Goal: Task Accomplishment & Management: Use online tool/utility

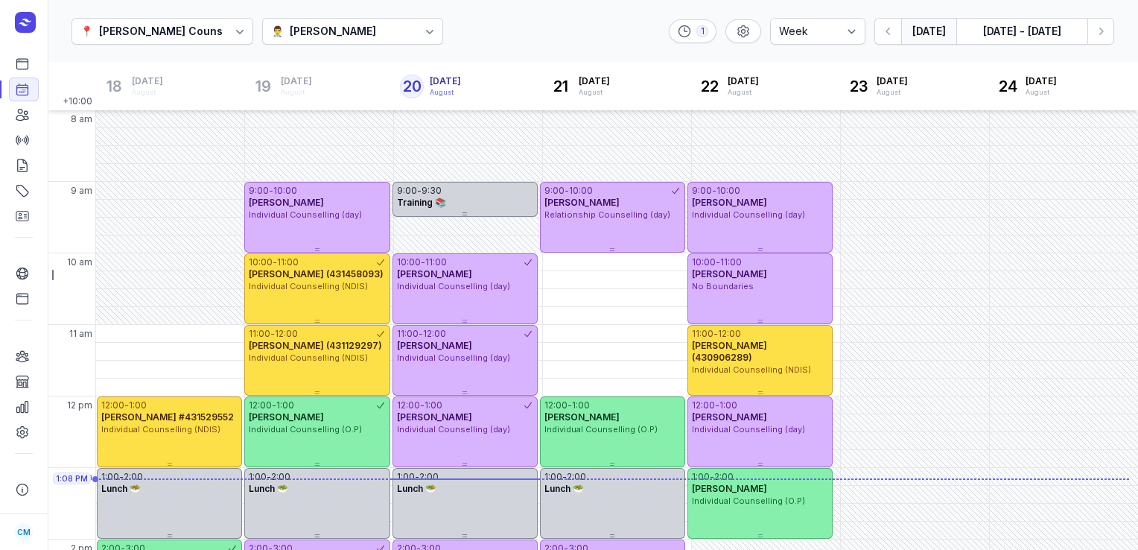
select select "week"
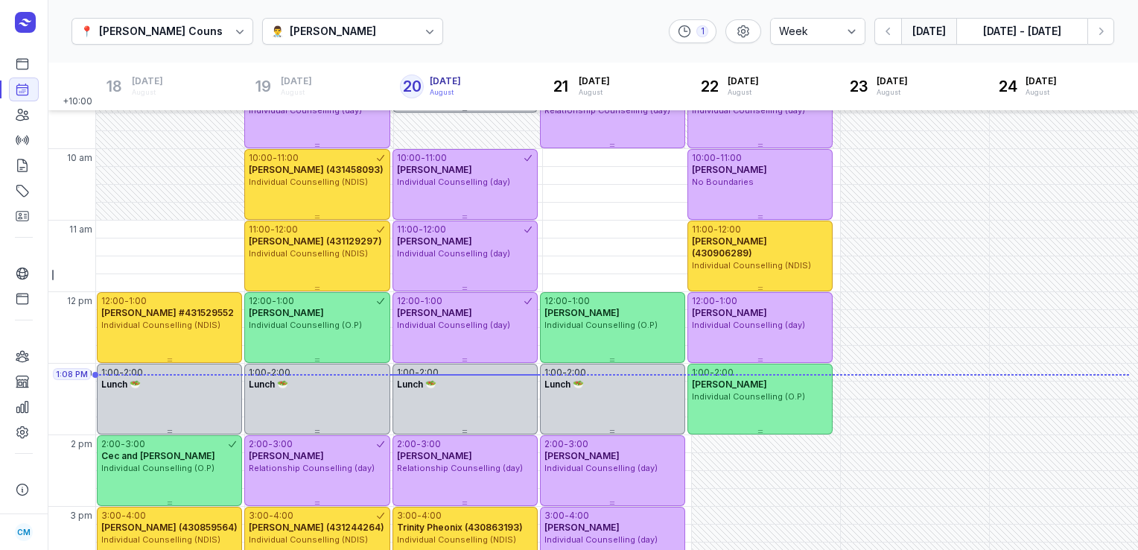
click at [932, 40] on button "[DATE]" at bounding box center [928, 31] width 55 height 27
click at [1037, 29] on button "[DATE] - [DATE]" at bounding box center [1021, 31] width 131 height 27
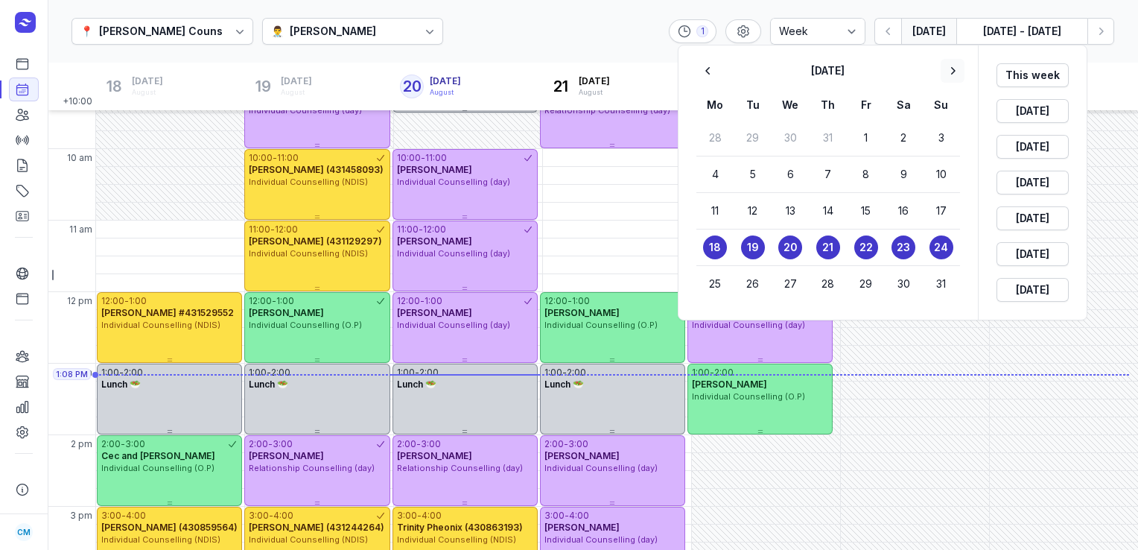
click at [954, 71] on icon "button" at bounding box center [953, 70] width 4 height 7
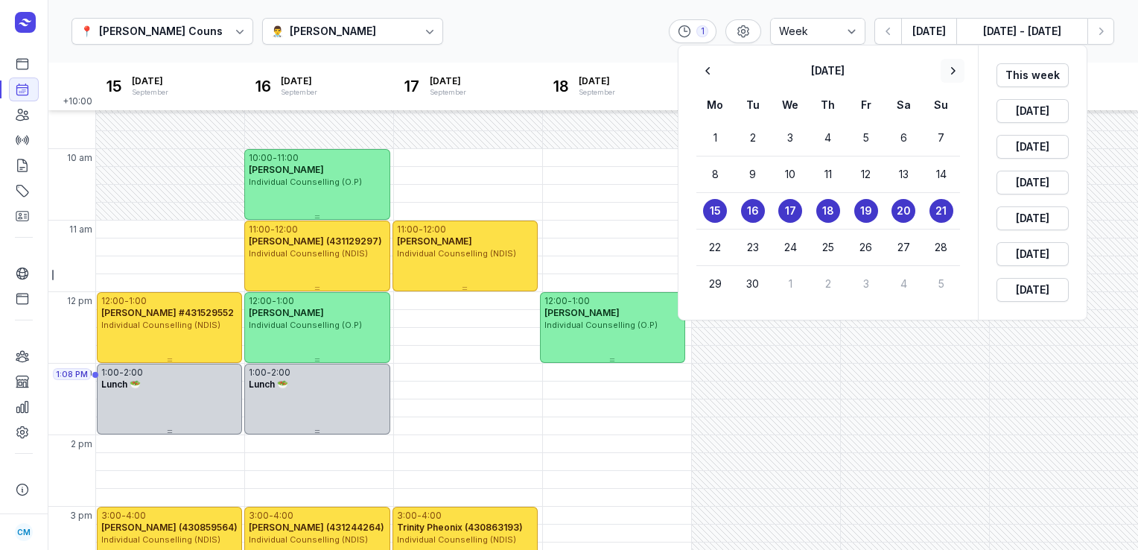
click at [954, 71] on icon "button" at bounding box center [953, 70] width 4 height 7
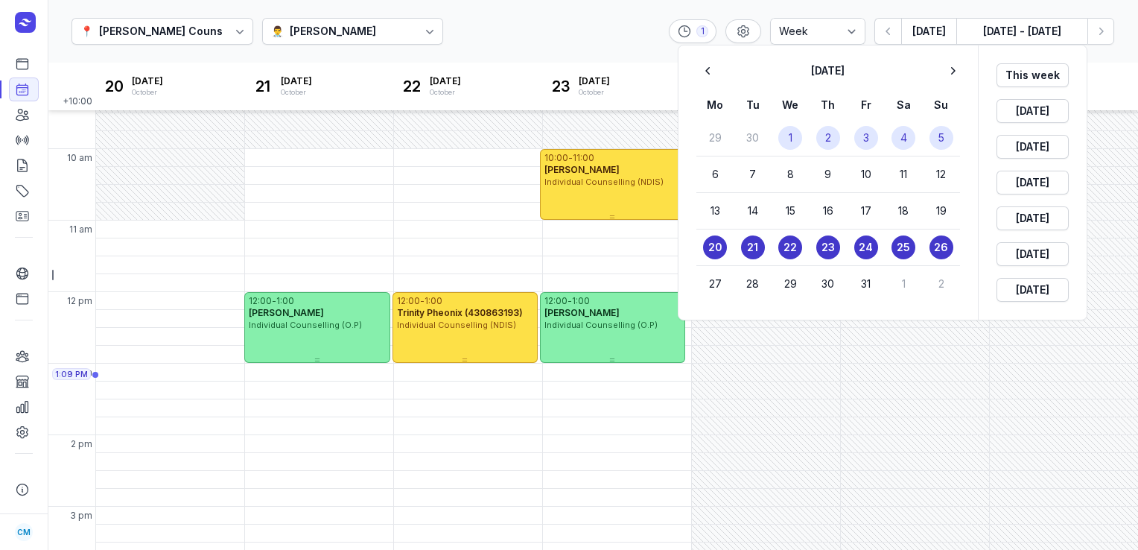
click at [789, 136] on time "1" at bounding box center [791, 137] width 4 height 15
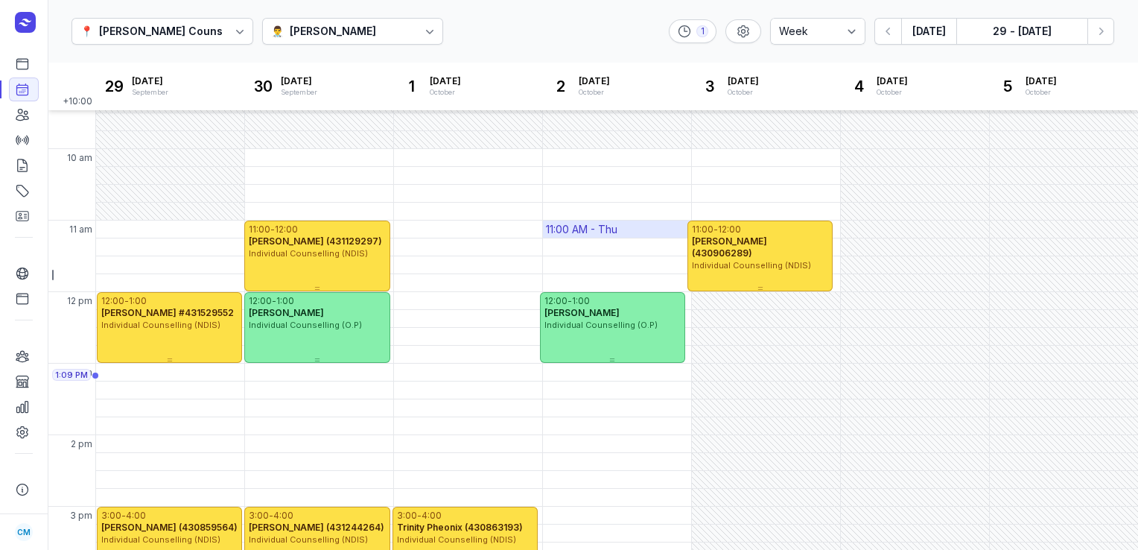
click at [566, 225] on div "11:00 AM - Thu" at bounding box center [581, 229] width 71 height 15
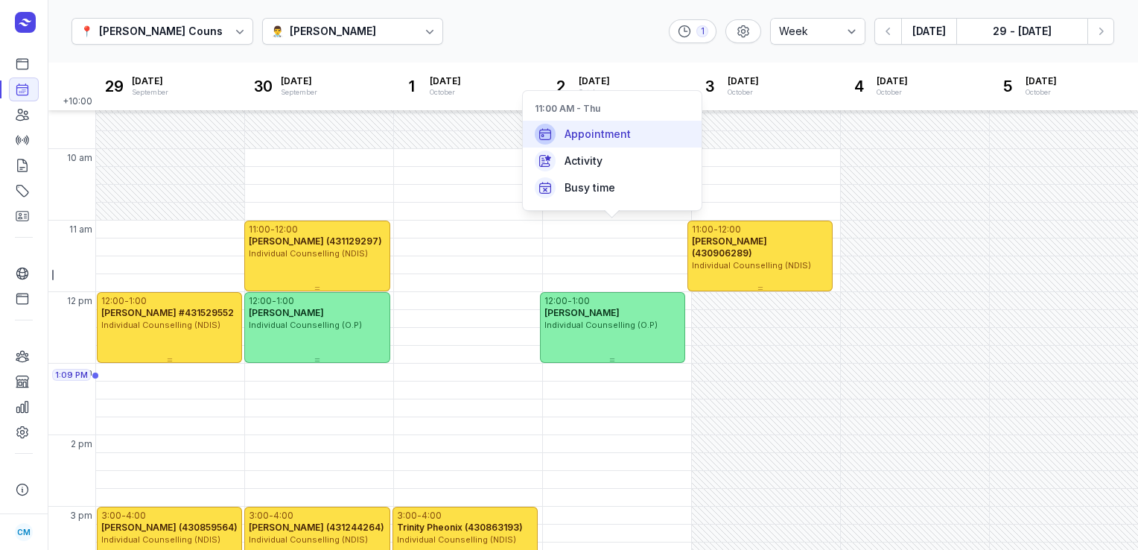
click at [594, 134] on span "Appointment" at bounding box center [598, 134] width 66 height 15
select select
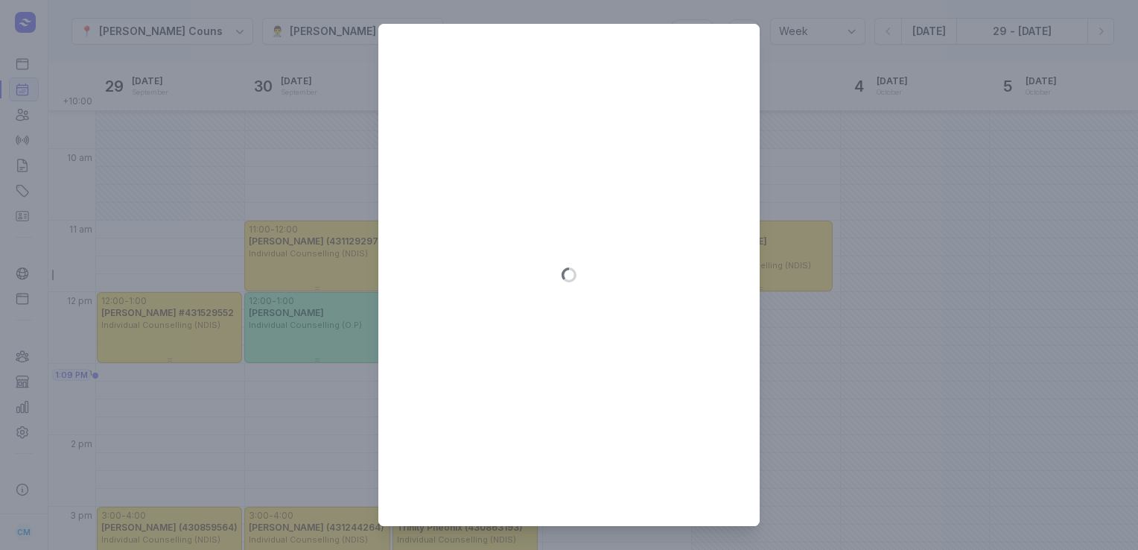
type input "[DATE]"
select select "11:00"
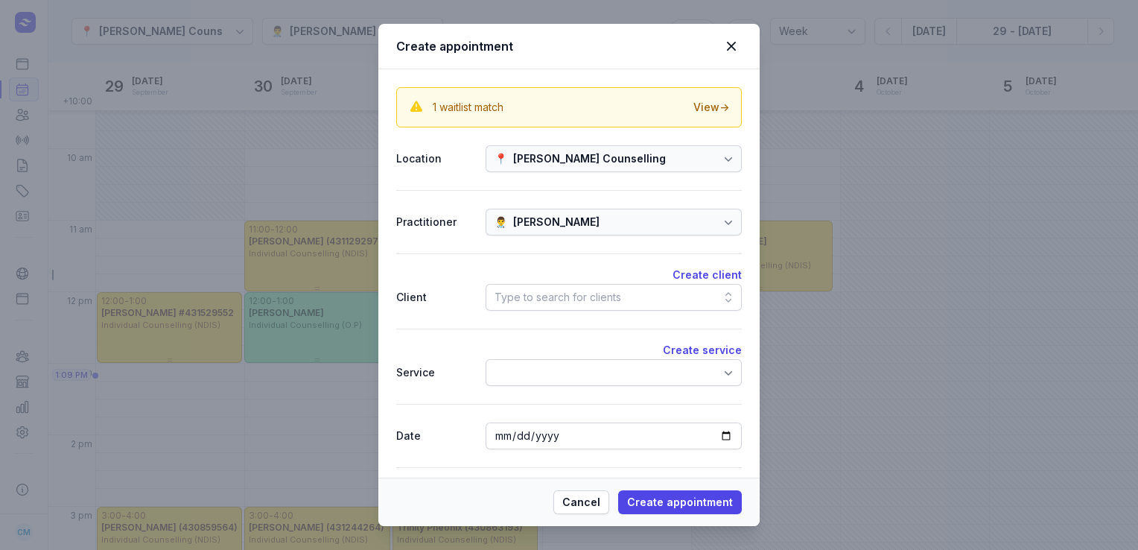
click at [536, 285] on div "Type to search for clients" at bounding box center [614, 297] width 256 height 27
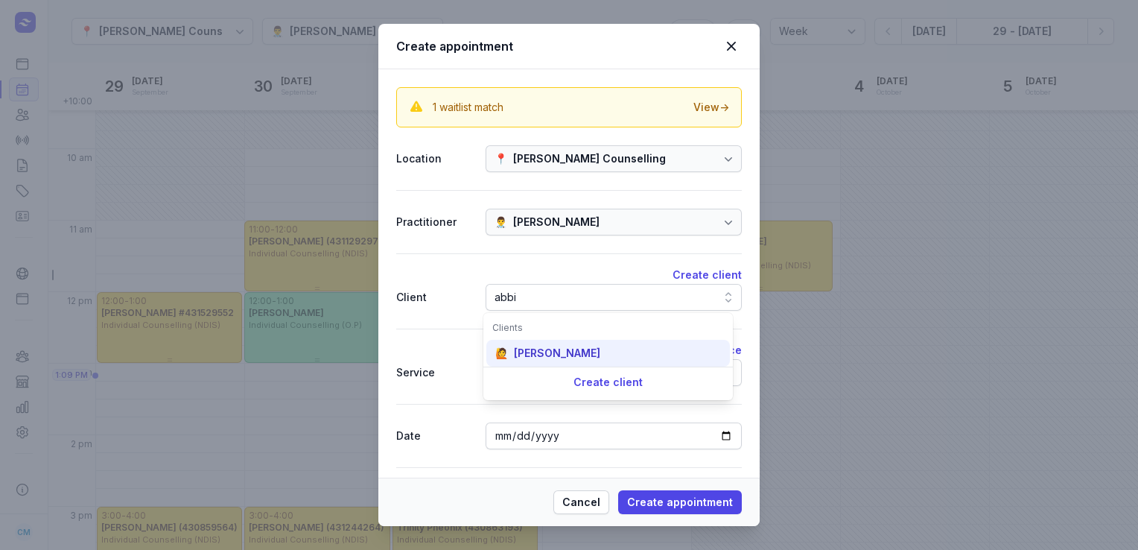
type input "abbi"
click at [536, 360] on div "🙋 [PERSON_NAME]" at bounding box center [608, 353] width 244 height 27
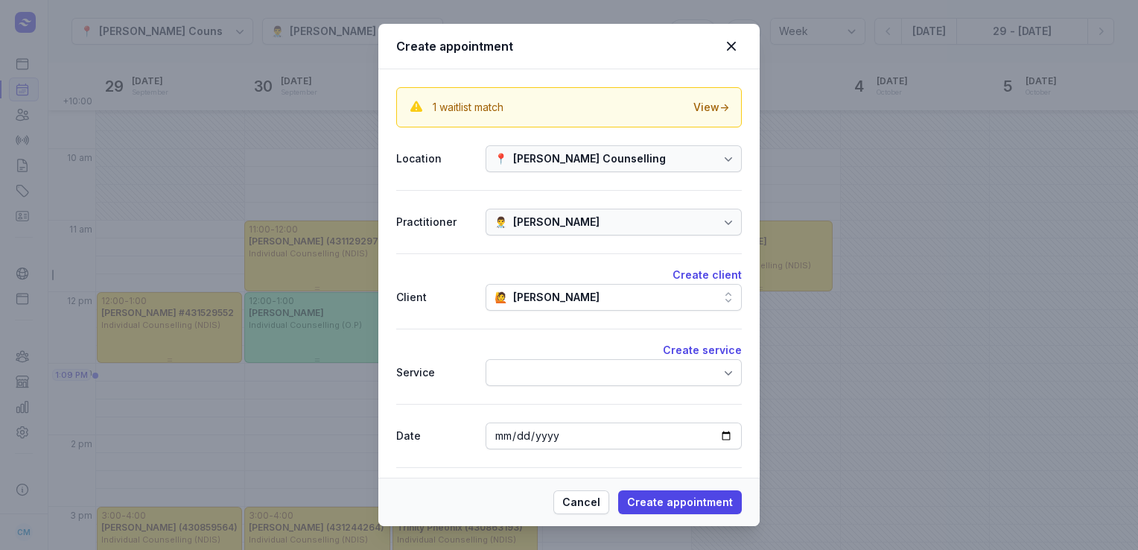
click at [538, 369] on div at bounding box center [614, 372] width 256 height 27
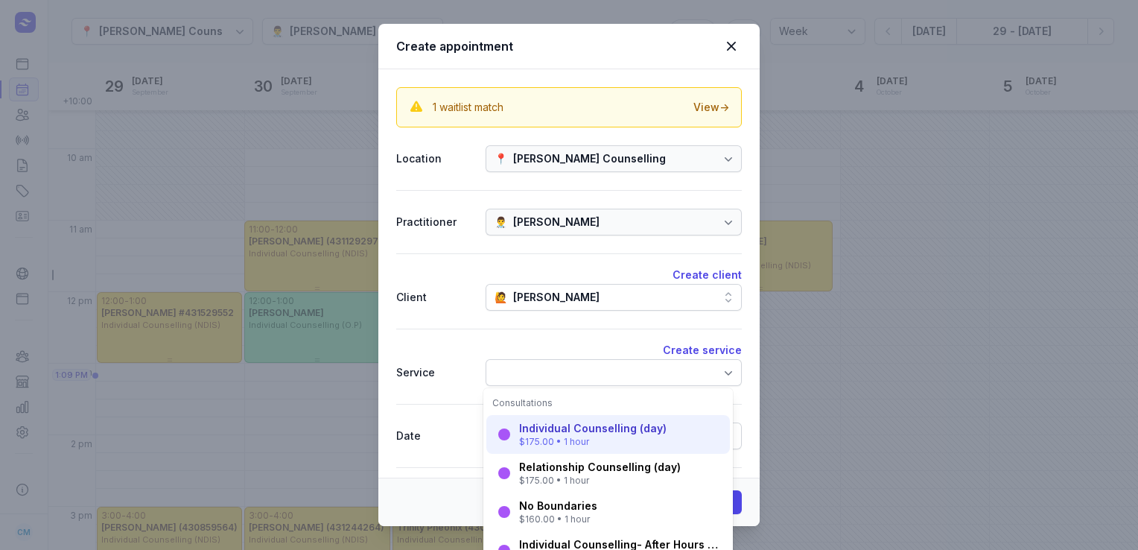
click at [547, 433] on div "Individual Counselling (day)" at bounding box center [592, 428] width 147 height 15
select select "12:00"
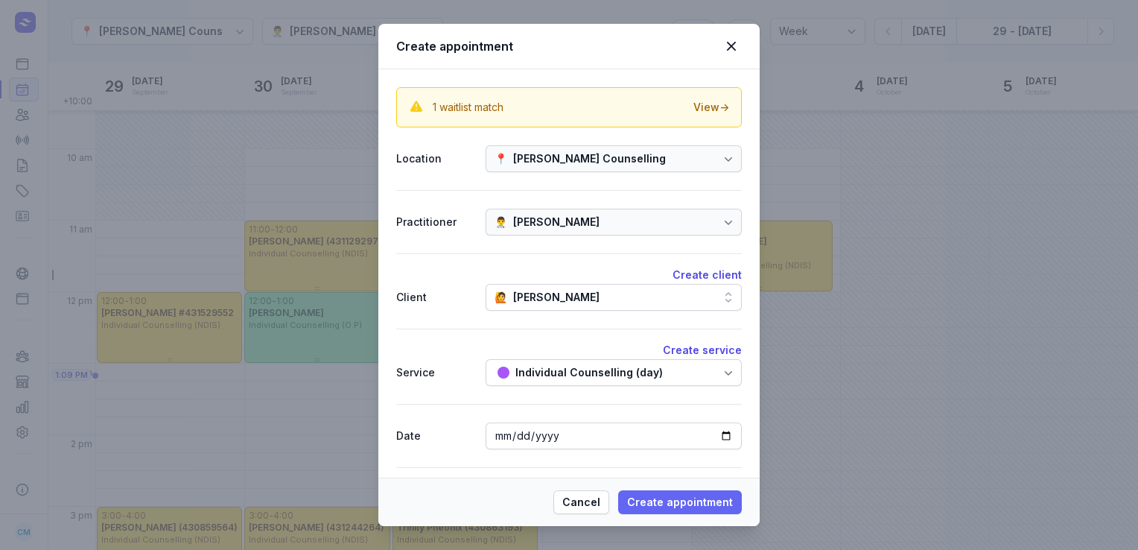
click at [654, 502] on span "Create appointment" at bounding box center [680, 502] width 106 height 18
select select
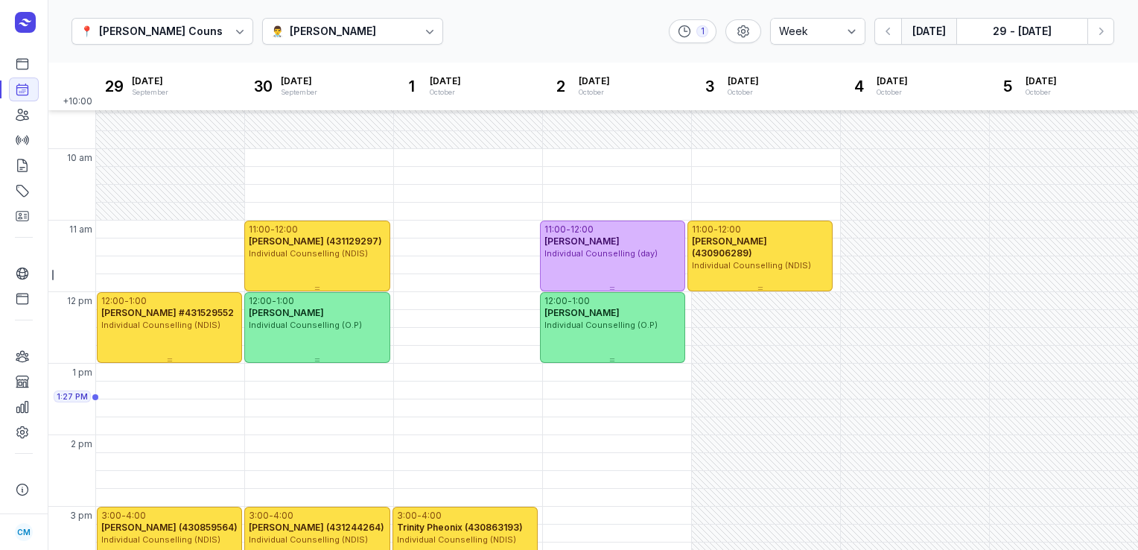
click at [924, 39] on button "[DATE]" at bounding box center [928, 31] width 55 height 27
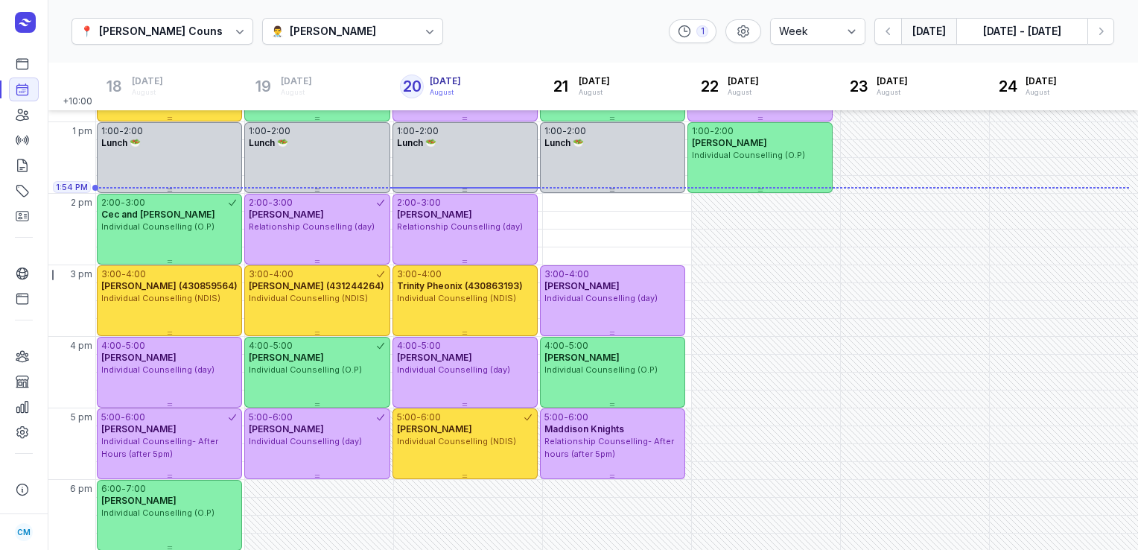
scroll to position [384, 0]
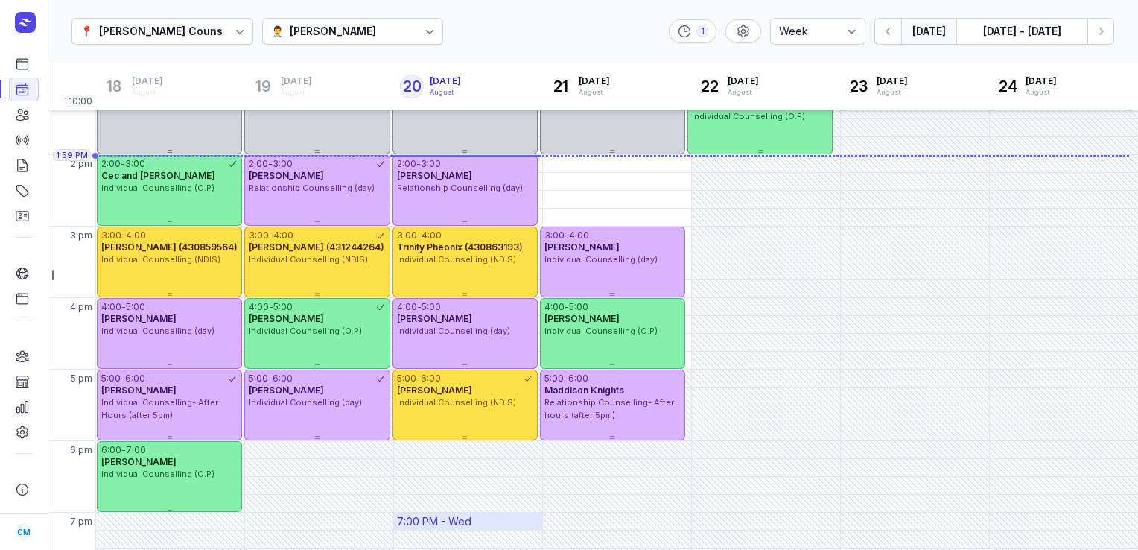
click at [901, 18] on button "[DATE]" at bounding box center [928, 31] width 55 height 27
click at [19, 63] on icon at bounding box center [22, 64] width 11 height 10
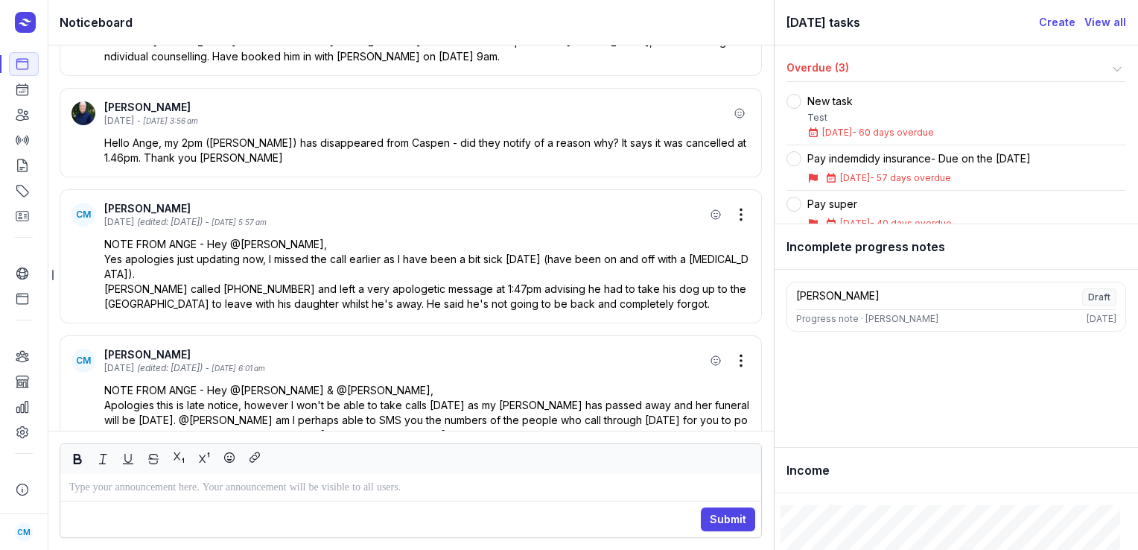
scroll to position [-658, 0]
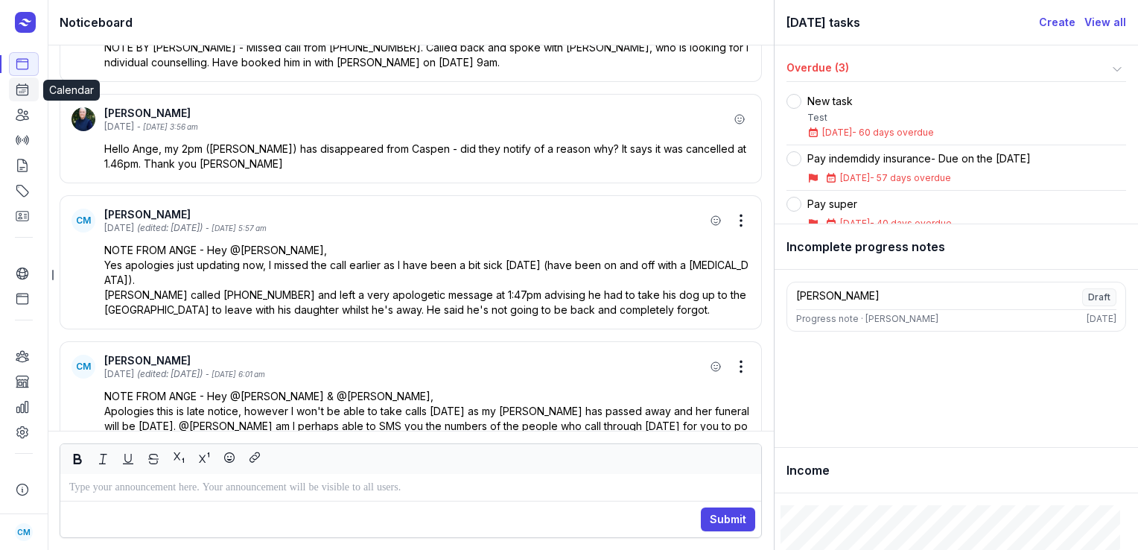
click at [25, 95] on icon at bounding box center [22, 89] width 15 height 15
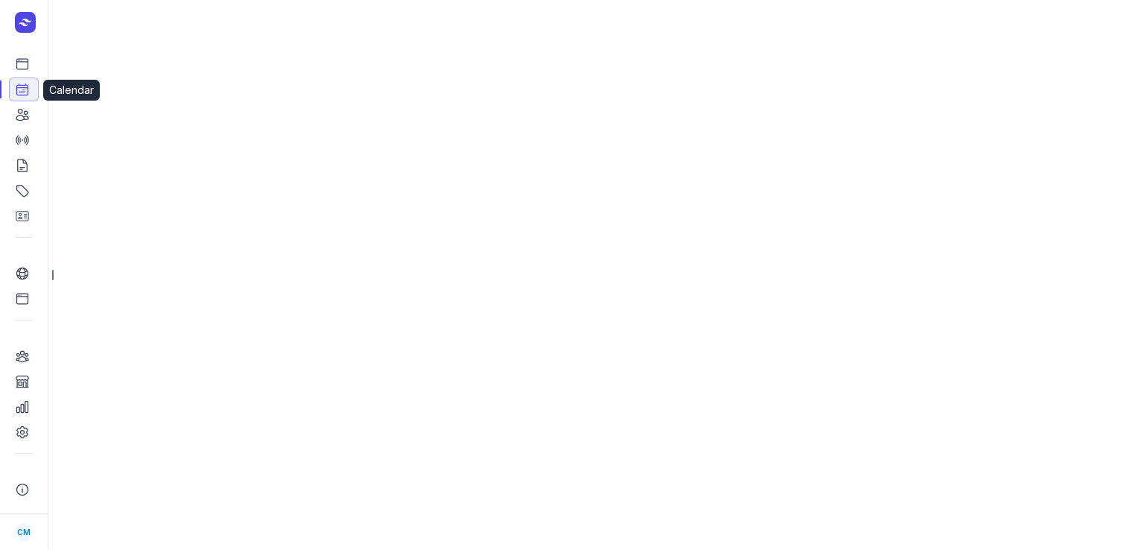
select select "week"
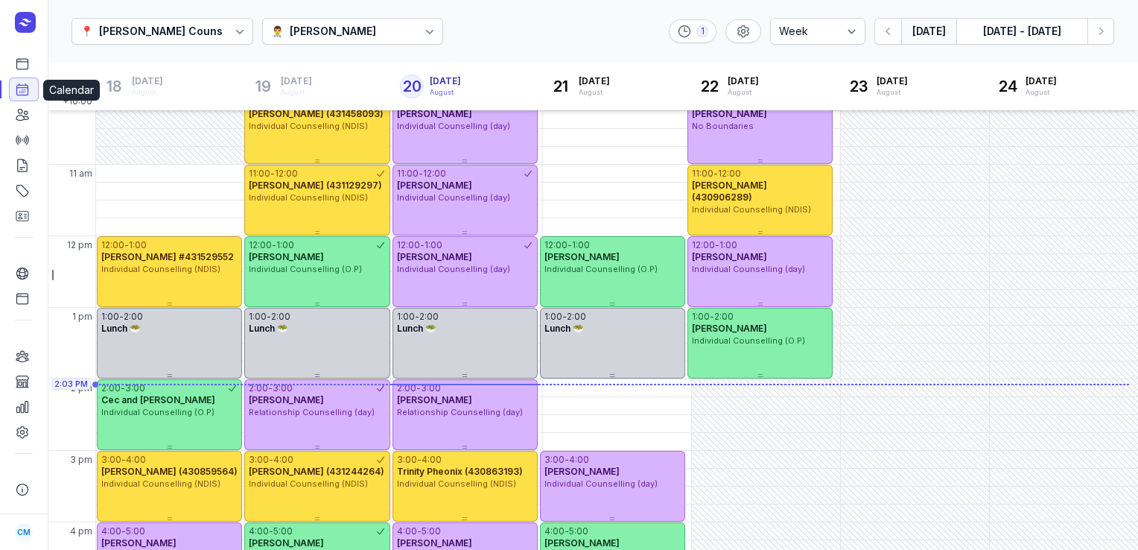
scroll to position [247, 0]
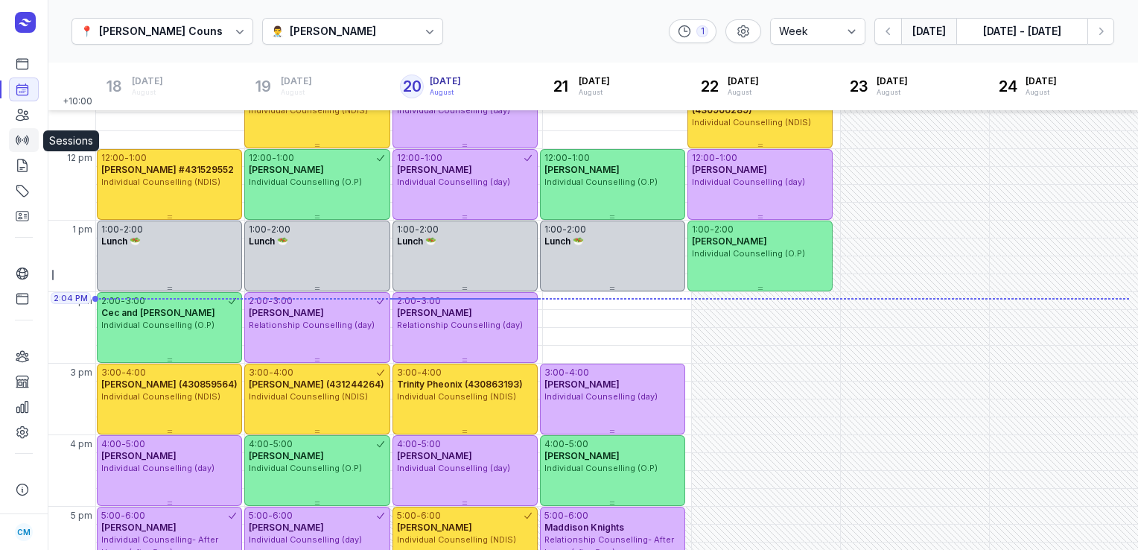
click at [30, 136] on link "Sessions" at bounding box center [24, 140] width 30 height 24
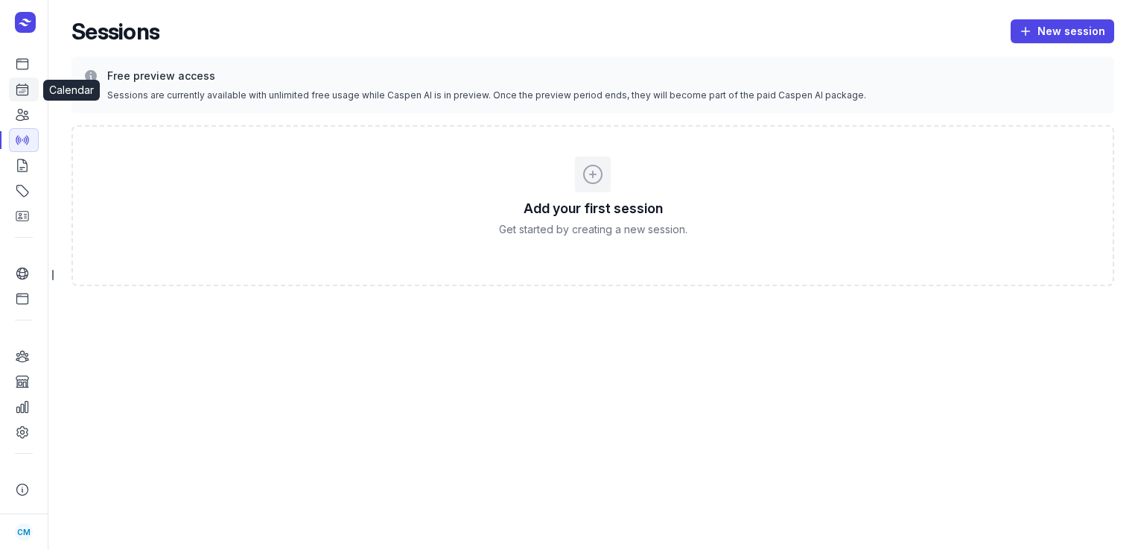
click at [21, 98] on link "Calendar" at bounding box center [24, 89] width 30 height 24
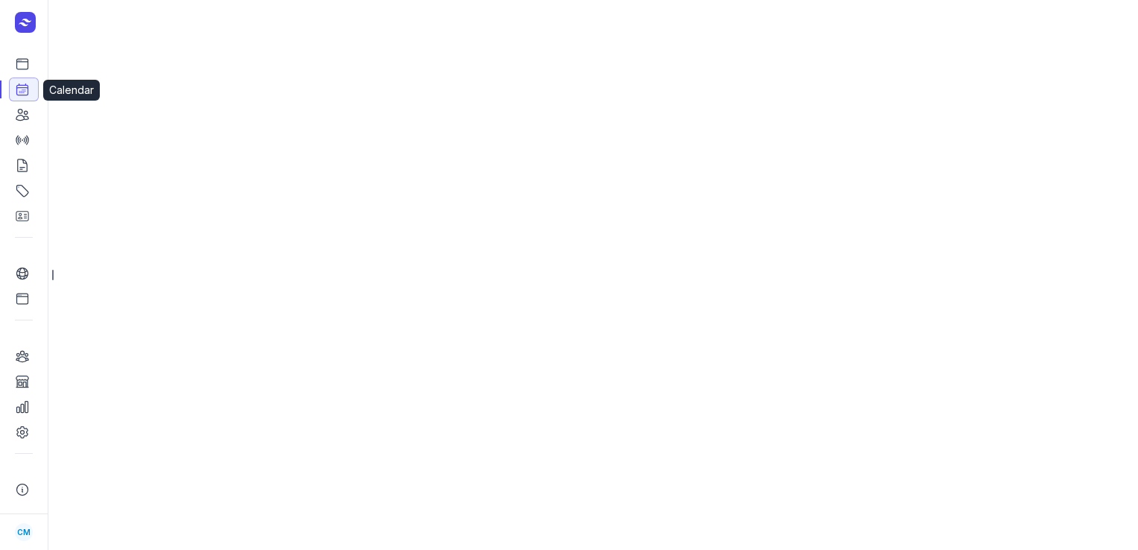
select select "week"
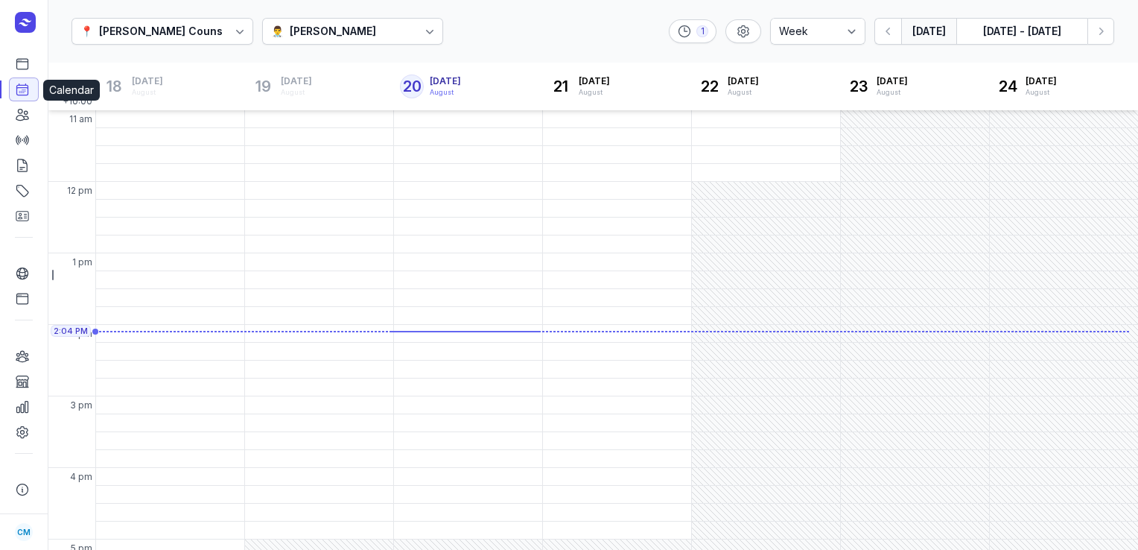
scroll to position [248, 0]
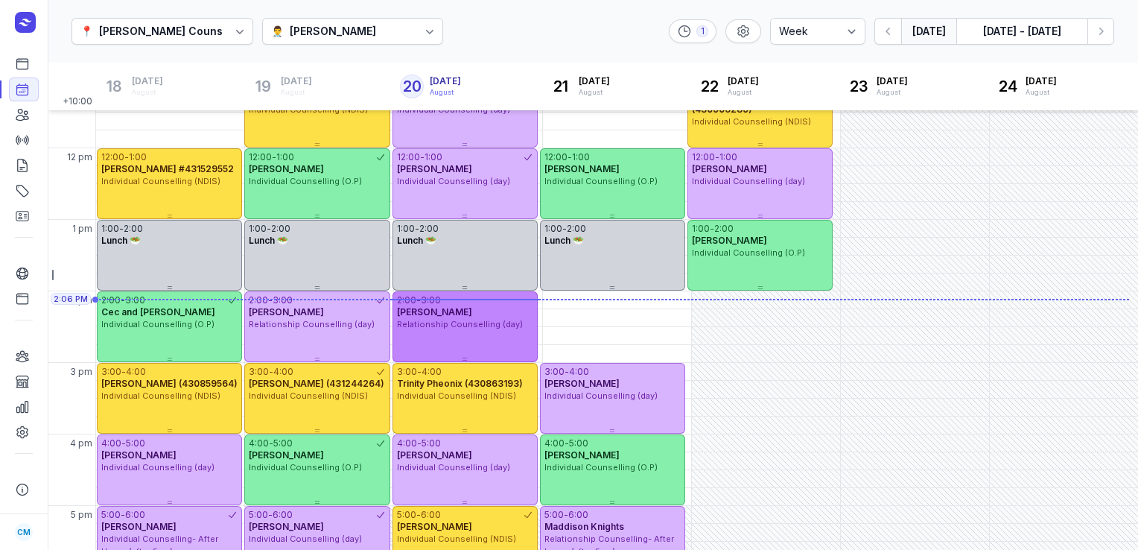
click at [477, 322] on span "Relationship Counselling (day)" at bounding box center [460, 324] width 126 height 10
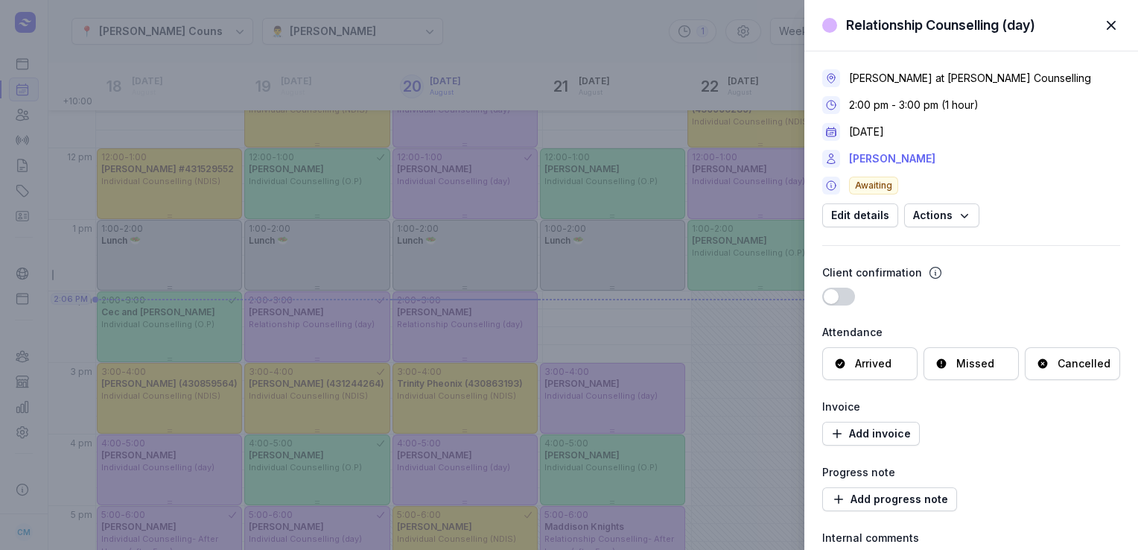
click at [883, 157] on link "[PERSON_NAME]" at bounding box center [892, 159] width 86 height 18
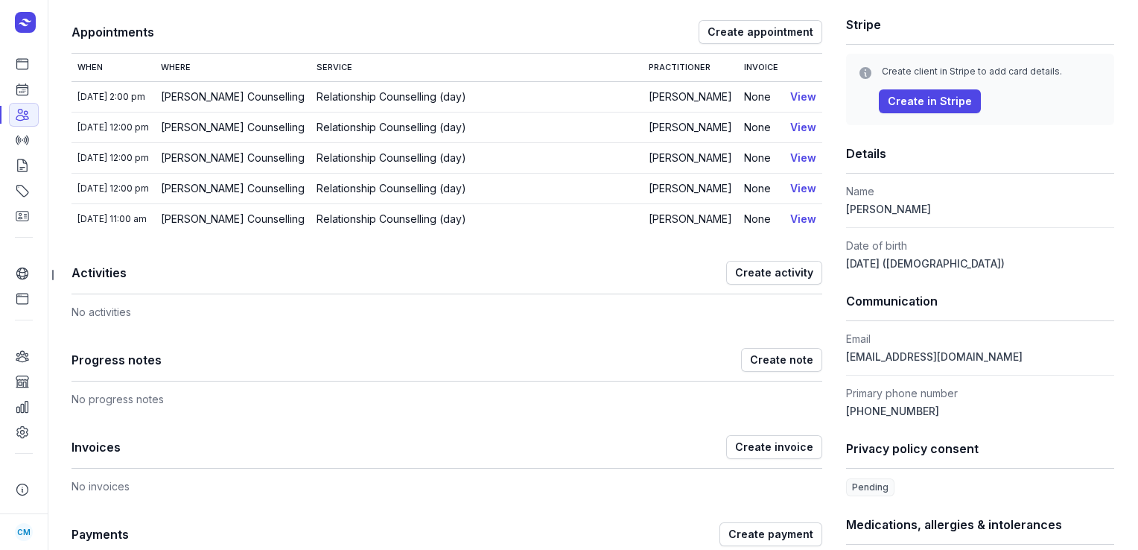
scroll to position [199, 0]
click at [17, 94] on icon at bounding box center [22, 89] width 15 height 15
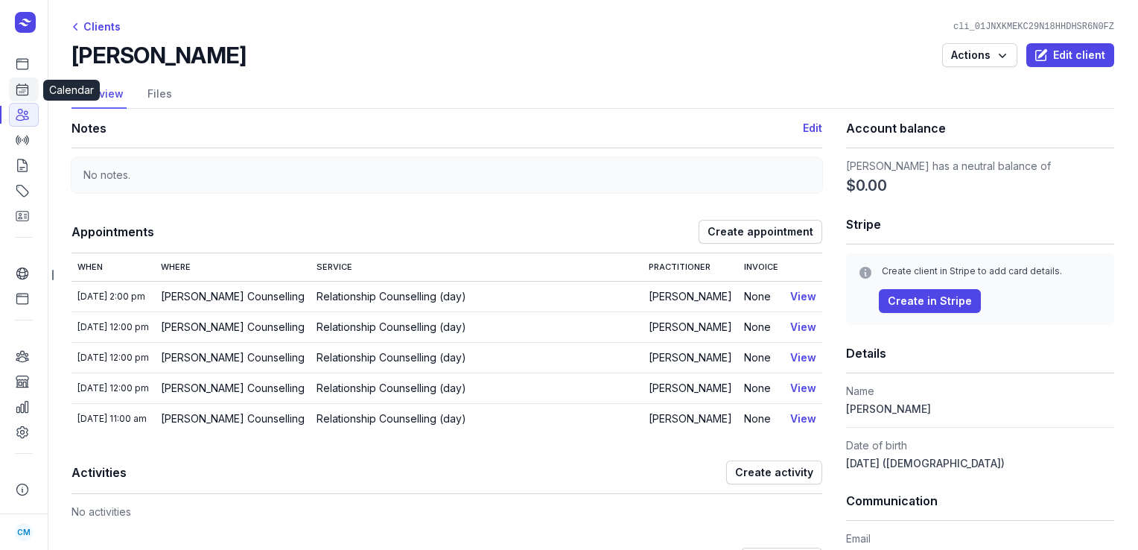
select select "week"
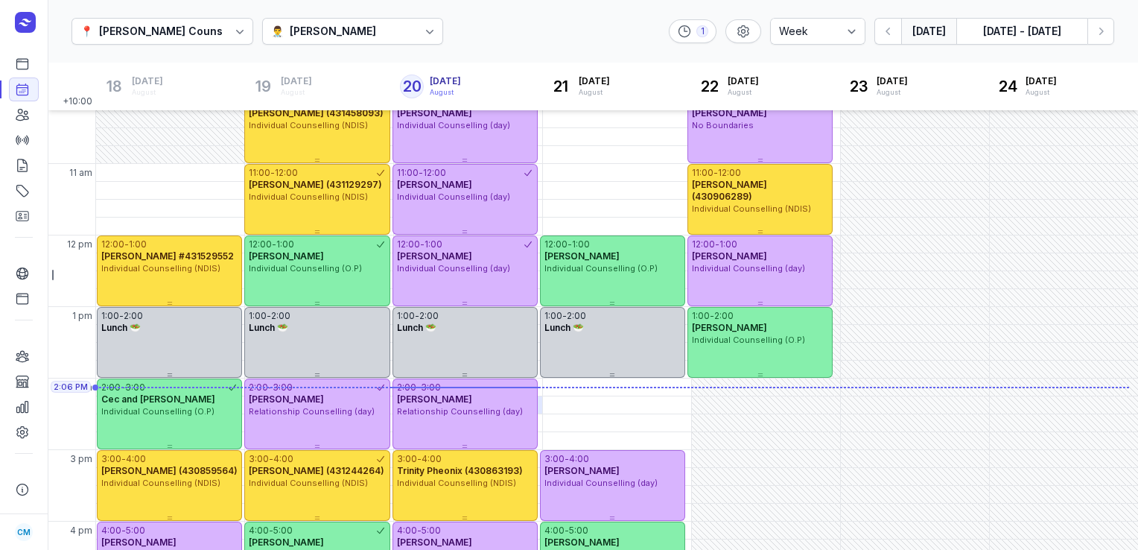
scroll to position [250, 0]
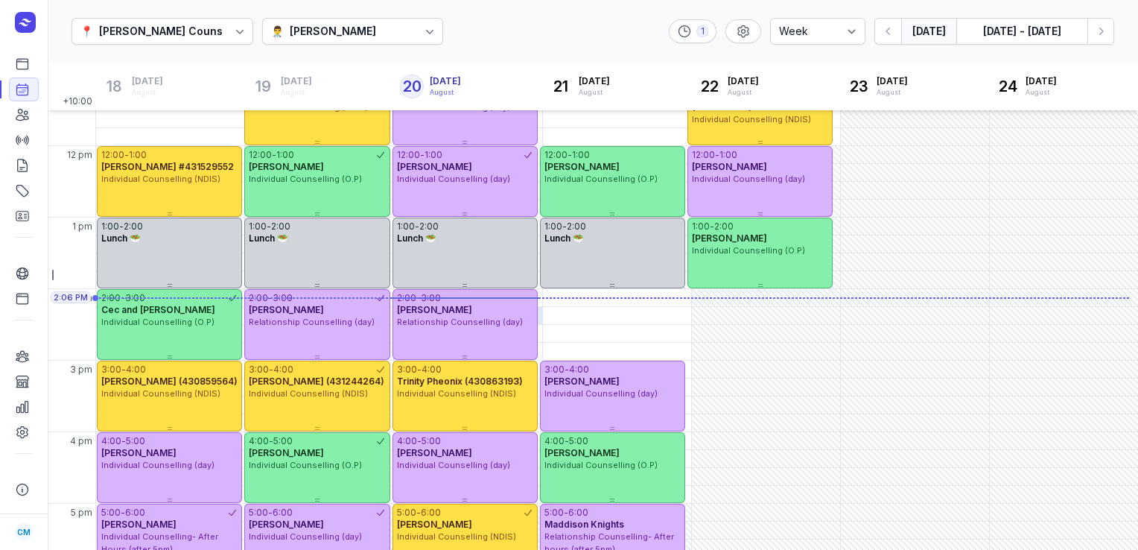
click at [460, 346] on div "2:00 - 3:00 [PERSON_NAME] Relationship Counselling (day)" at bounding box center [464, 324] width 145 height 71
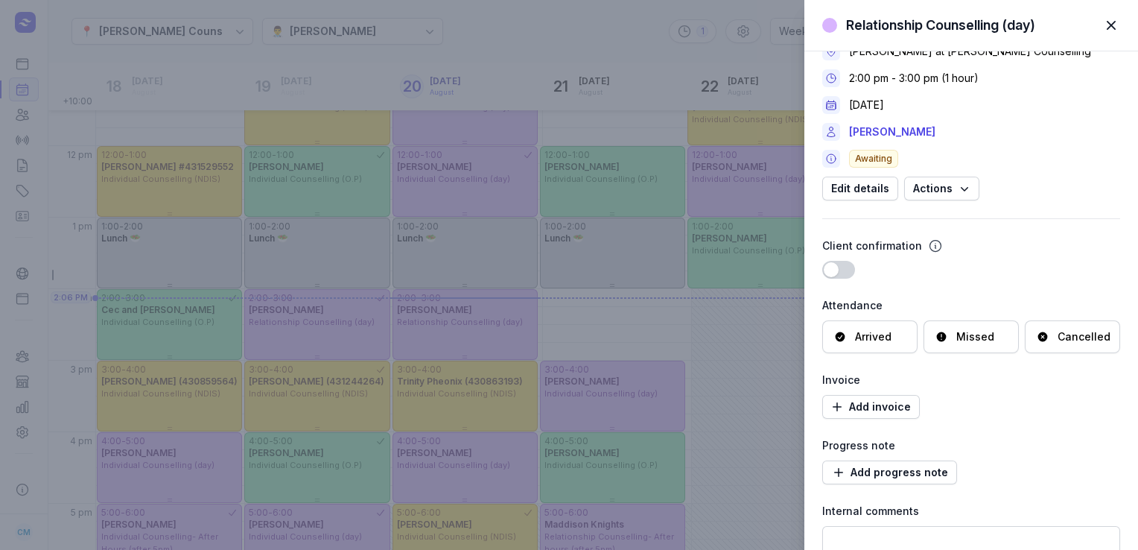
scroll to position [0, 0]
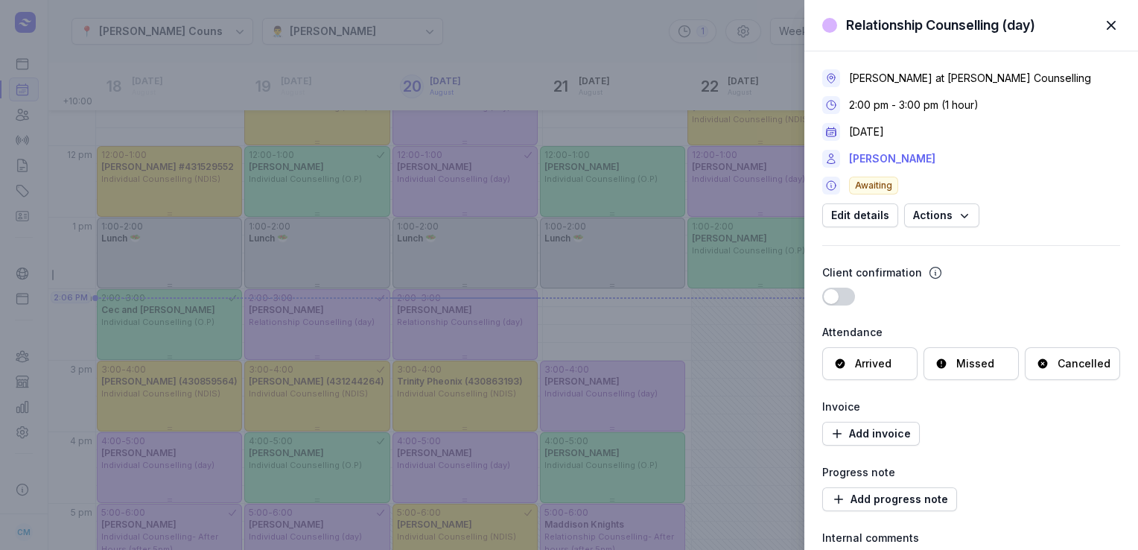
click at [885, 162] on link "[PERSON_NAME]" at bounding box center [892, 159] width 86 height 18
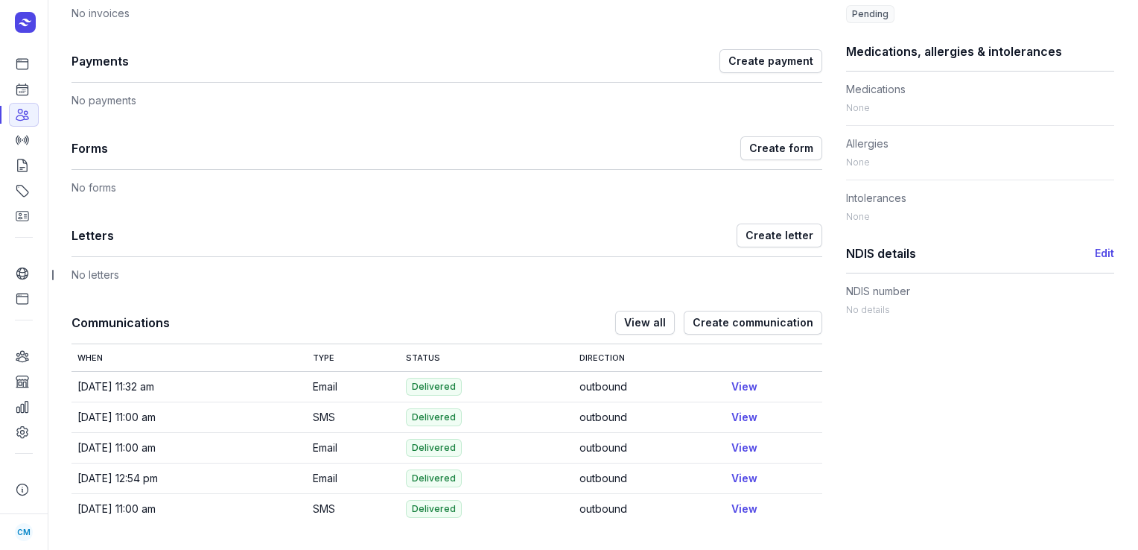
scroll to position [672, 0]
click at [638, 314] on span "View all" at bounding box center [645, 323] width 42 height 18
click at [642, 320] on span "View all" at bounding box center [645, 323] width 42 height 18
click at [740, 382] on link "View" at bounding box center [744, 387] width 26 height 13
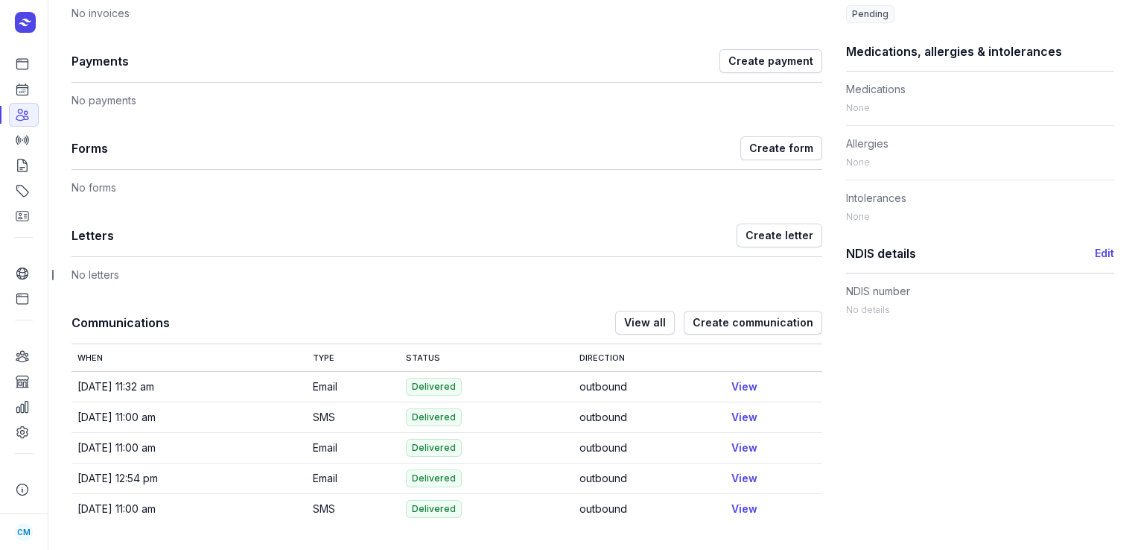
scroll to position [672, 0]
click at [751, 419] on link "View" at bounding box center [744, 417] width 26 height 13
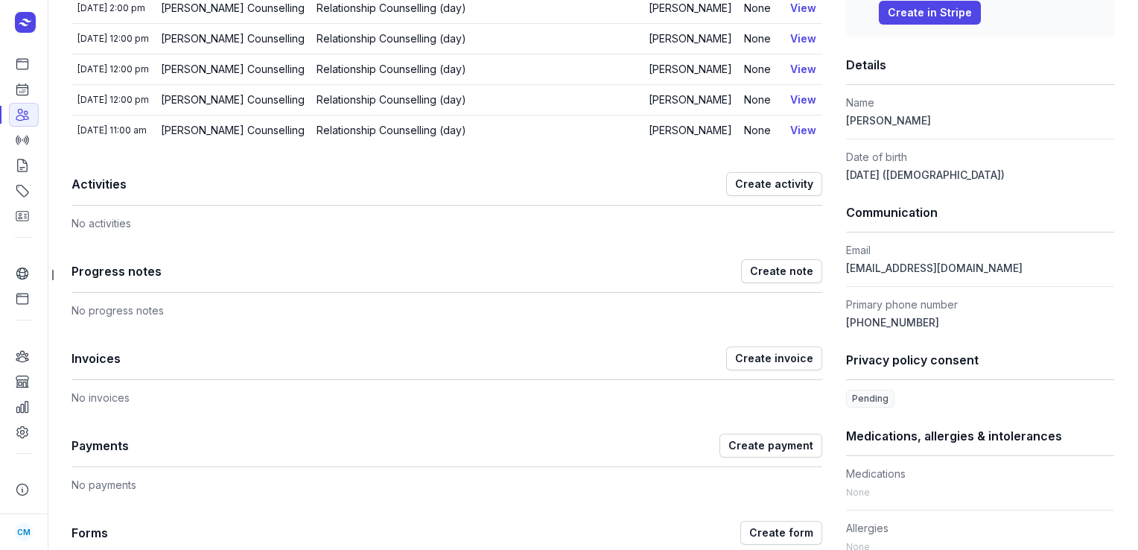
scroll to position [289, 0]
click at [20, 69] on icon at bounding box center [22, 64] width 11 height 10
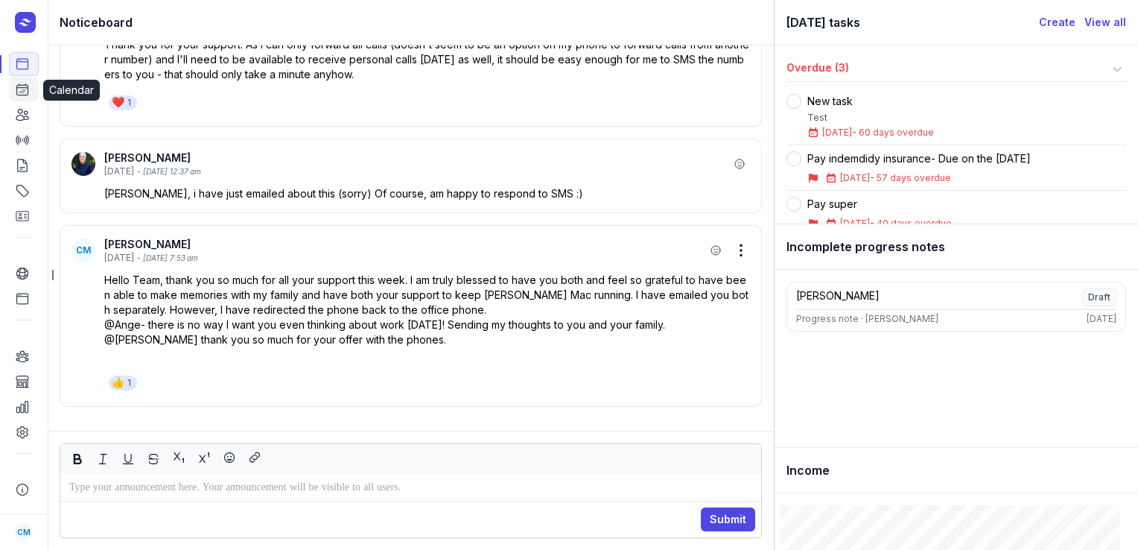
click at [22, 93] on icon at bounding box center [22, 89] width 11 height 11
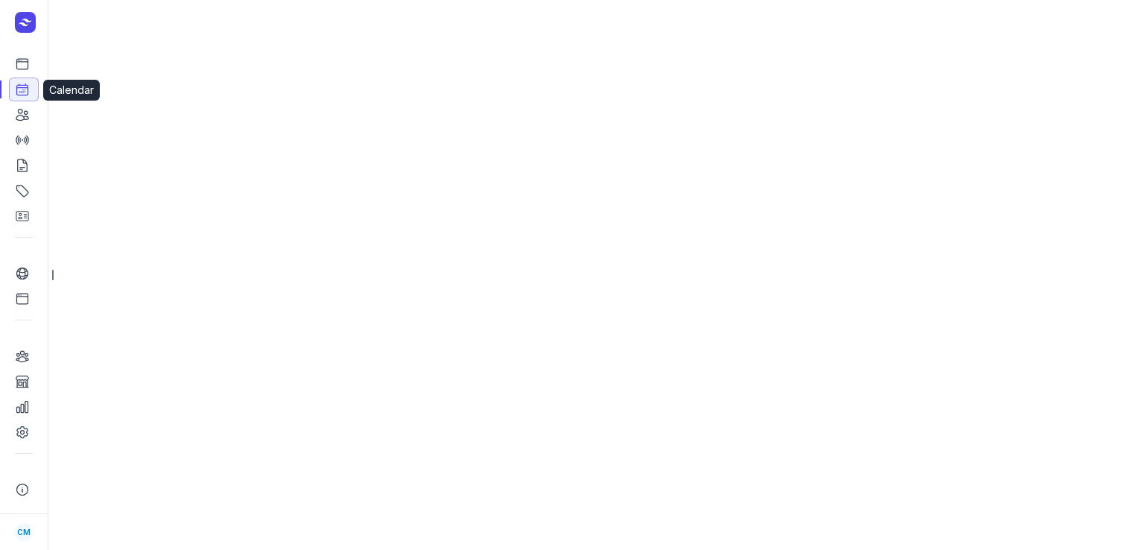
select select "week"
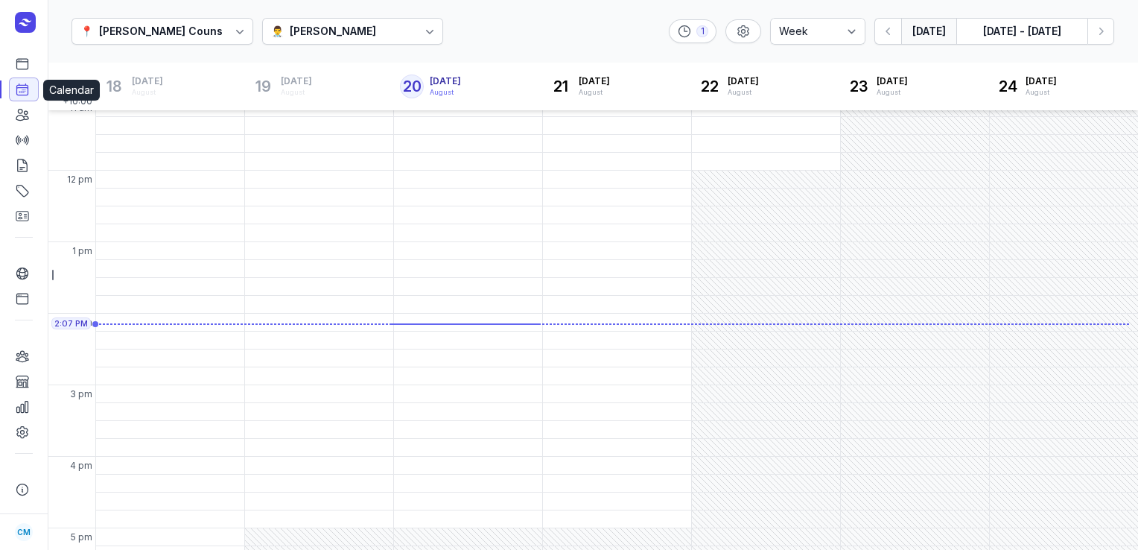
scroll to position [252, 0]
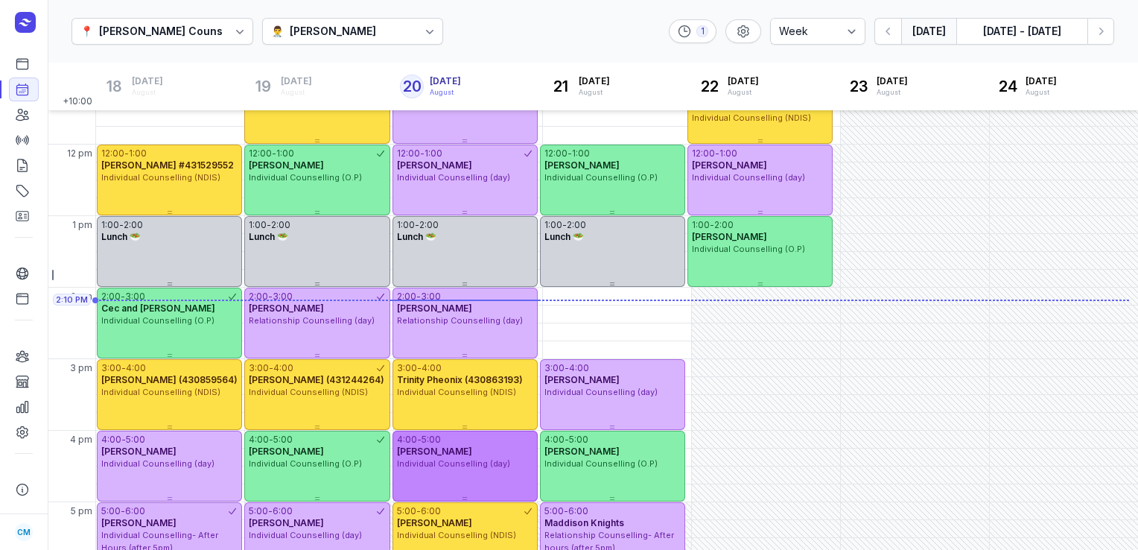
click at [427, 479] on div "4:00 - 5:00 [PERSON_NAME] Individual Counselling (day)" at bounding box center [464, 465] width 145 height 71
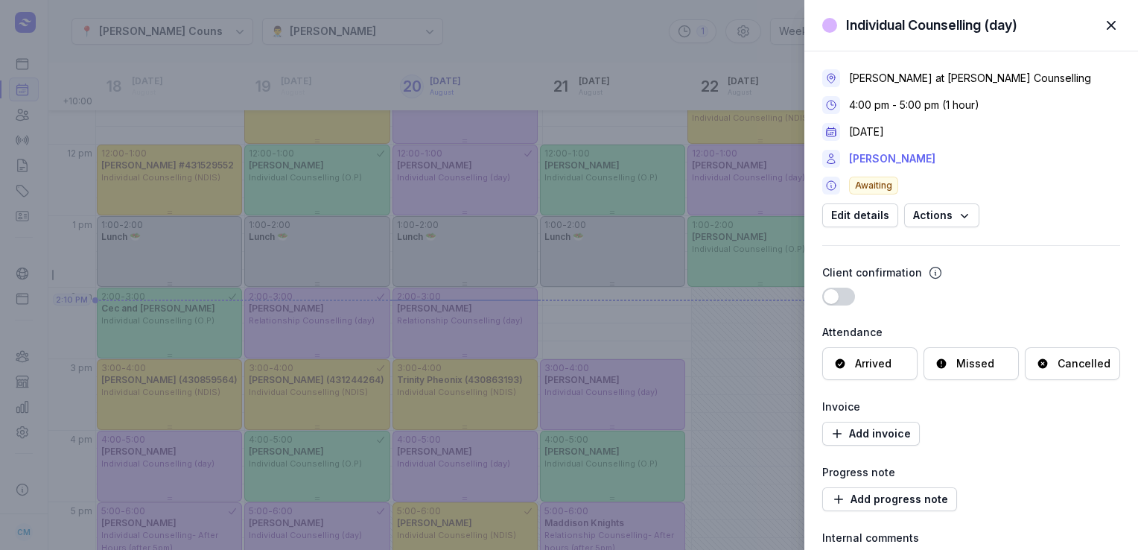
click at [891, 153] on link "[PERSON_NAME]" at bounding box center [892, 159] width 86 height 18
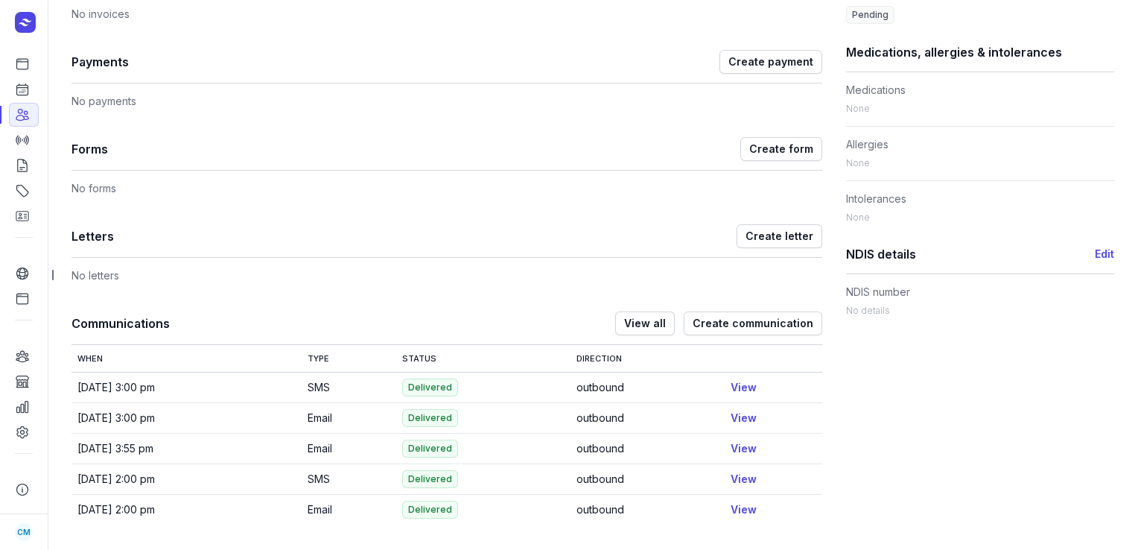
scroll to position [671, 0]
click at [21, 94] on icon at bounding box center [22, 89] width 11 height 11
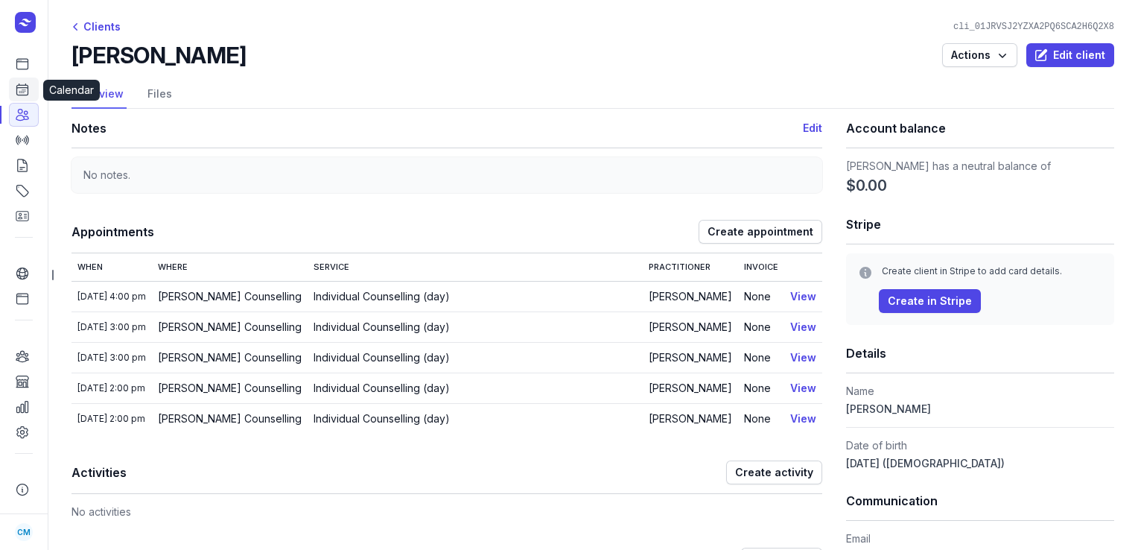
select select "week"
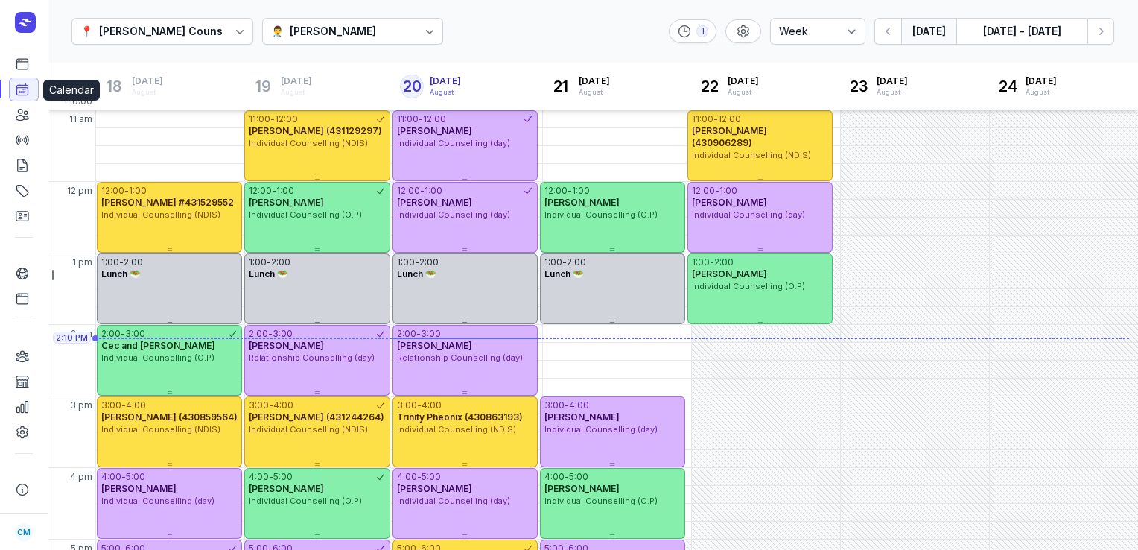
scroll to position [255, 0]
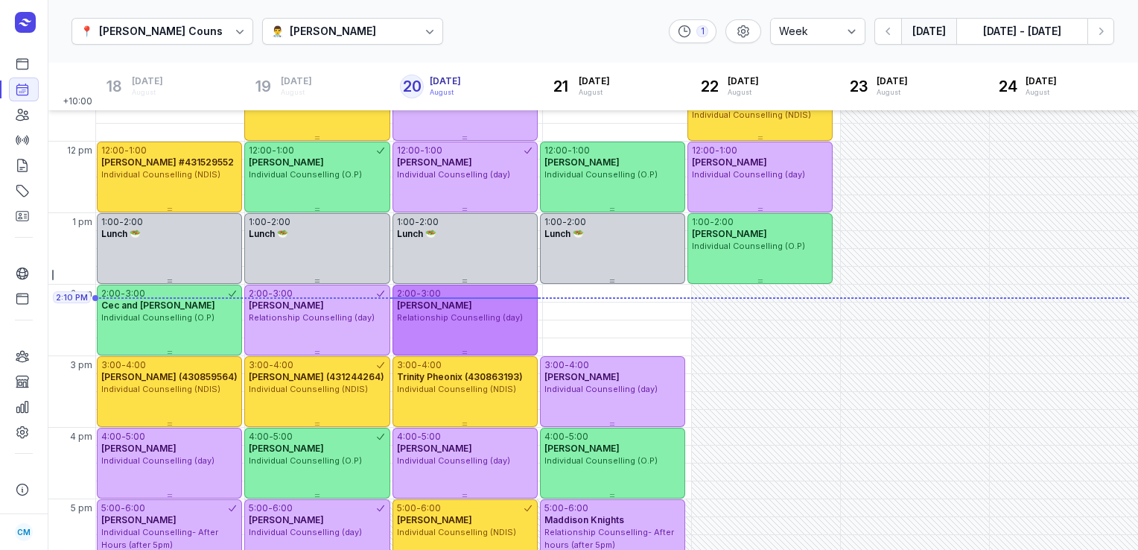
click at [457, 311] on div "Relationship Counselling (day)" at bounding box center [465, 317] width 136 height 13
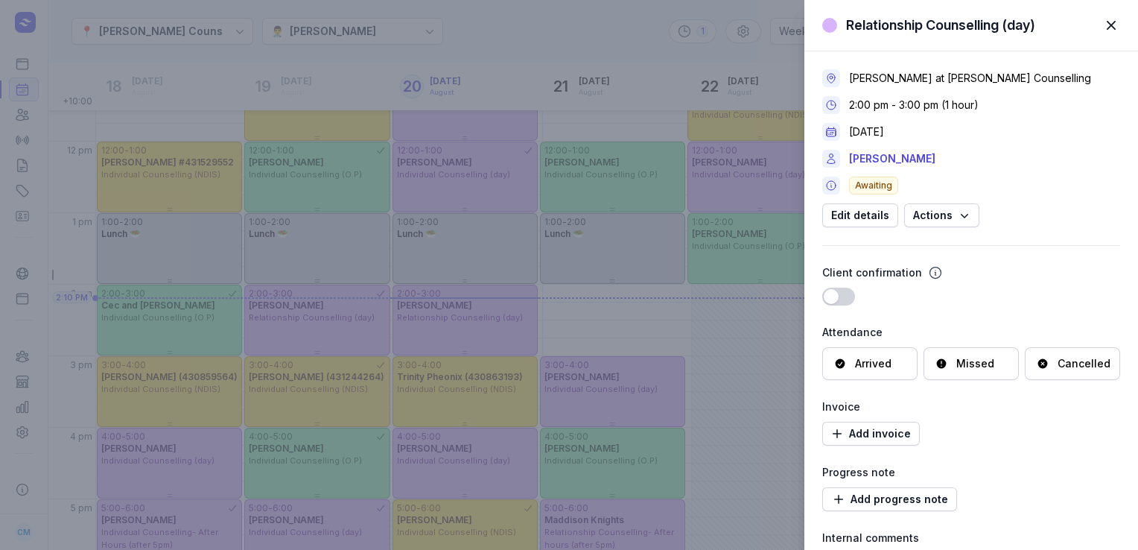
scroll to position [98, 0]
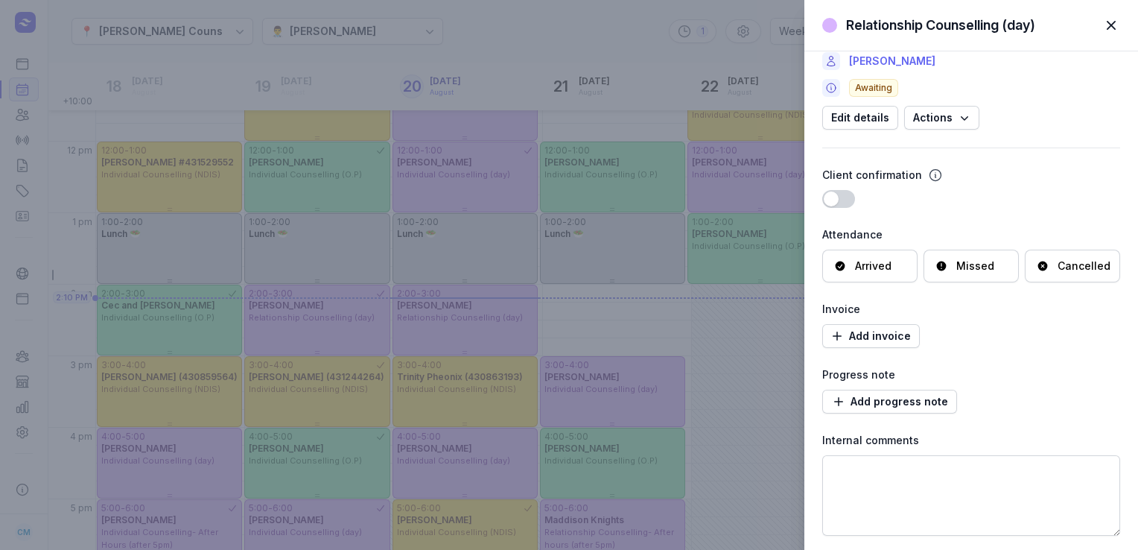
click at [894, 64] on link "[PERSON_NAME]" at bounding box center [892, 61] width 86 height 18
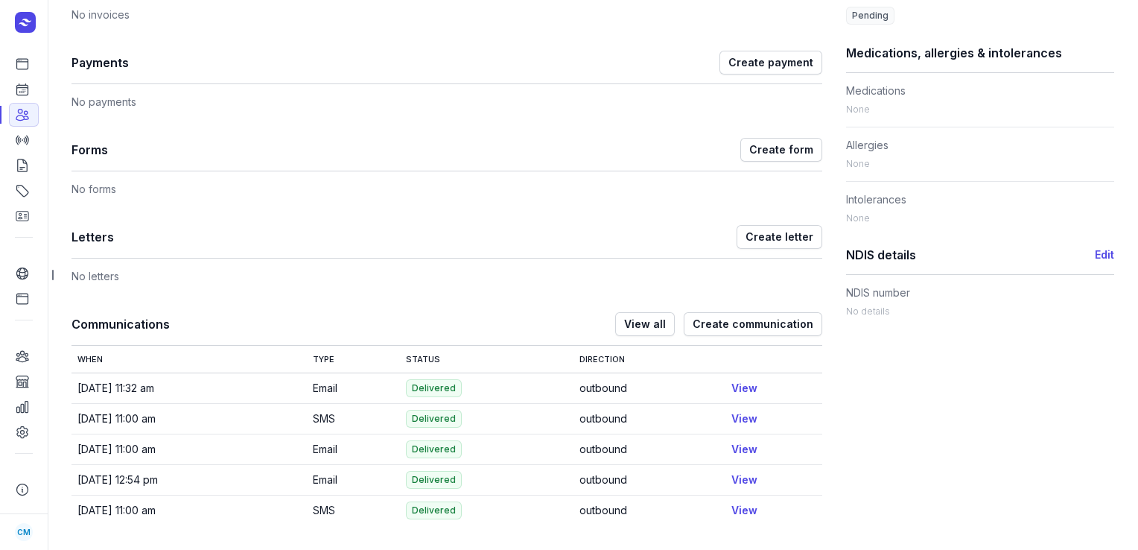
scroll to position [638, 0]
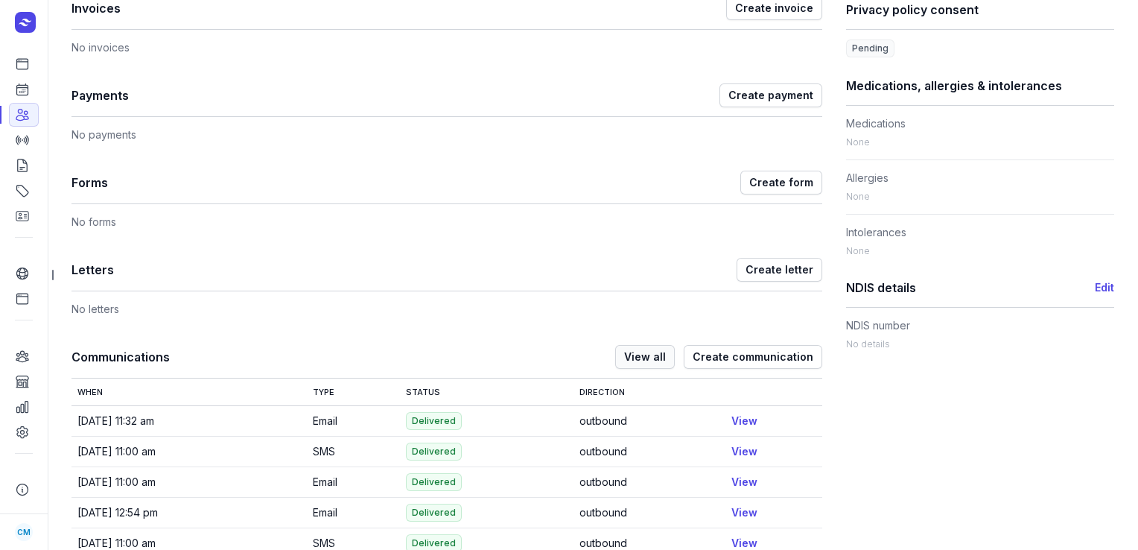
click at [645, 361] on span "View all" at bounding box center [645, 357] width 42 height 18
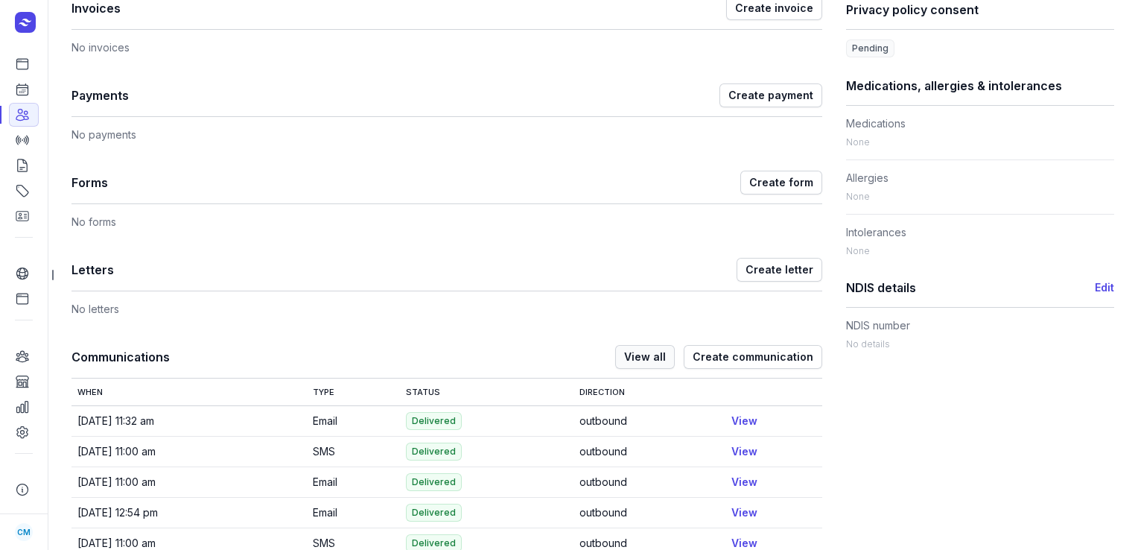
click at [645, 361] on span "View all" at bounding box center [645, 357] width 42 height 18
click at [23, 88] on icon at bounding box center [22, 89] width 15 height 15
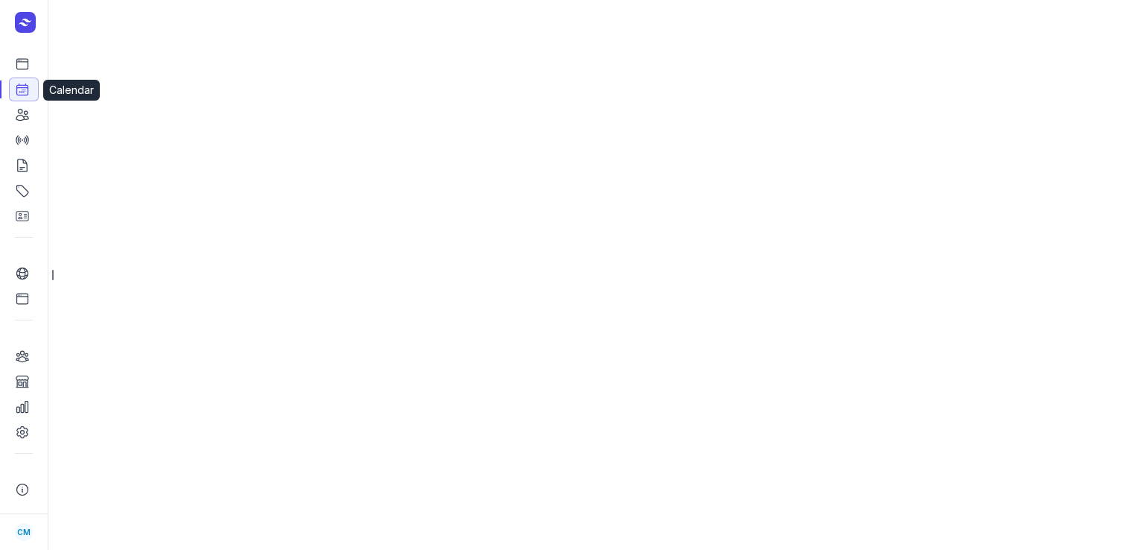
select select "week"
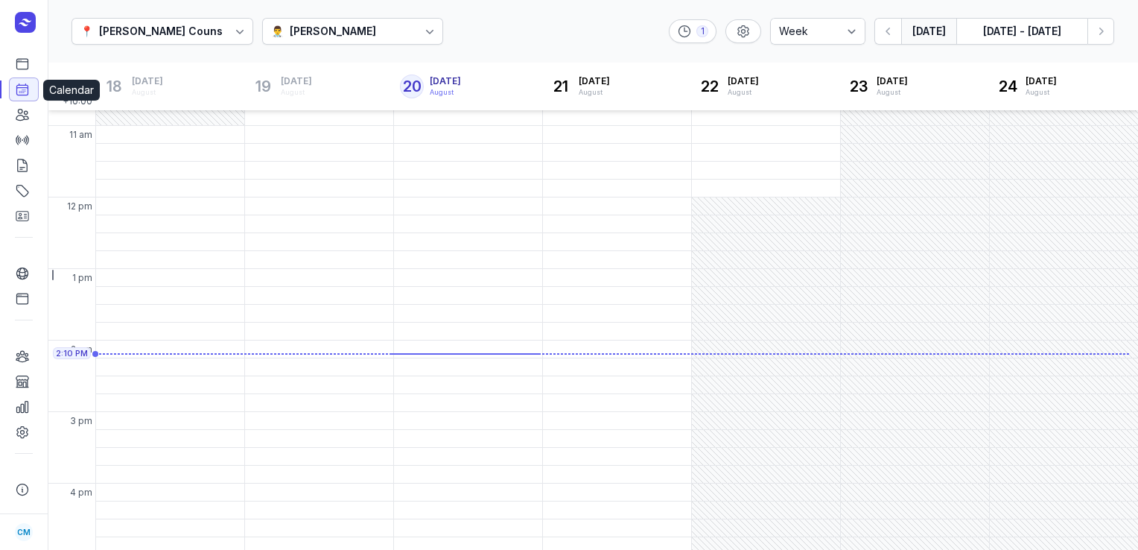
scroll to position [255, 0]
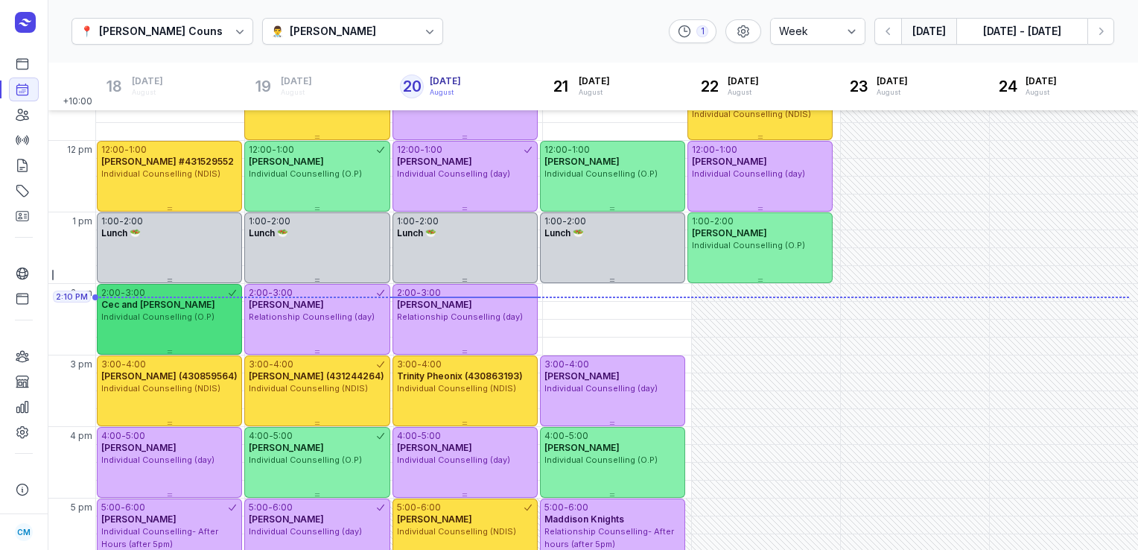
click at [199, 287] on div "2:00 - 3:00" at bounding box center [164, 293] width 126 height 12
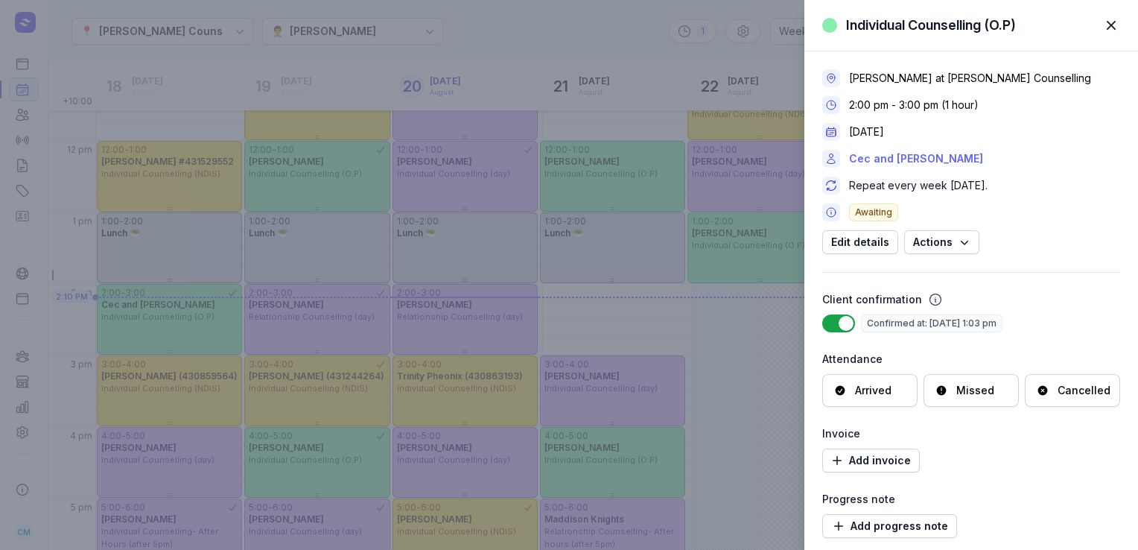
click at [909, 162] on link "Cec and [PERSON_NAME]" at bounding box center [916, 159] width 134 height 18
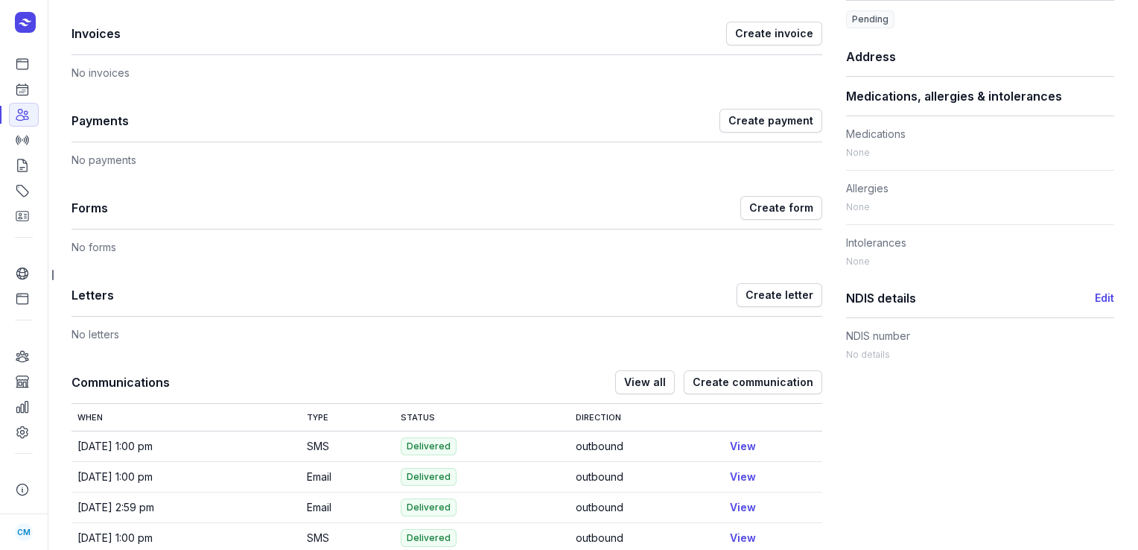
scroll to position [673, 0]
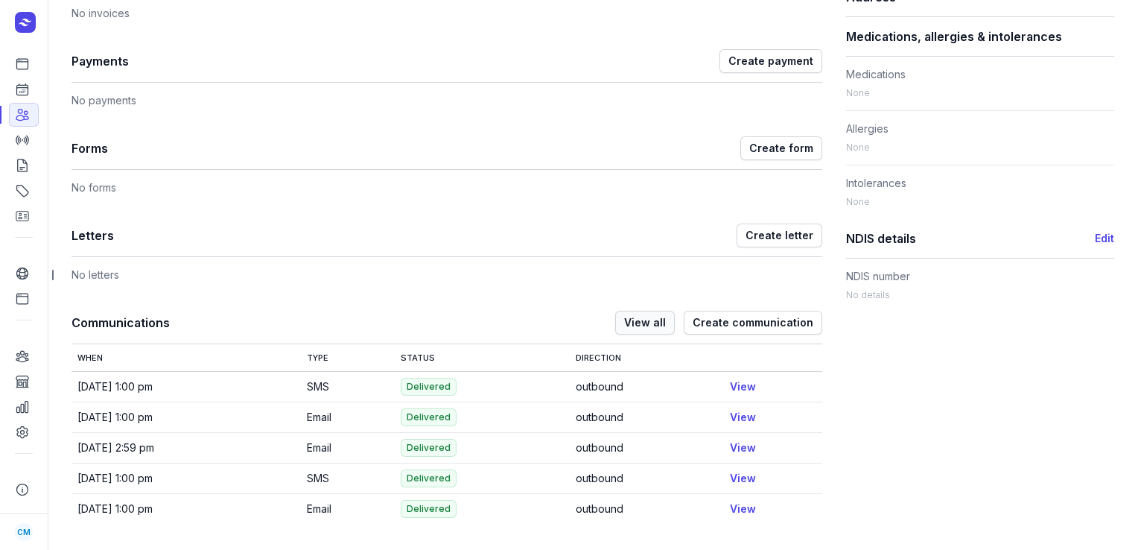
click at [635, 320] on span "View all" at bounding box center [645, 323] width 42 height 18
click at [644, 322] on span "View all" at bounding box center [645, 323] width 42 height 18
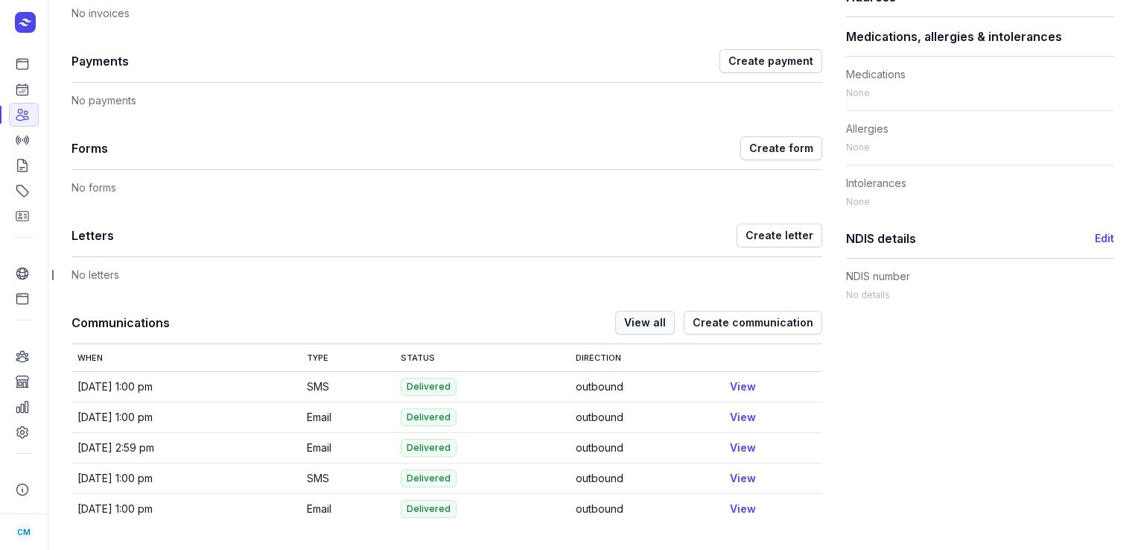
click at [644, 322] on span "View all" at bounding box center [645, 323] width 42 height 18
click at [23, 64] on icon at bounding box center [22, 64] width 15 height 15
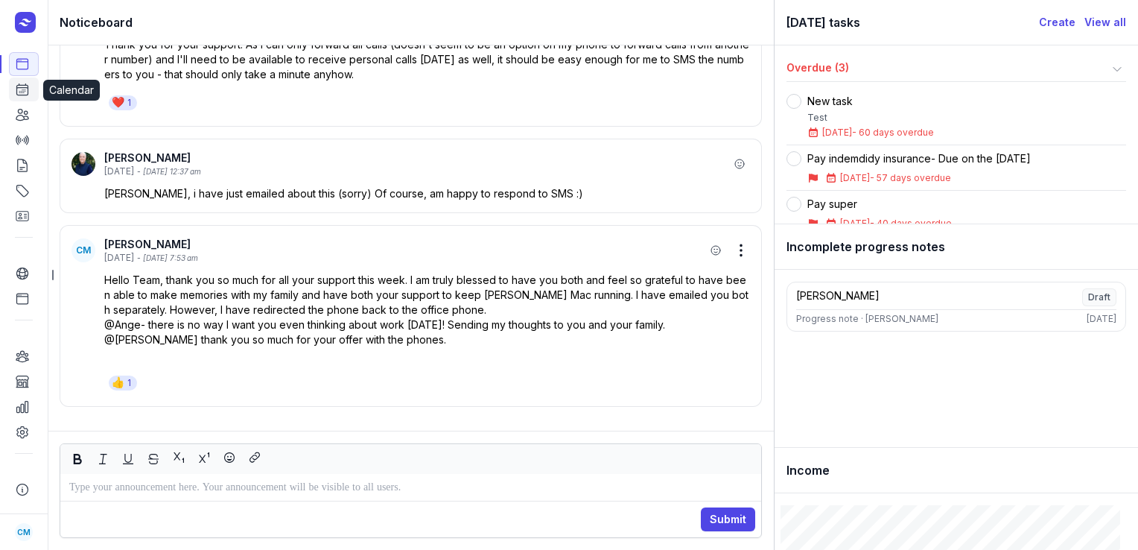
click at [25, 97] on icon at bounding box center [22, 89] width 15 height 15
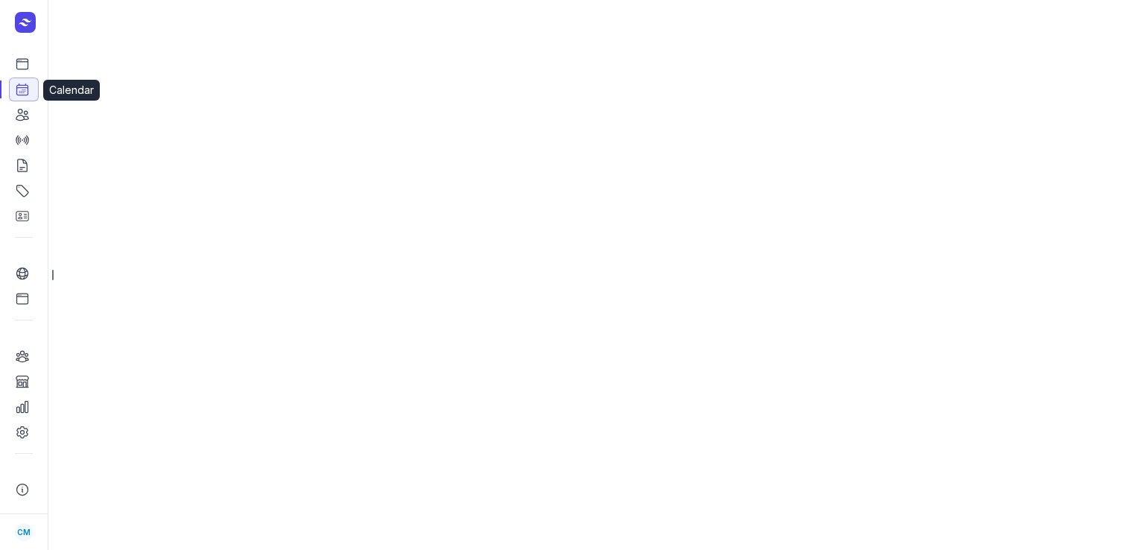
select select "week"
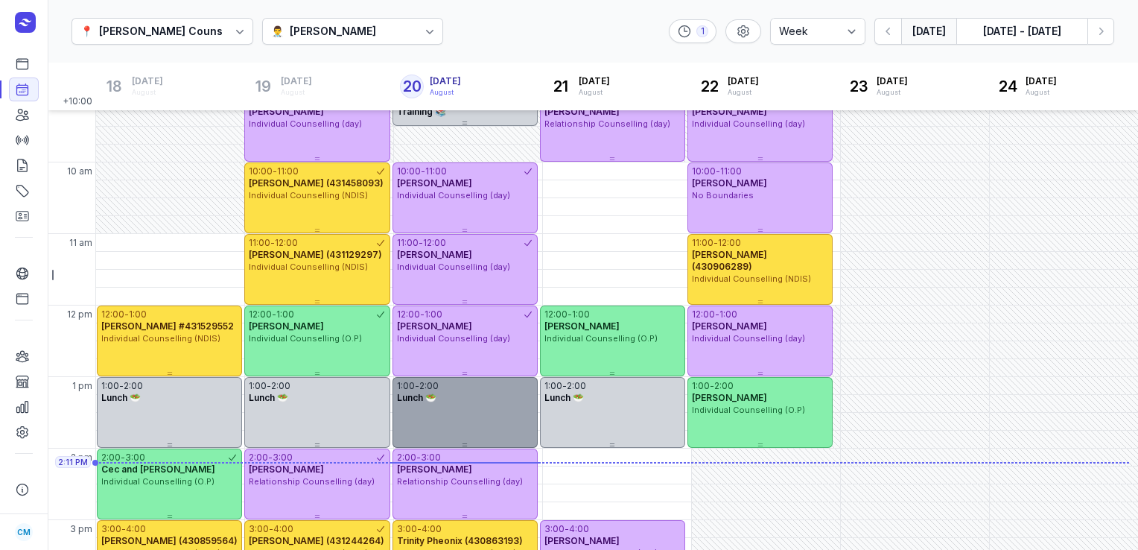
scroll to position [77, 0]
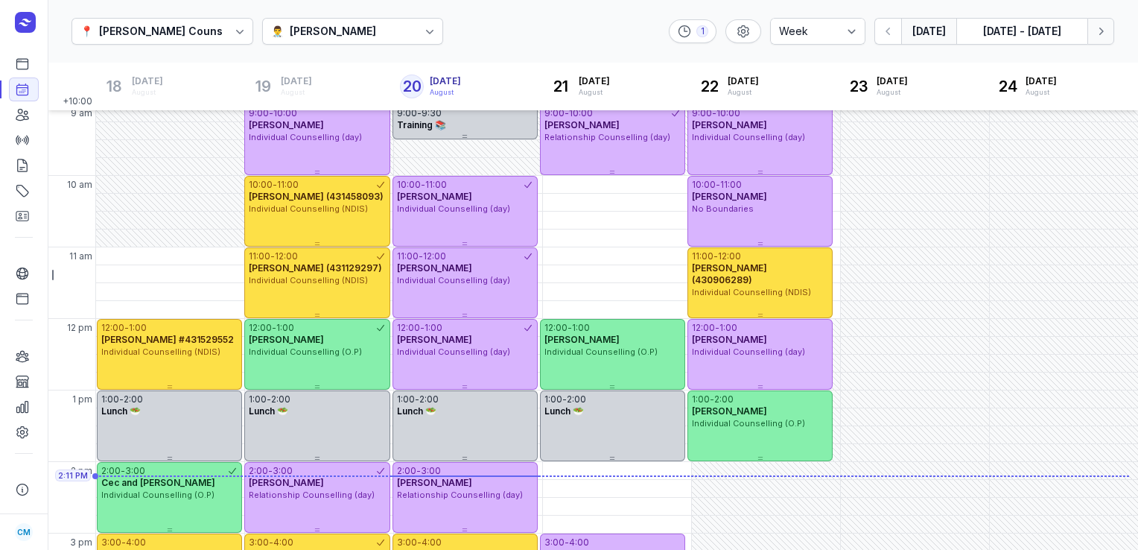
click at [1102, 22] on button "Next week" at bounding box center [1100, 31] width 27 height 27
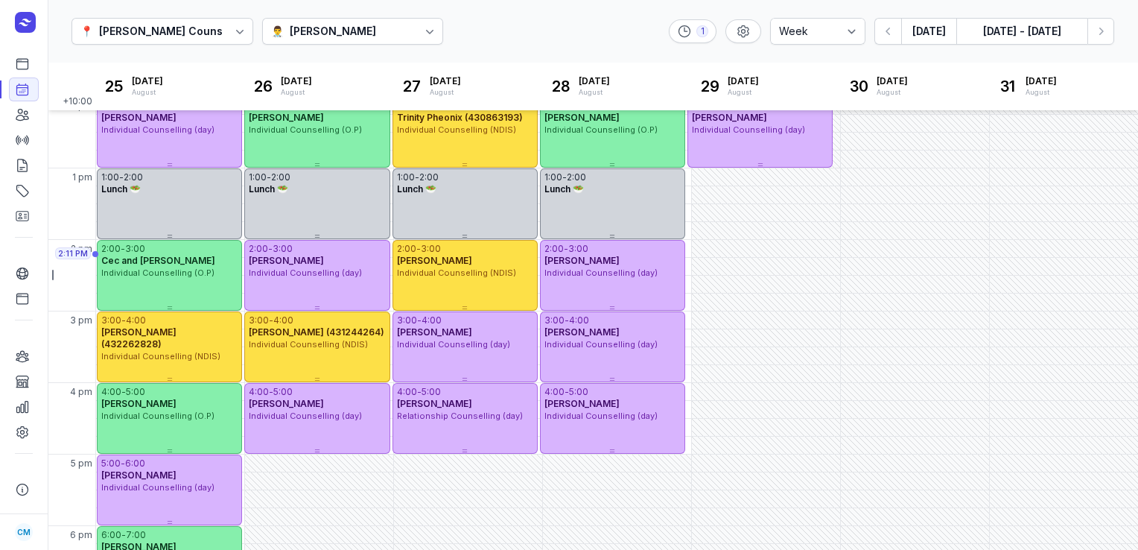
scroll to position [308, 0]
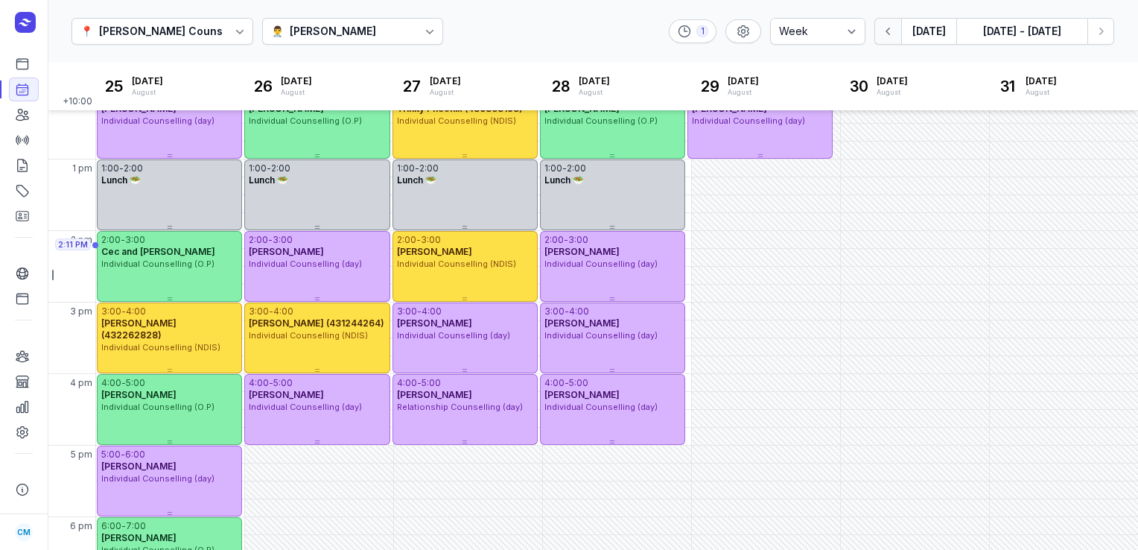
click at [895, 31] on icon "button" at bounding box center [888, 31] width 15 height 15
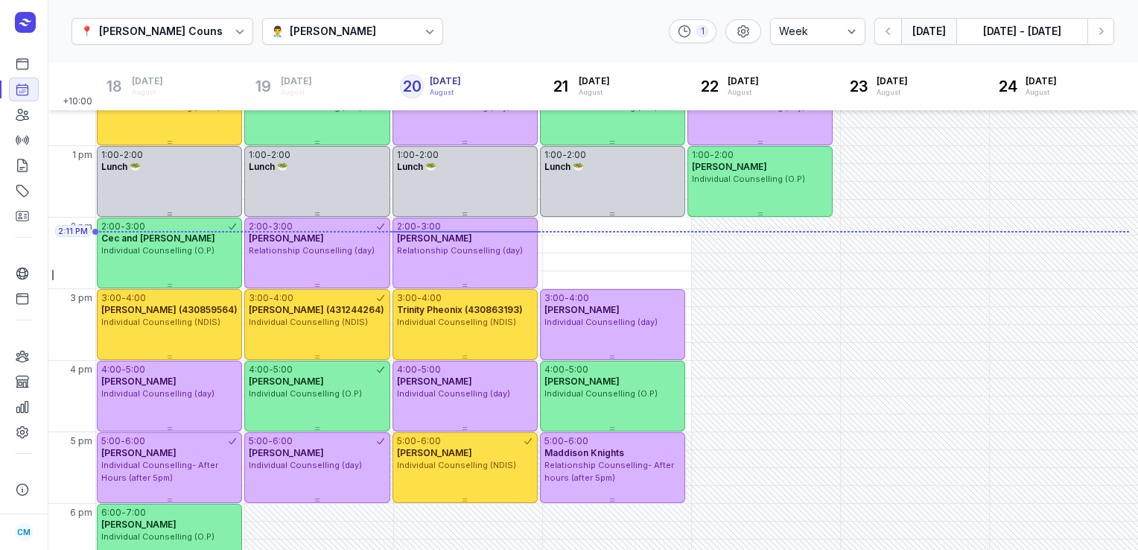
scroll to position [323, 0]
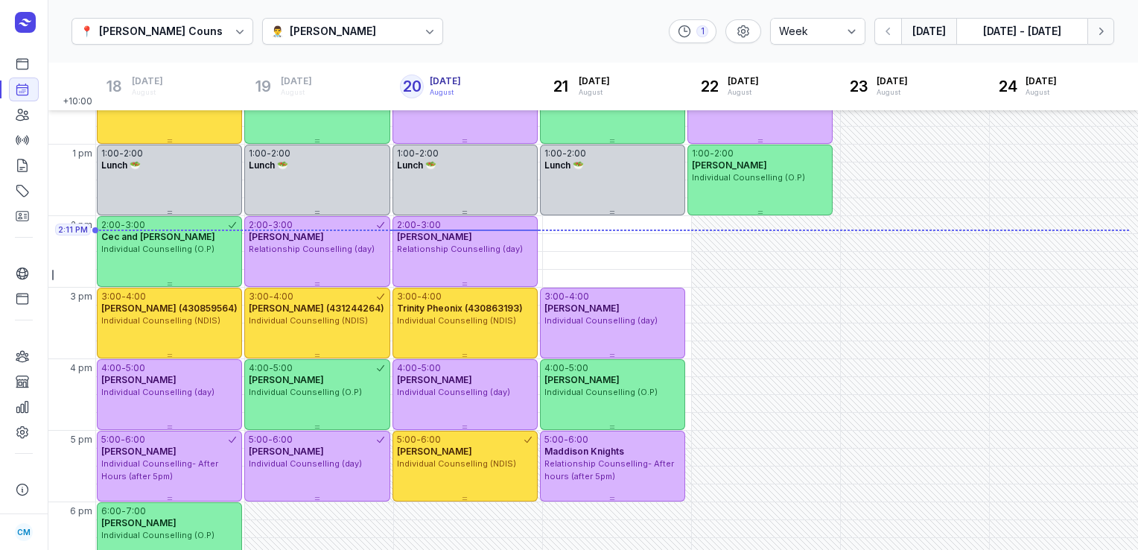
click at [1107, 29] on icon "button" at bounding box center [1100, 31] width 15 height 15
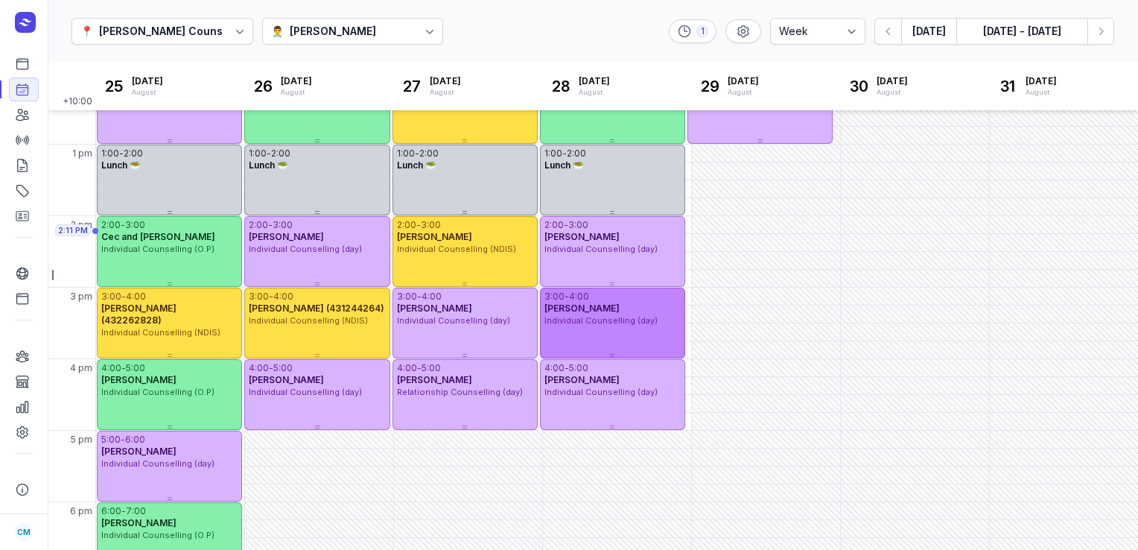
click at [626, 302] on div "[PERSON_NAME]" at bounding box center [612, 308] width 136 height 12
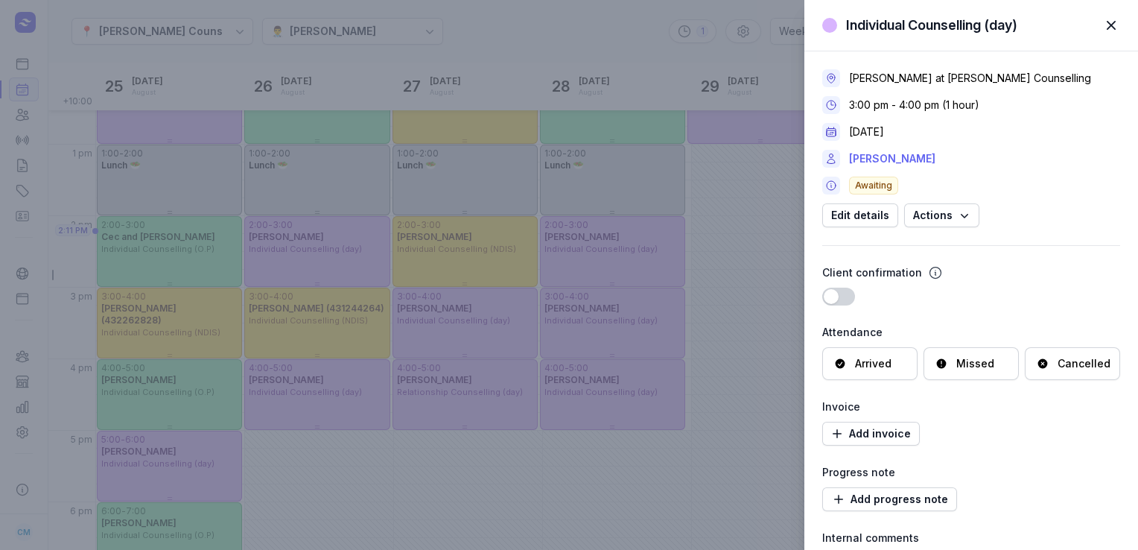
click at [874, 155] on link "[PERSON_NAME]" at bounding box center [892, 159] width 86 height 18
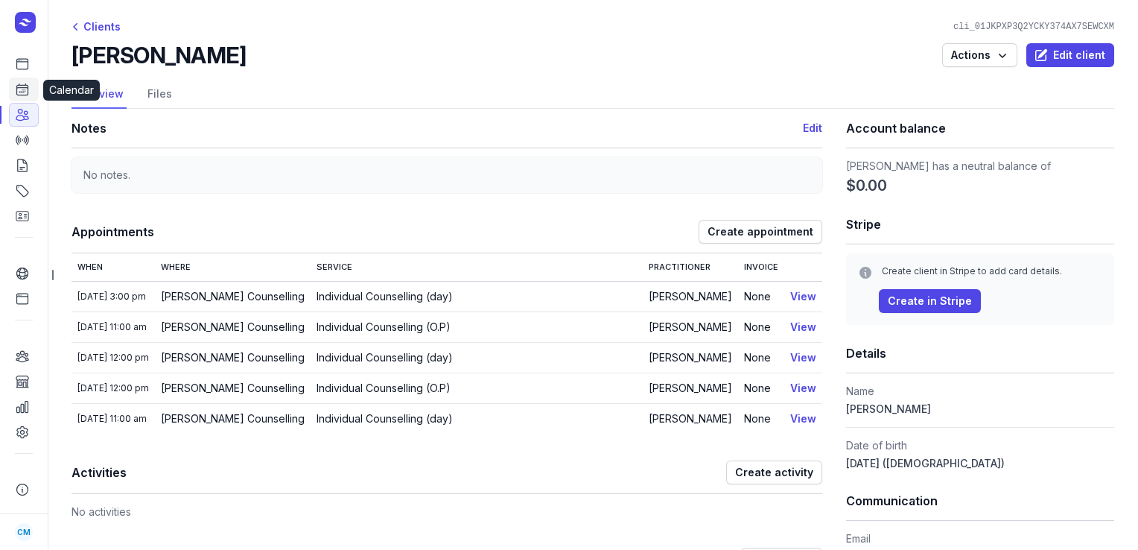
click at [30, 96] on link "Calendar" at bounding box center [24, 89] width 30 height 24
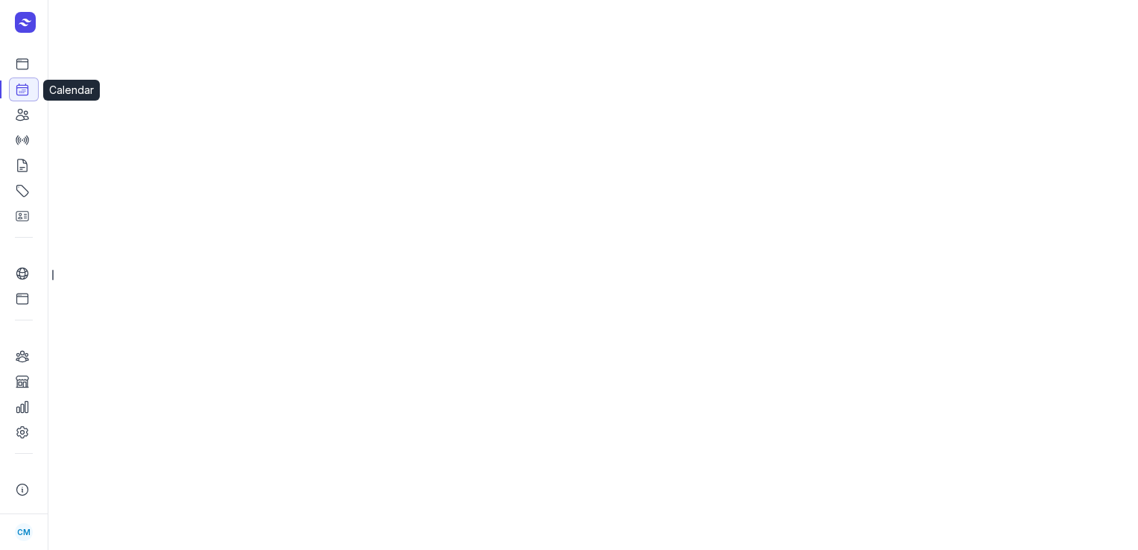
select select "week"
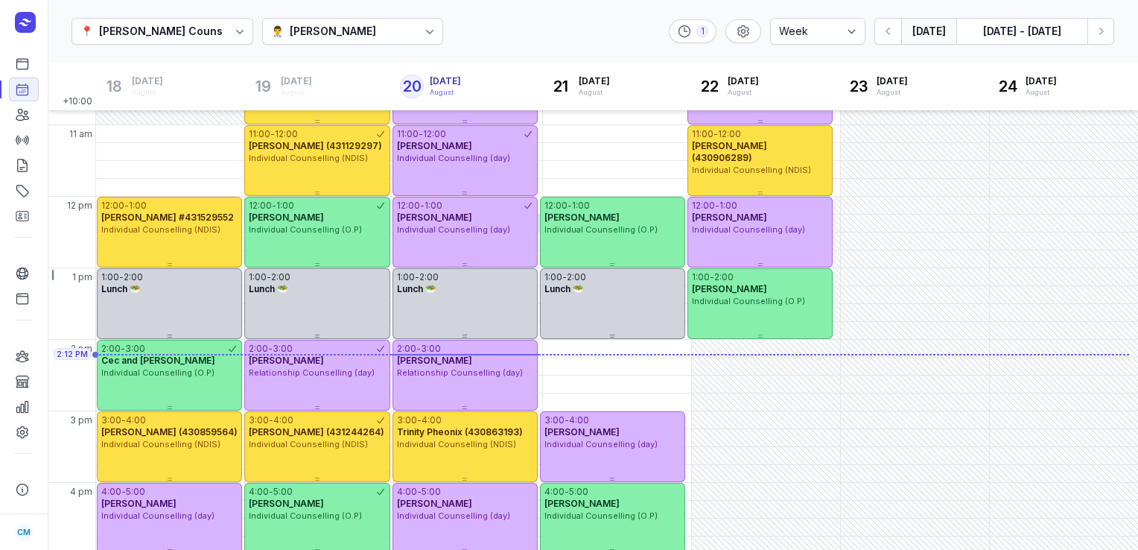
scroll to position [257, 0]
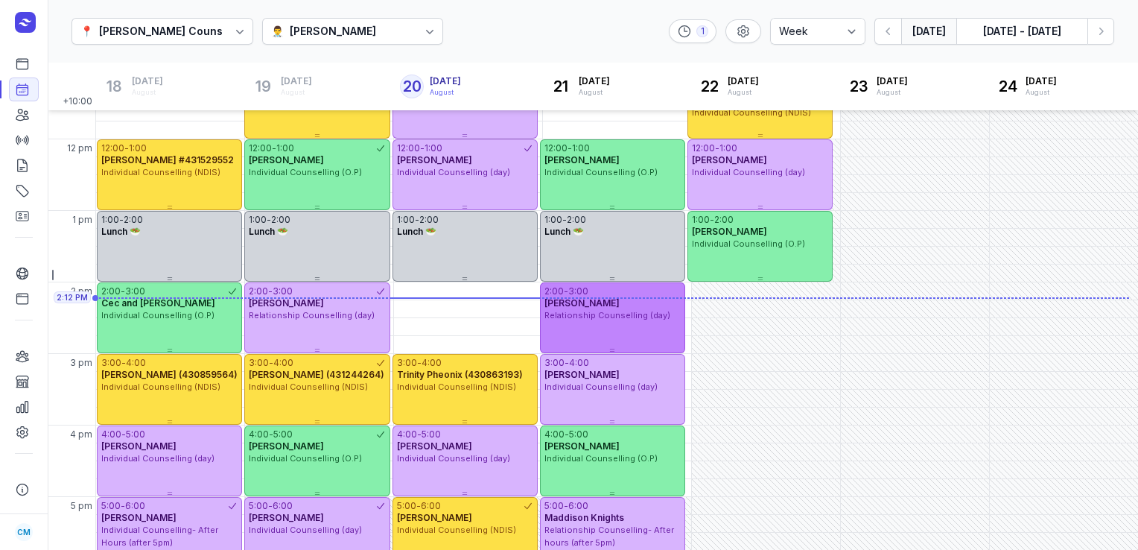
drag, startPoint x: 492, startPoint y: 299, endPoint x: 563, endPoint y: 305, distance: 71.7
click at [563, 305] on div "[PERSON_NAME]" at bounding box center [612, 303] width 136 height 12
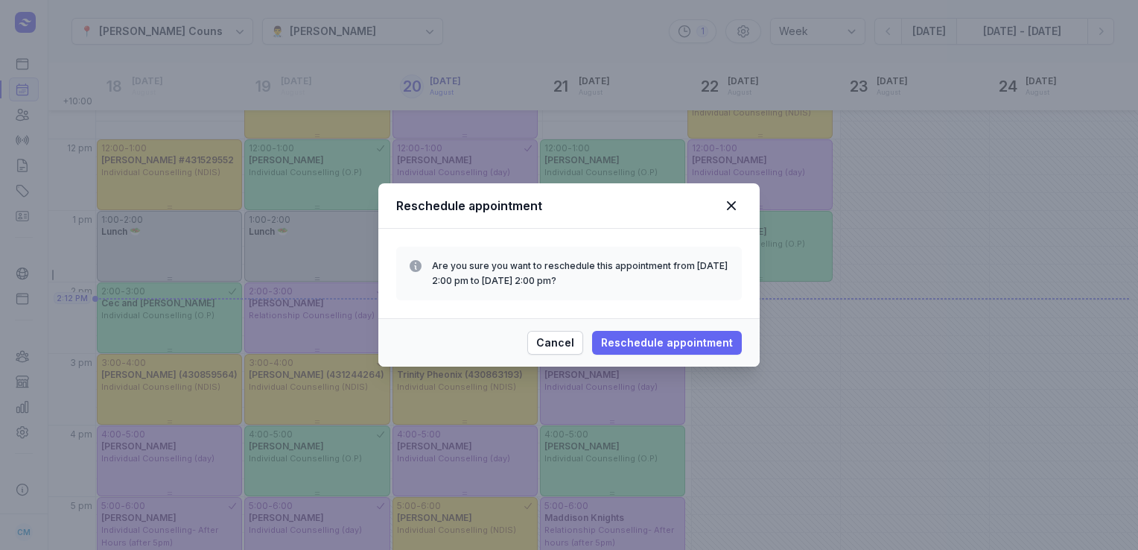
click at [622, 334] on span "Reschedule appointment" at bounding box center [667, 343] width 132 height 18
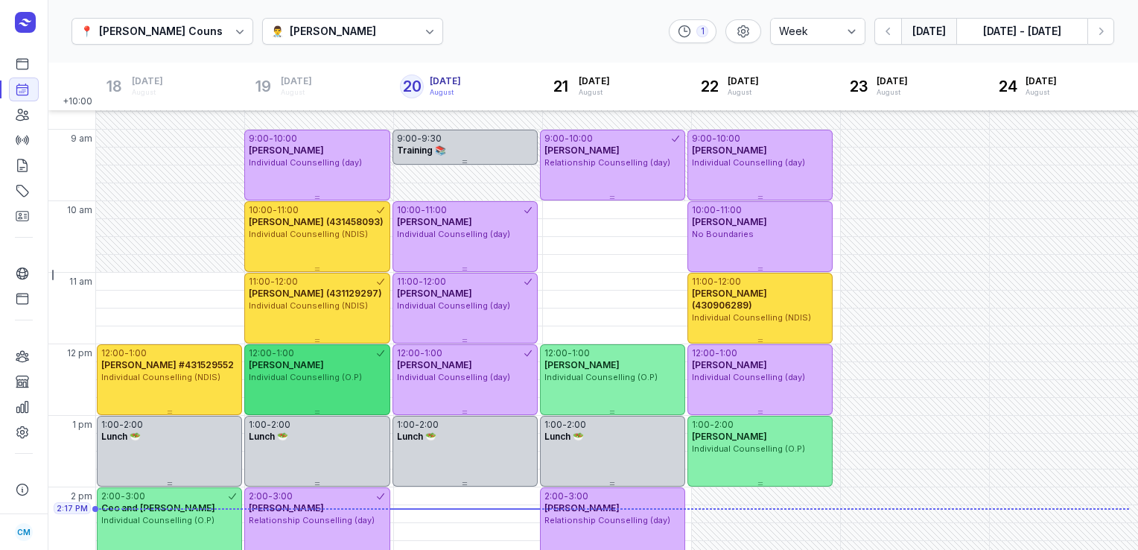
scroll to position [51, 0]
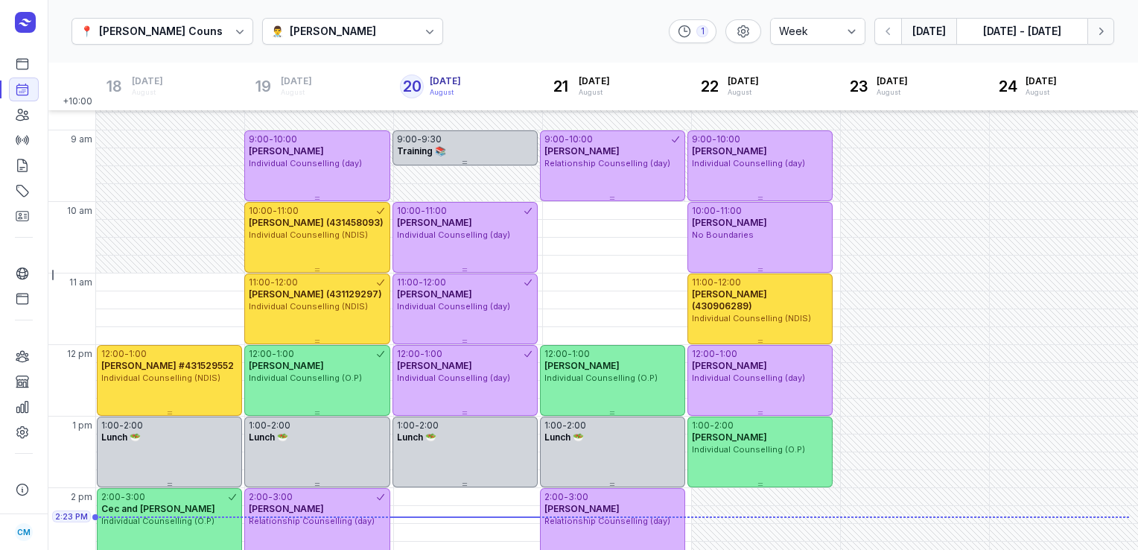
click at [1110, 37] on button "Next week" at bounding box center [1100, 31] width 27 height 27
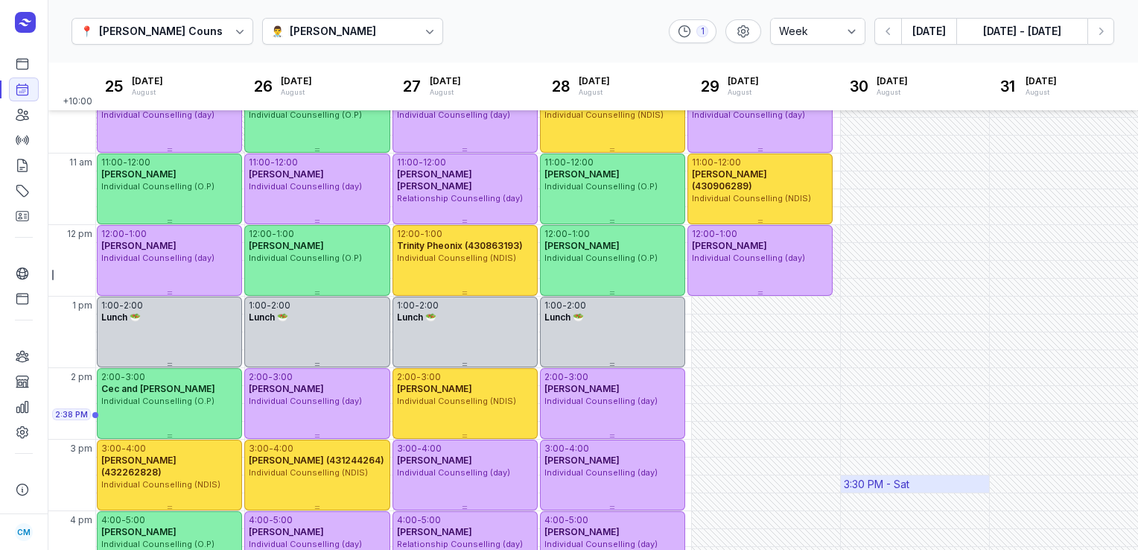
scroll to position [165, 0]
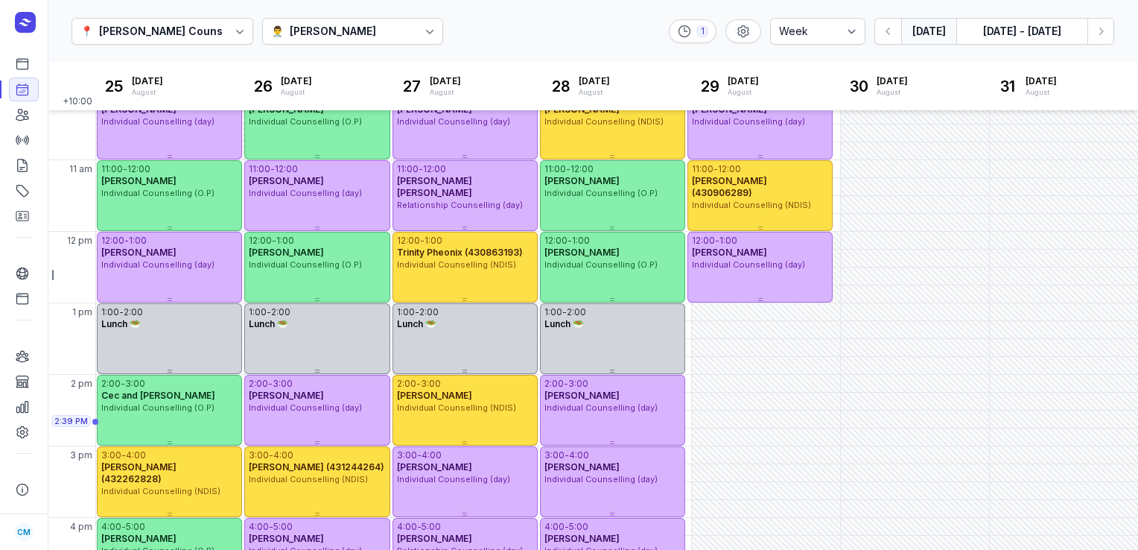
click at [941, 37] on button "[DATE]" at bounding box center [928, 31] width 55 height 27
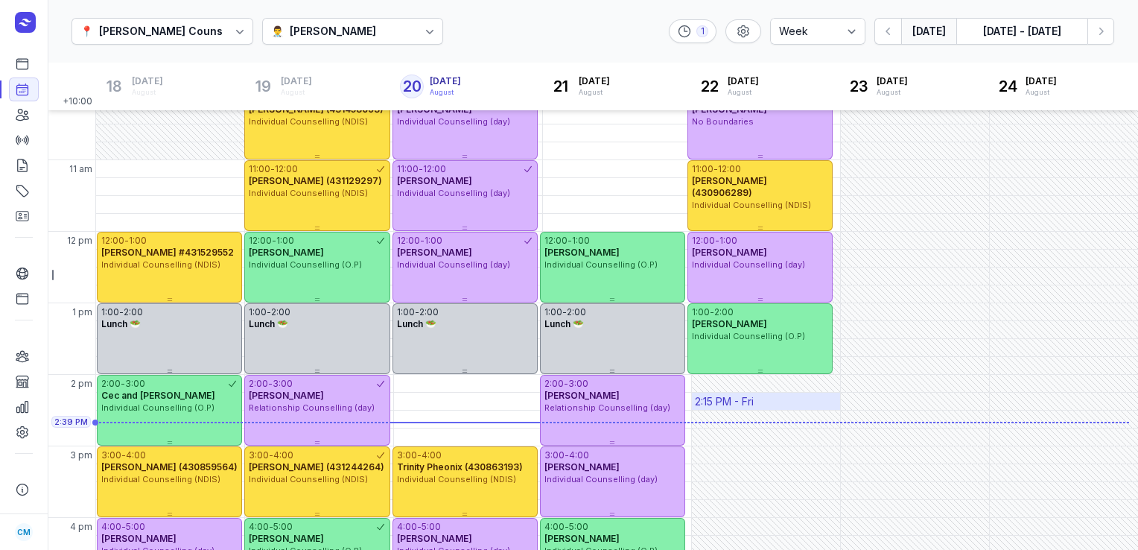
click at [743, 397] on div "2:15 PM - Fri" at bounding box center [724, 401] width 59 height 15
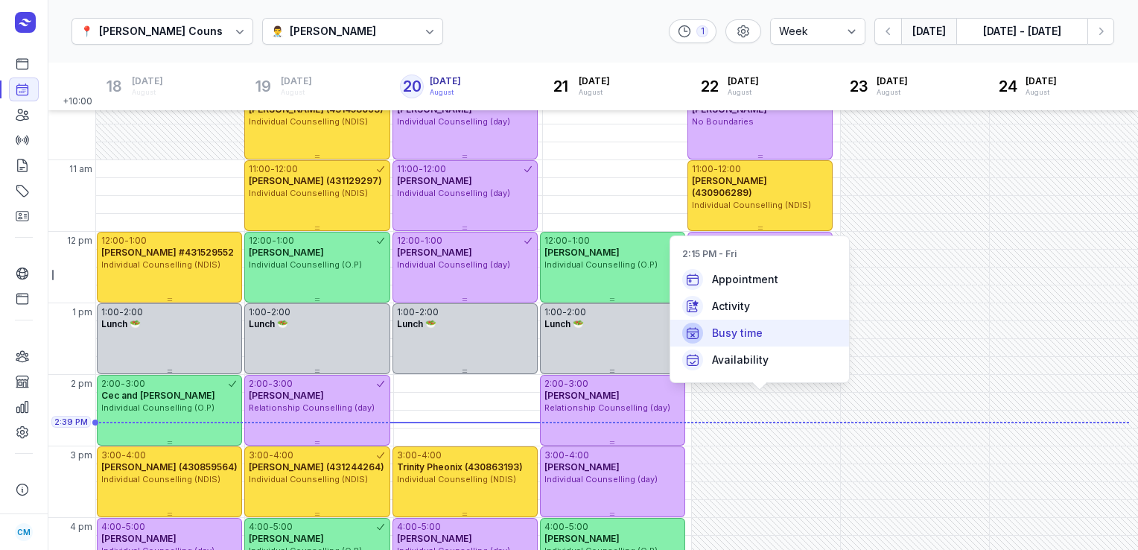
click at [739, 332] on span "Busy time" at bounding box center [737, 332] width 51 height 15
select select
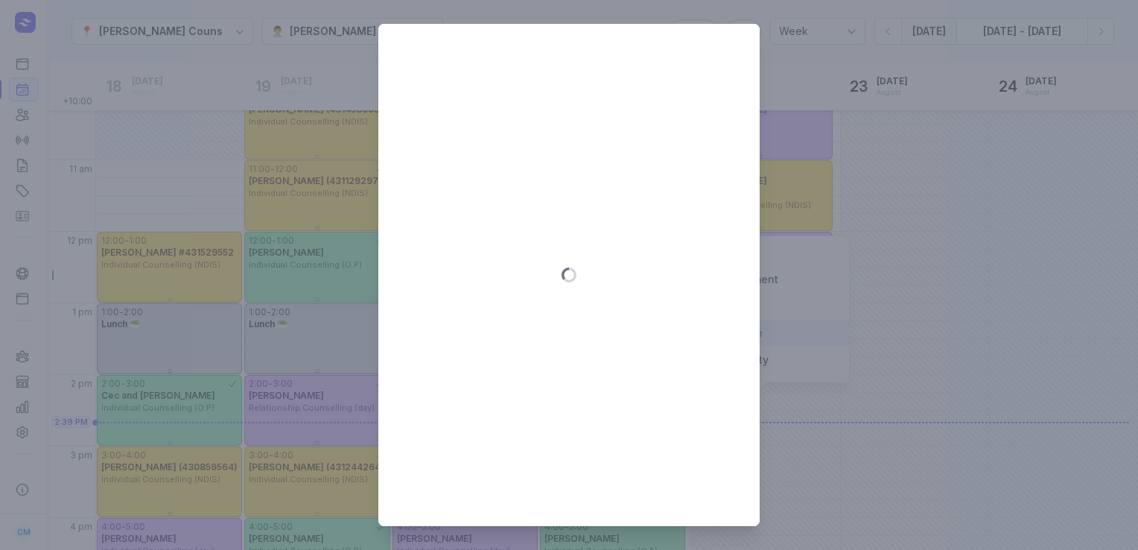
type input "[DATE]"
select select "14:15"
select select "15:15"
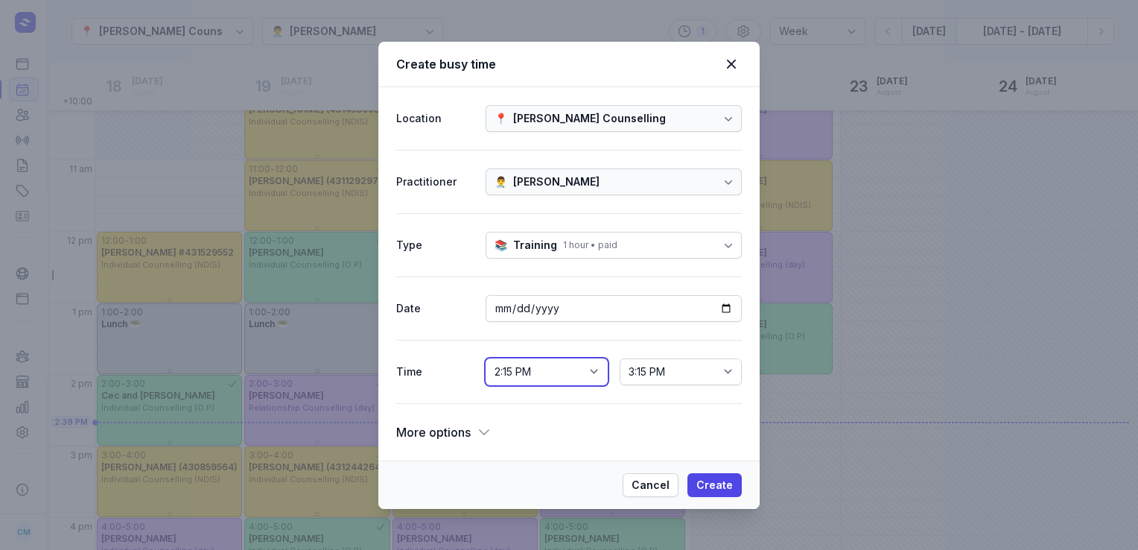
click at [584, 366] on select "12:00 AM 12:15 AM 12:30 AM 12:45 AM 1:00 AM 1:15 AM 1:30 AM 1:45 AM 2:00 AM 2:1…" at bounding box center [547, 371] width 122 height 27
select select "14:00"
click at [486, 358] on select "12:00 AM 12:15 AM 12:30 AM 12:45 AM 1:00 AM 1:15 AM 1:30 AM 1:45 AM 2:00 AM 2:1…" at bounding box center [547, 371] width 122 height 27
click at [702, 368] on select "2:15 PM 2:30 PM 2:45 PM 3:00 PM 3:15 PM 3:30 PM 3:45 PM 4:00 PM 4:15 PM 4:30 PM…" at bounding box center [681, 371] width 122 height 27
select select "14:30"
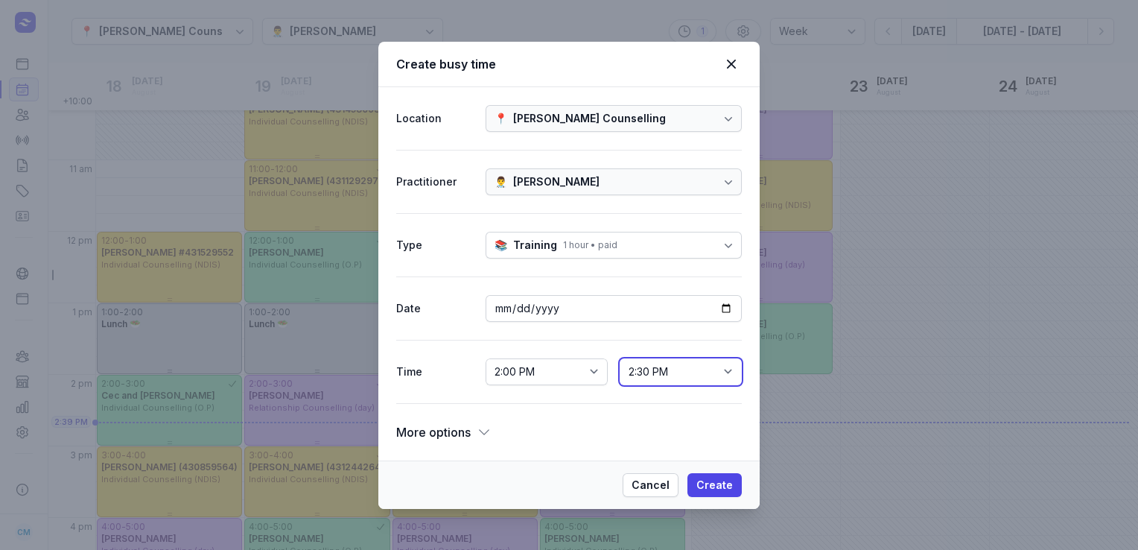
click at [620, 358] on select "2:15 PM 2:30 PM 2:45 PM 3:00 PM 3:15 PM 3:30 PM 3:45 PM 4:00 PM 4:15 PM 4:30 PM…" at bounding box center [681, 371] width 122 height 27
click at [463, 431] on span "More options" at bounding box center [433, 432] width 74 height 21
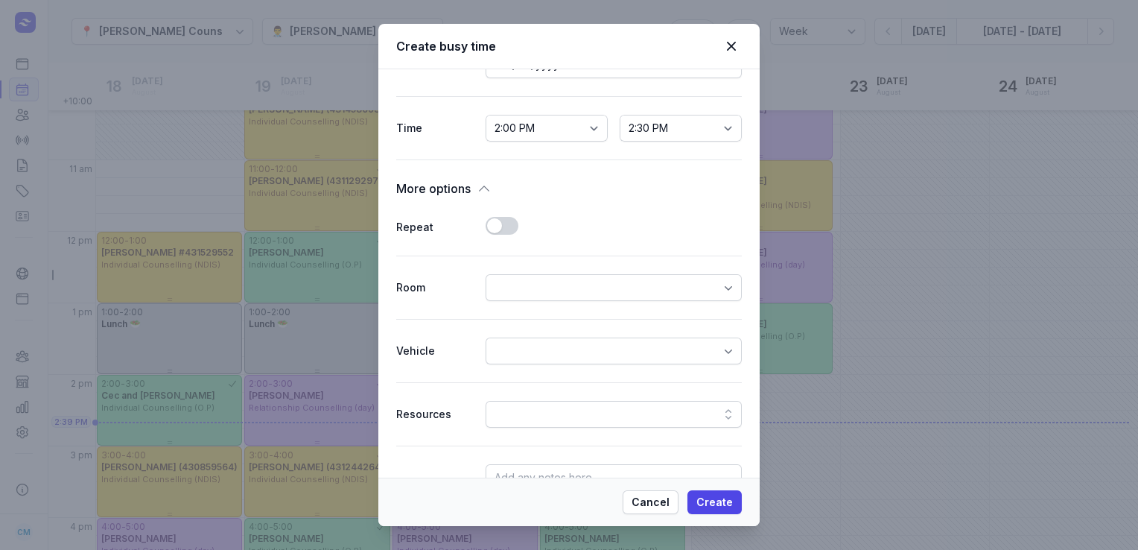
scroll to position [308, 0]
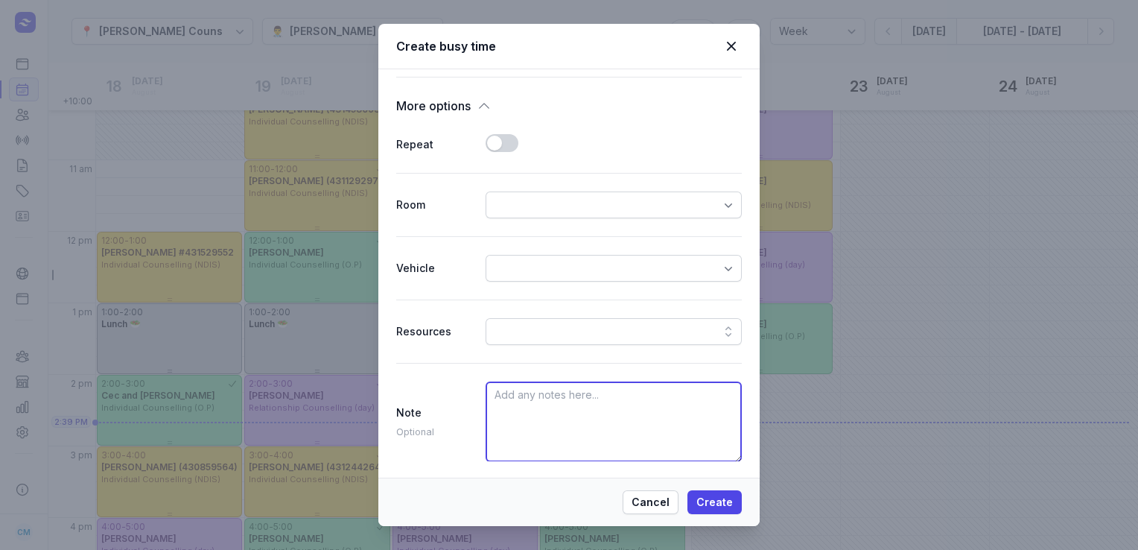
click at [530, 408] on textarea at bounding box center [614, 421] width 256 height 80
type textarea "MEETING WITH [PERSON_NAME]"
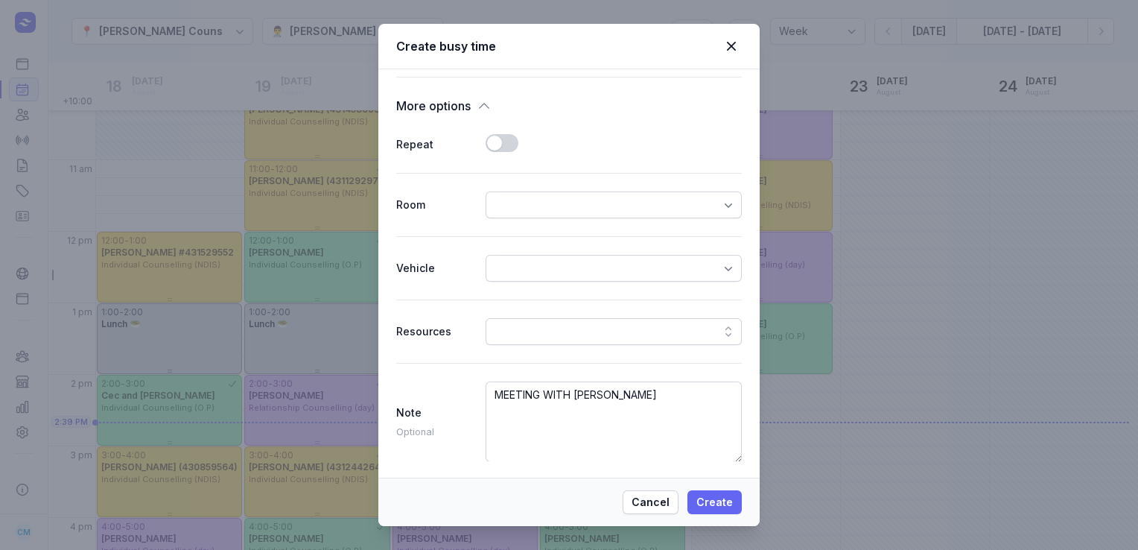
click at [731, 502] on span "Create" at bounding box center [714, 502] width 36 height 18
select select
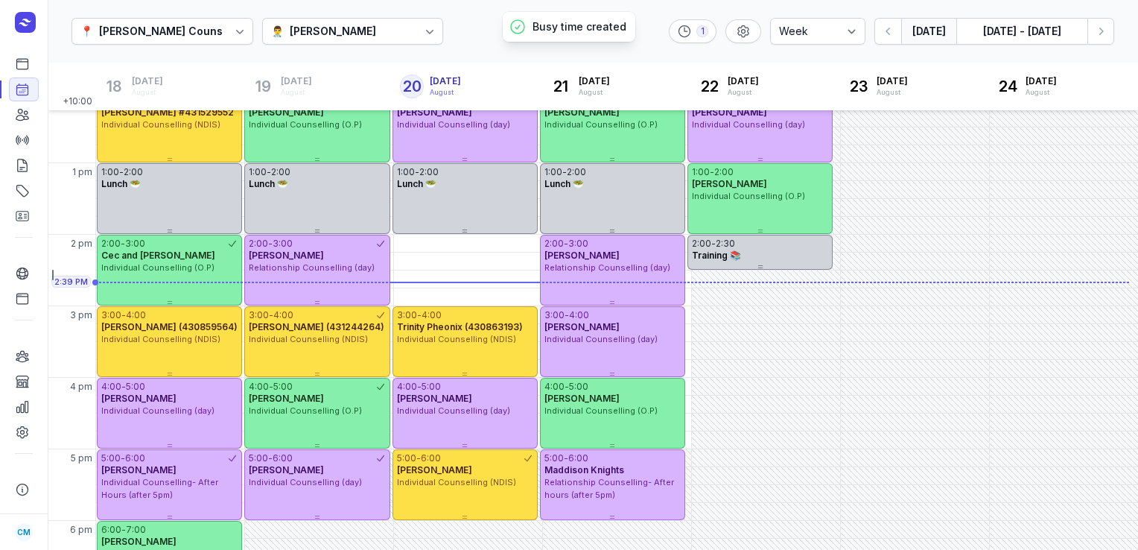
scroll to position [304, 0]
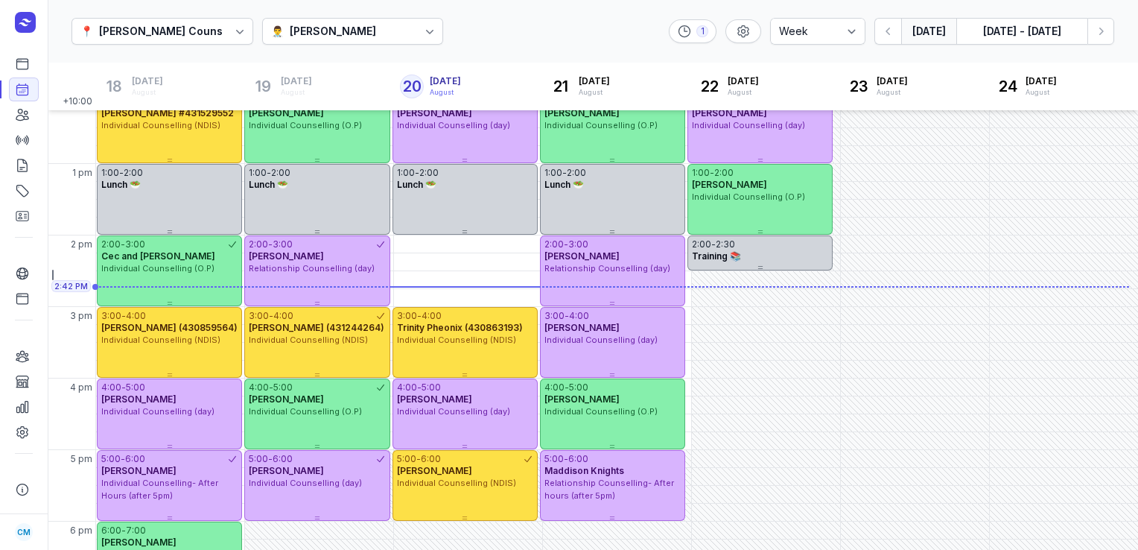
click at [407, 28] on div "👨‍⚕️ [PERSON_NAME]" at bounding box center [353, 31] width 182 height 27
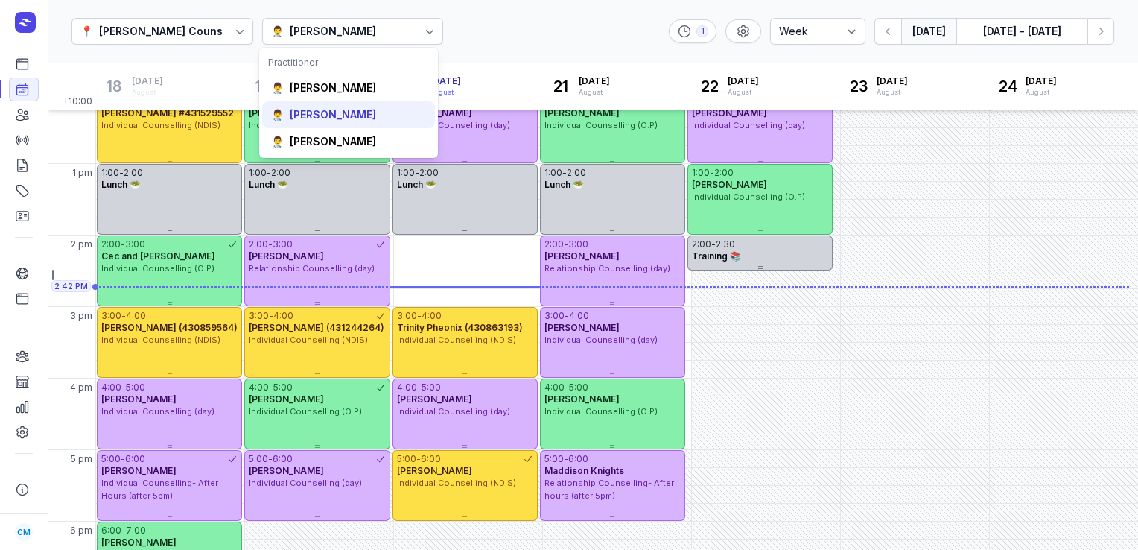
click at [335, 112] on div "[PERSON_NAME]" at bounding box center [333, 114] width 86 height 15
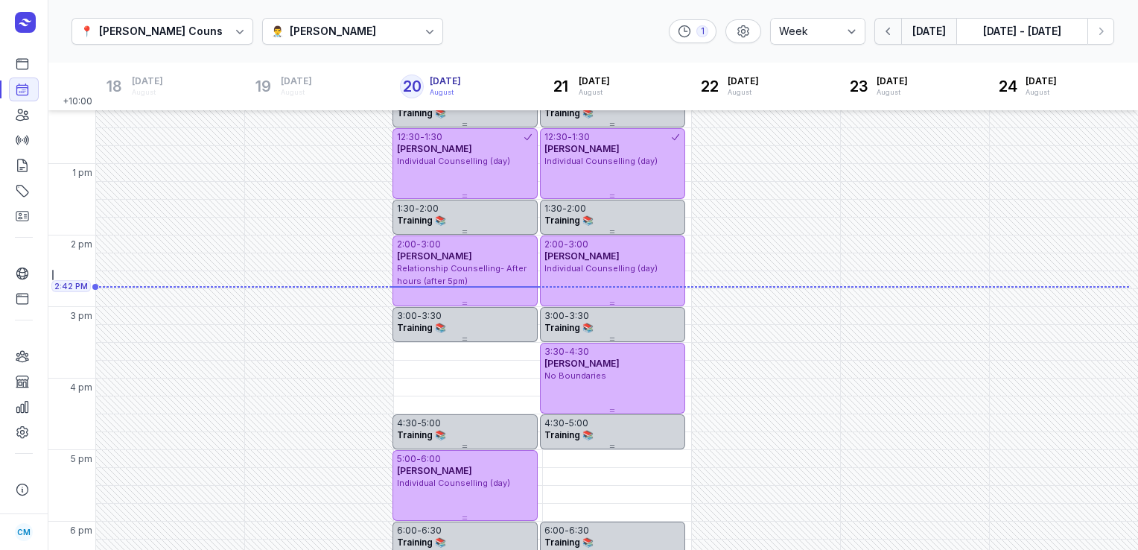
click at [885, 31] on icon "button" at bounding box center [888, 31] width 15 height 15
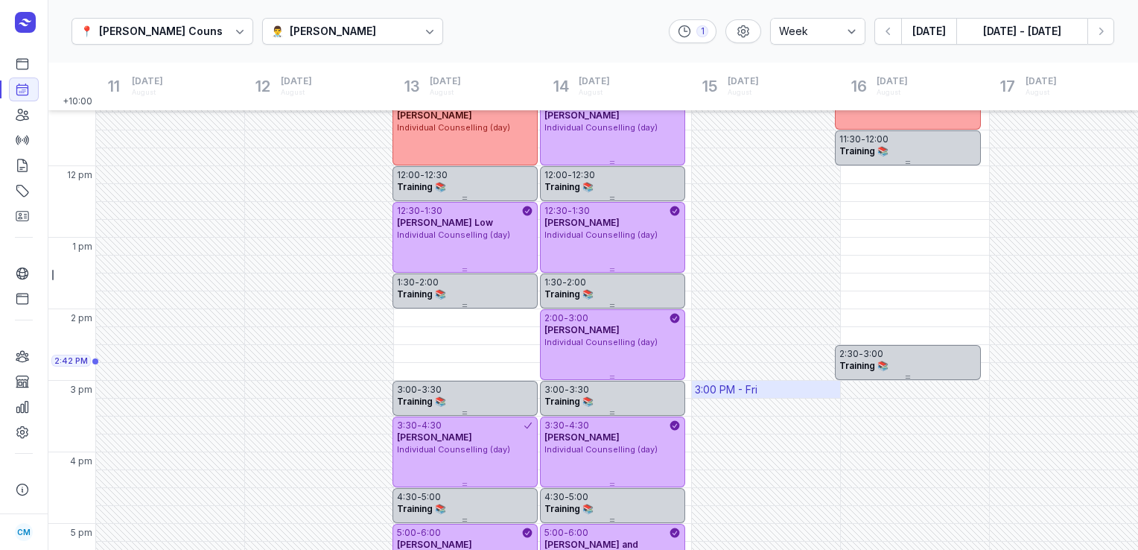
scroll to position [220, 0]
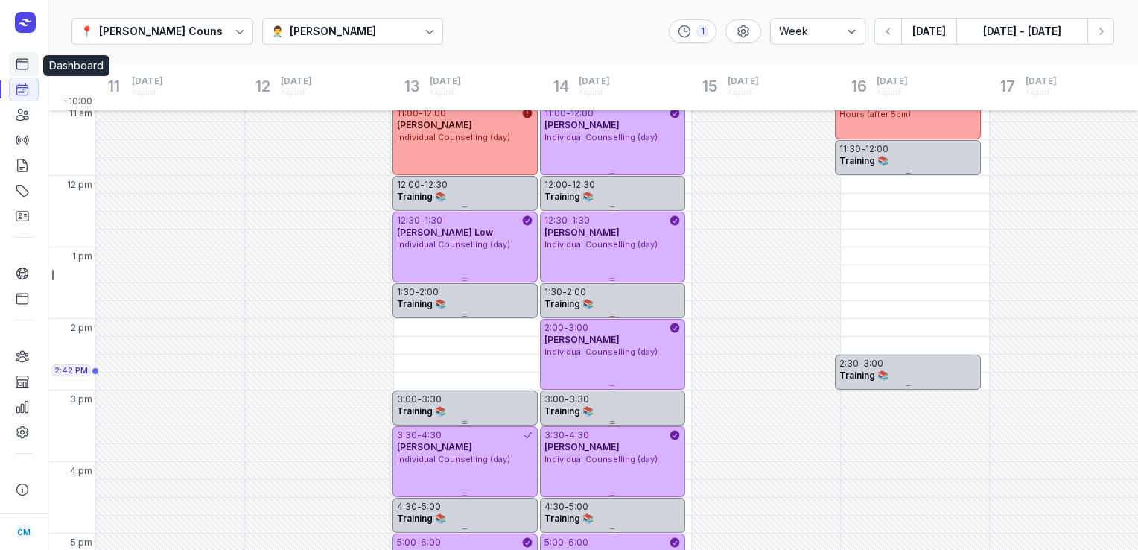
click at [20, 71] on icon at bounding box center [22, 64] width 15 height 15
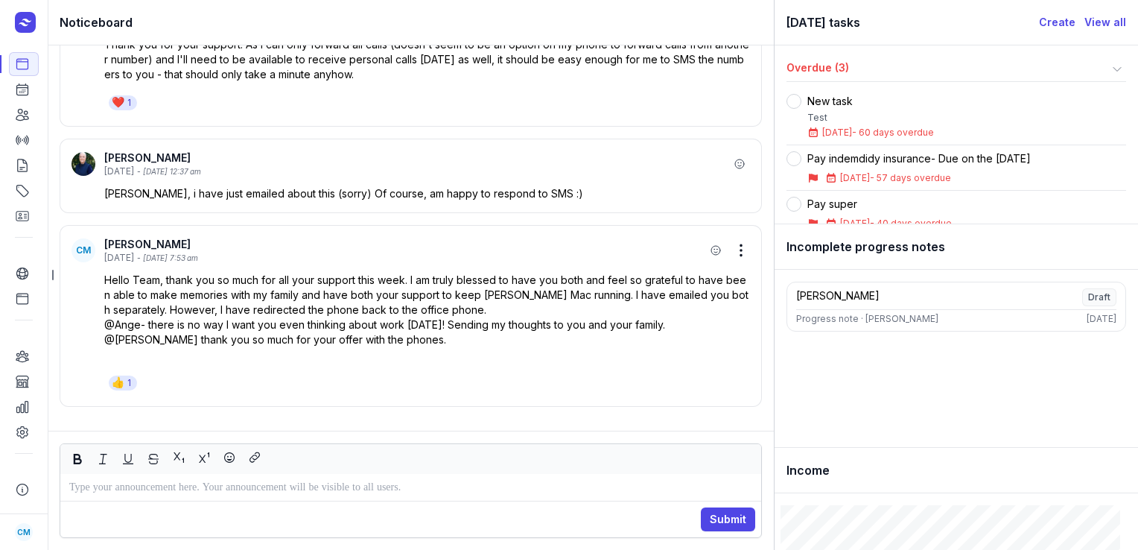
click at [155, 514] on div "Submit" at bounding box center [410, 518] width 701 height 36
click at [143, 495] on p at bounding box center [410, 487] width 683 height 18
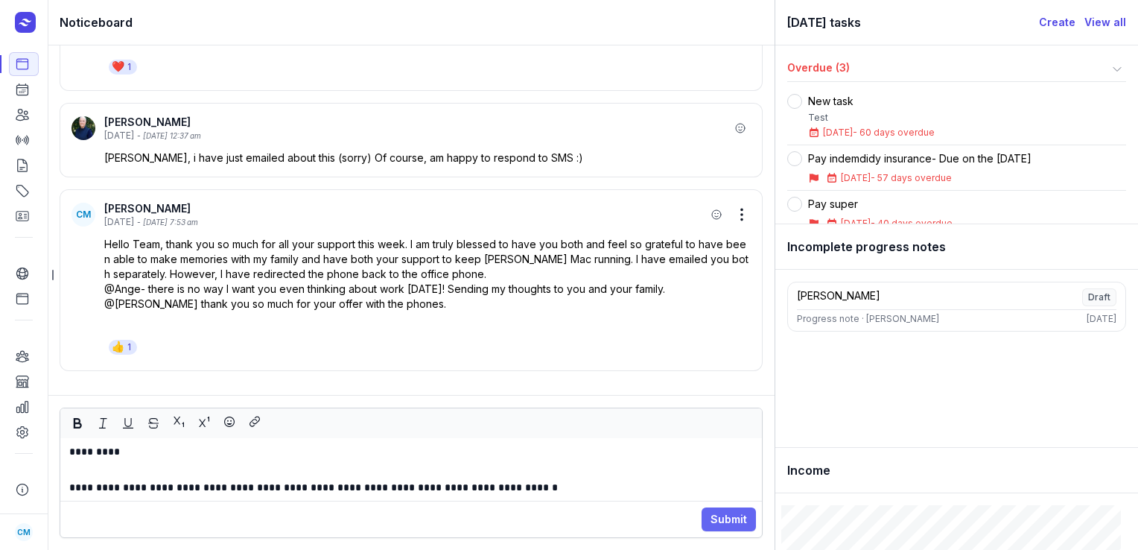
click at [718, 517] on span "Submit" at bounding box center [729, 519] width 36 height 18
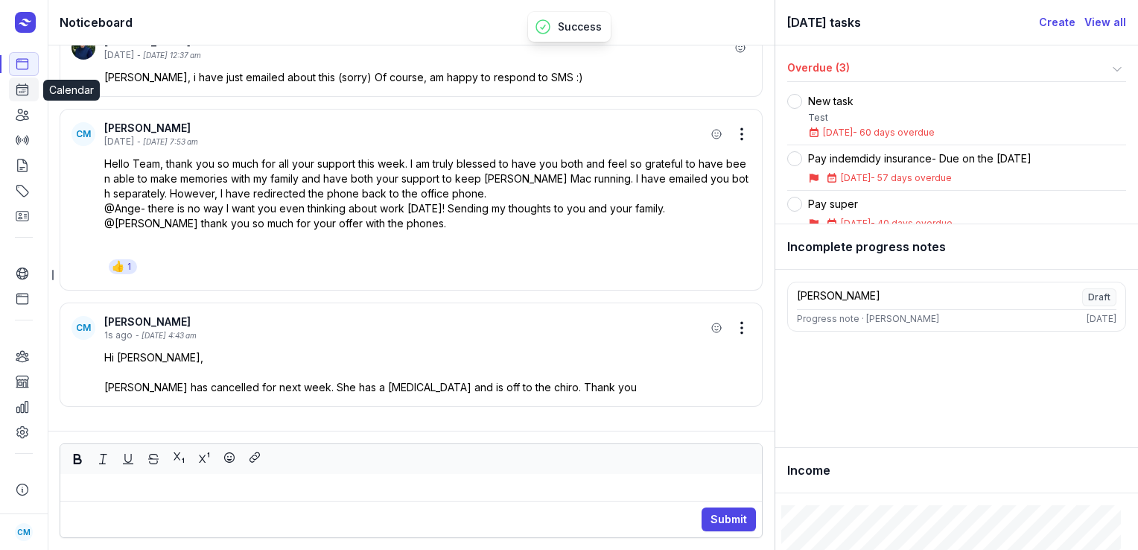
click at [24, 94] on icon at bounding box center [22, 89] width 15 height 15
select select "week"
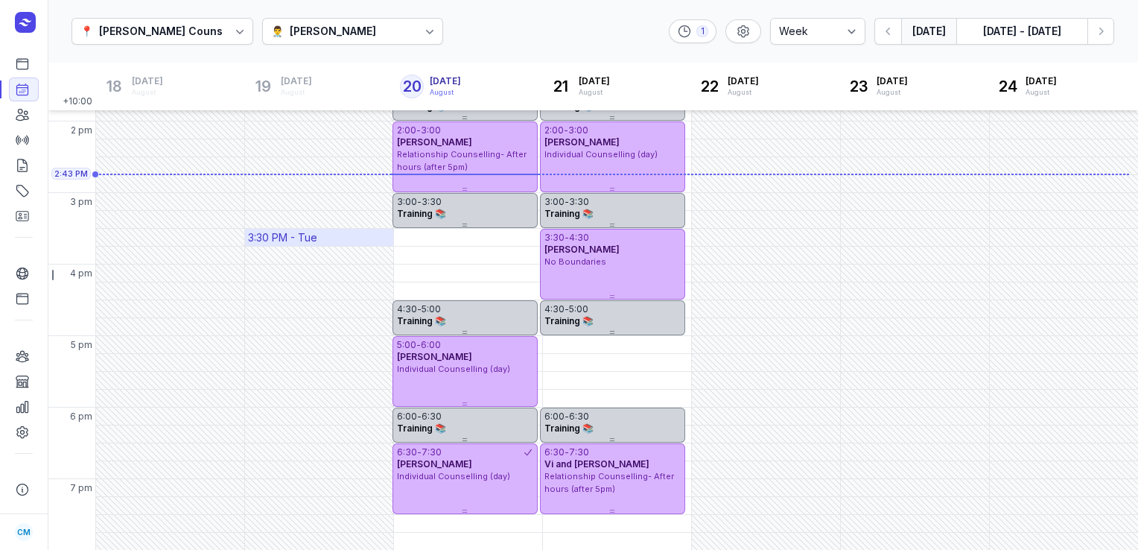
scroll to position [417, 0]
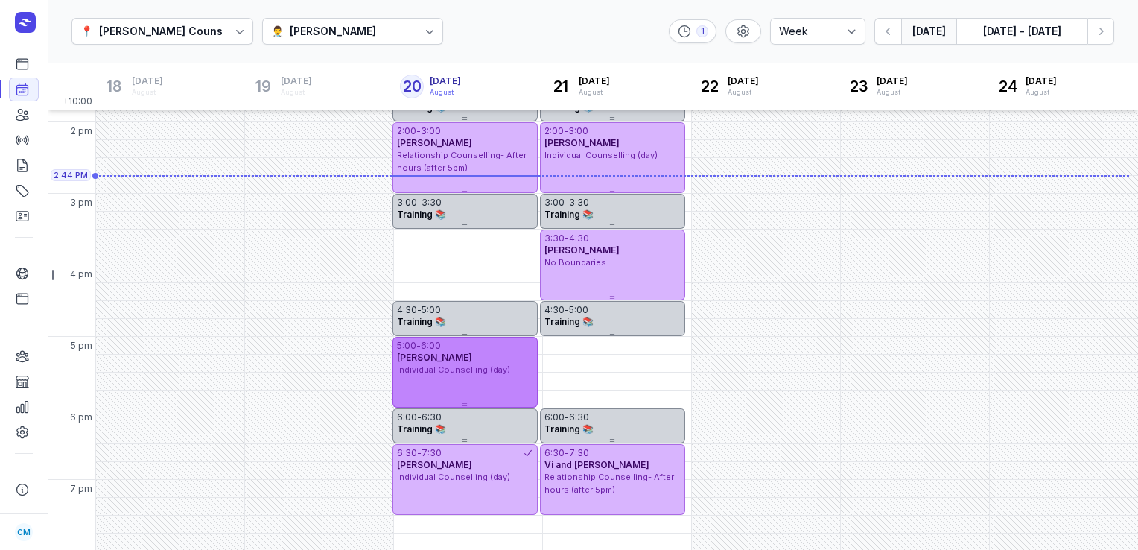
click at [443, 384] on div "5:00 - 6:00 [PERSON_NAME] Individual Counselling (day)" at bounding box center [464, 372] width 145 height 71
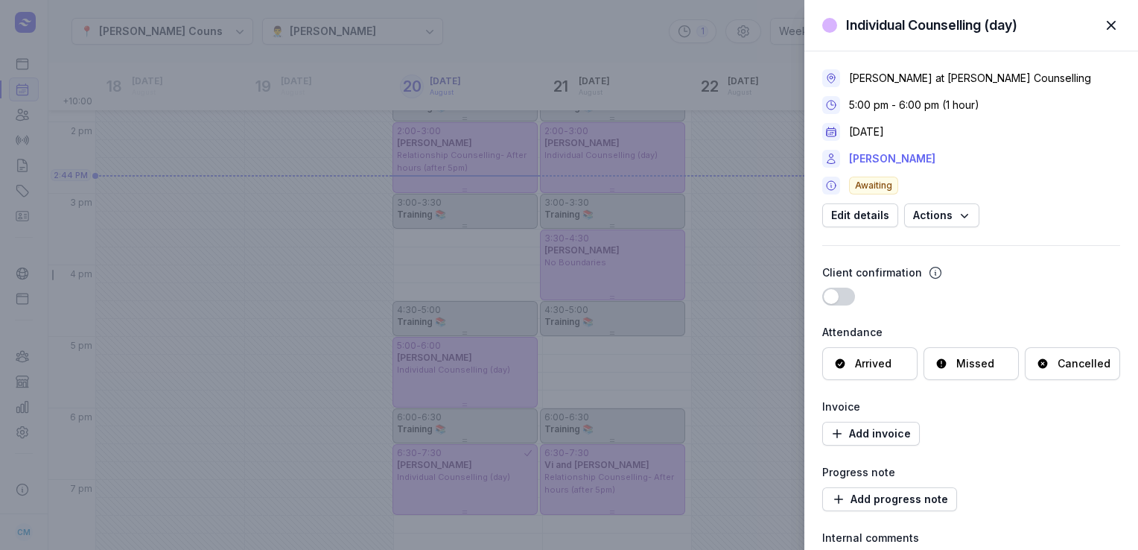
click at [909, 162] on link "[PERSON_NAME]" at bounding box center [892, 159] width 86 height 18
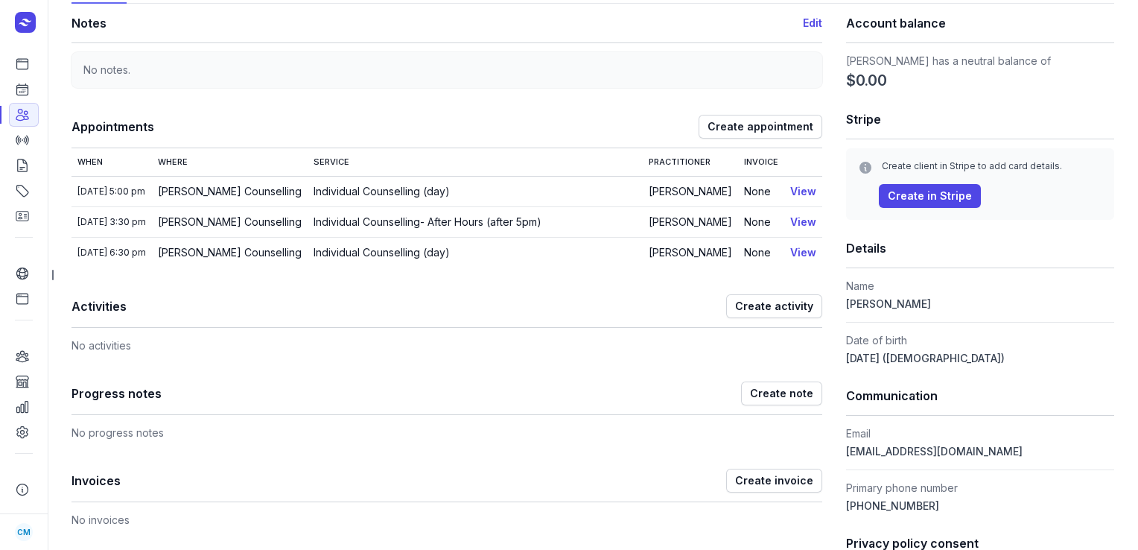
scroll to position [95, 0]
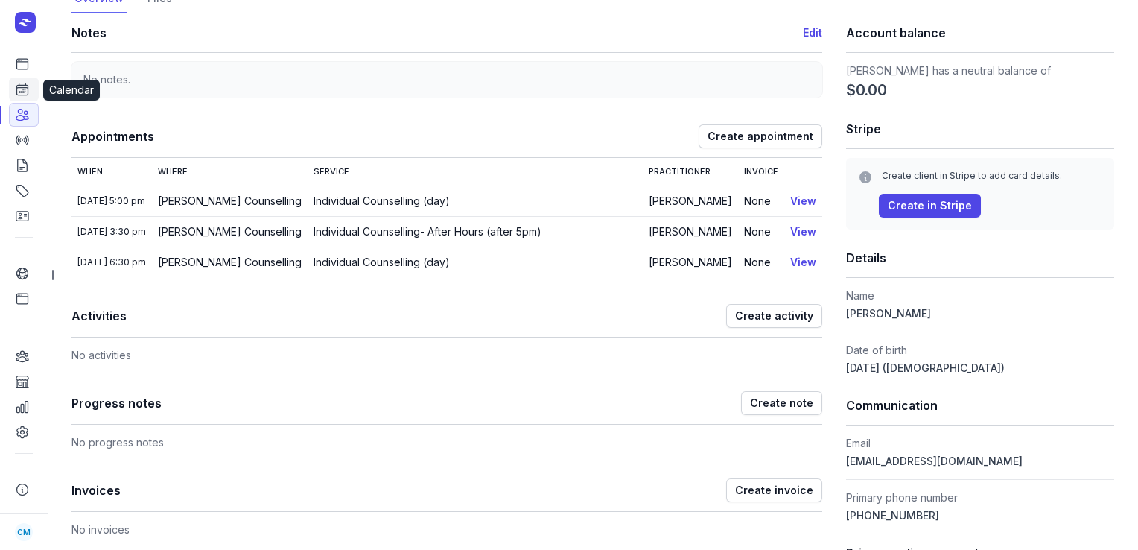
click at [26, 95] on icon at bounding box center [22, 89] width 11 height 11
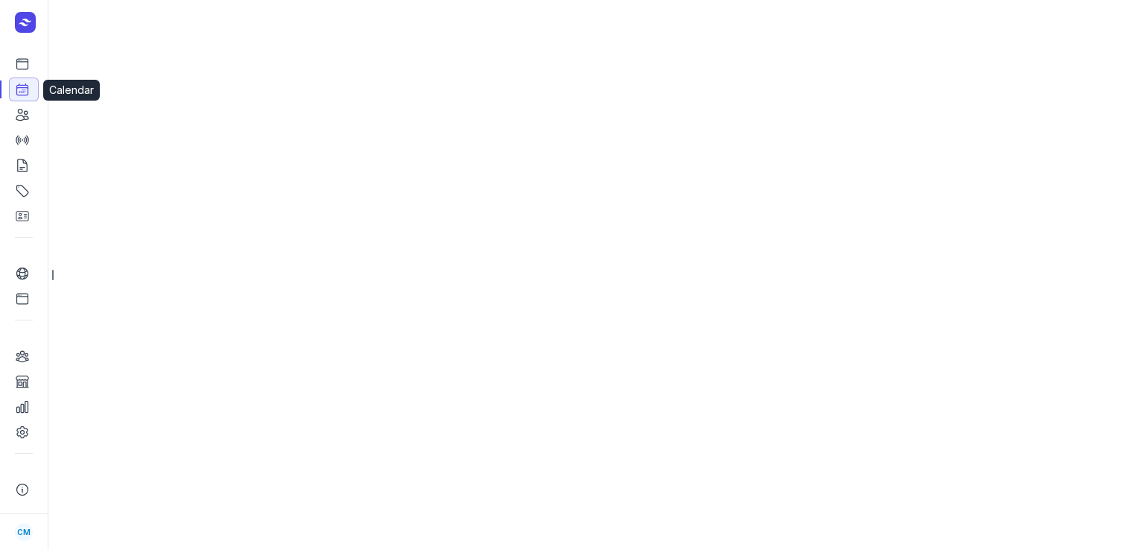
select select "week"
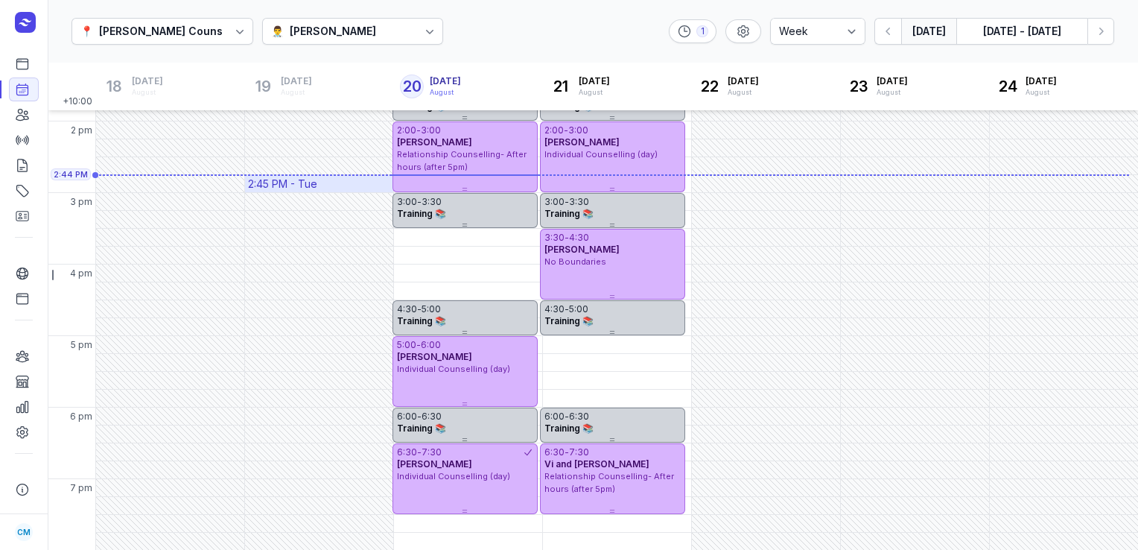
scroll to position [417, 0]
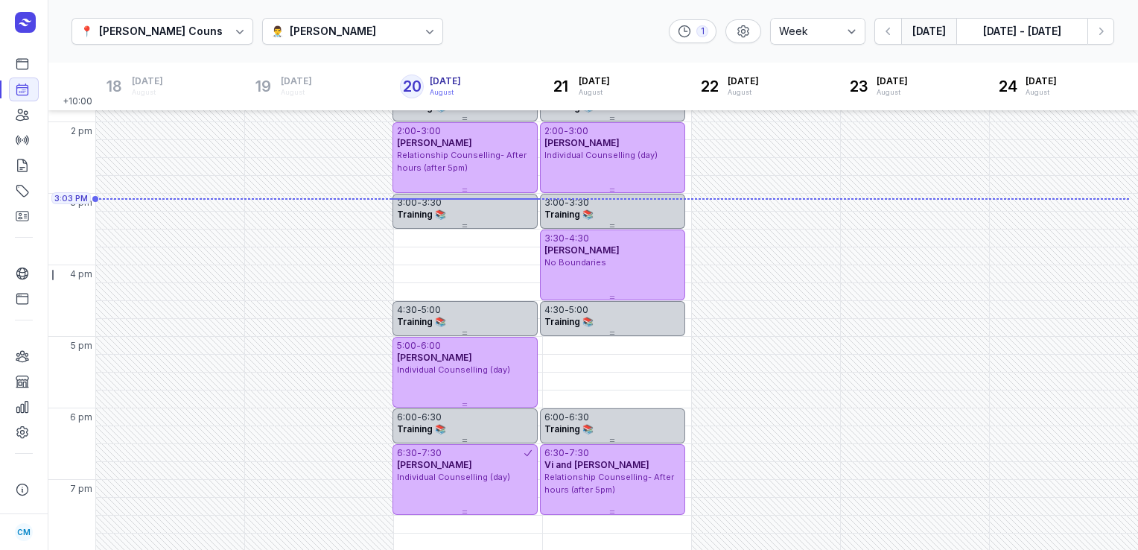
click at [330, 37] on div "[PERSON_NAME]" at bounding box center [333, 31] width 86 height 18
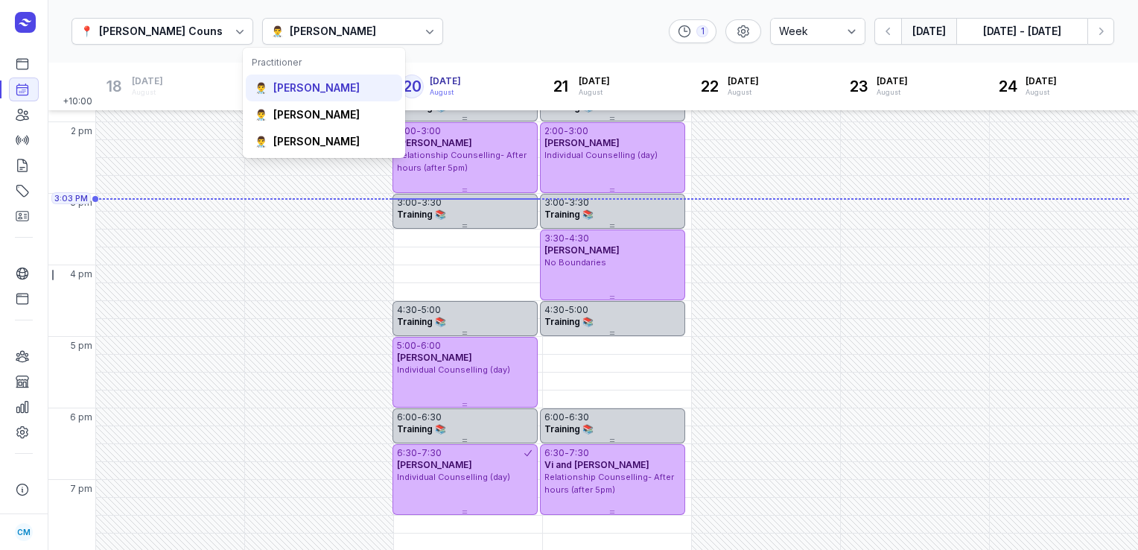
click at [314, 91] on div "[PERSON_NAME]" at bounding box center [316, 87] width 86 height 15
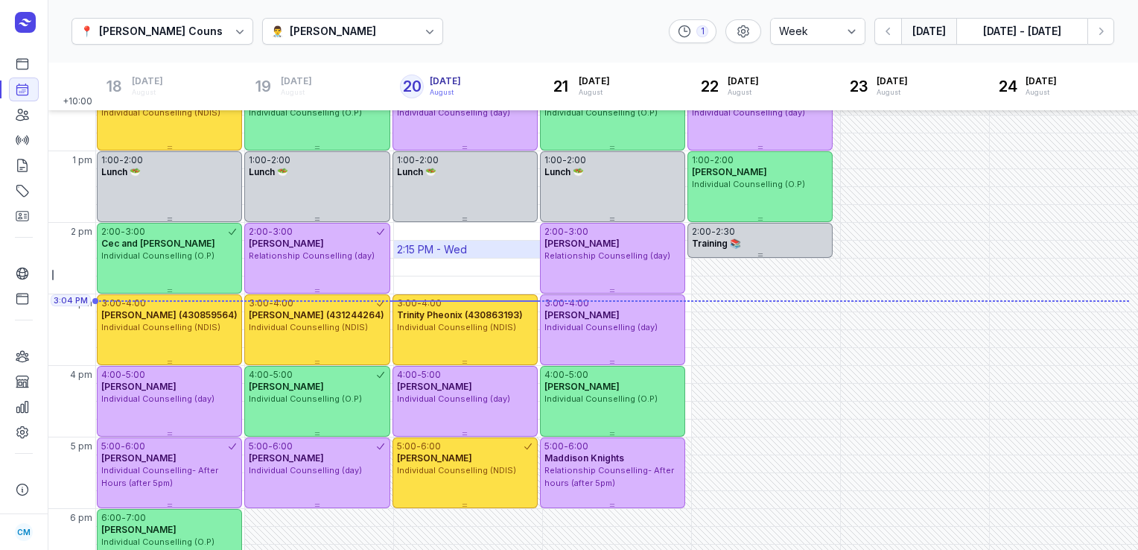
scroll to position [337, 0]
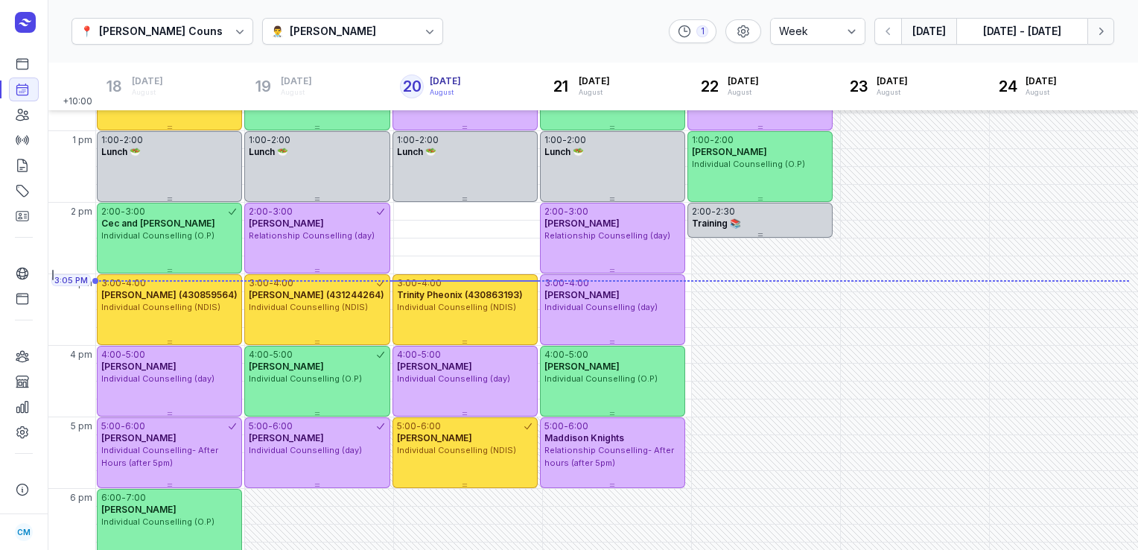
click at [1094, 33] on icon "button" at bounding box center [1100, 31] width 15 height 15
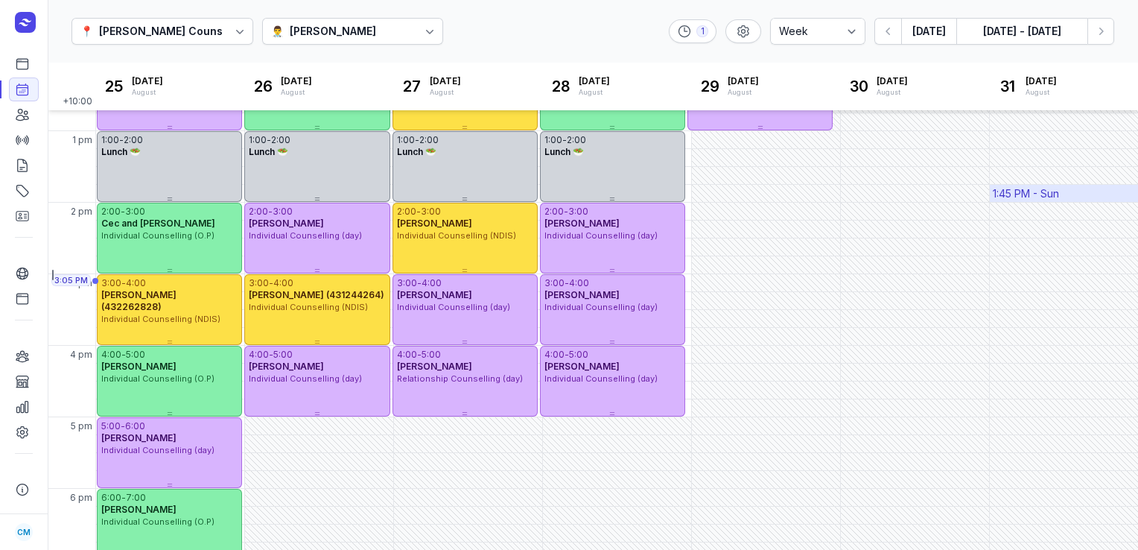
scroll to position [100, 0]
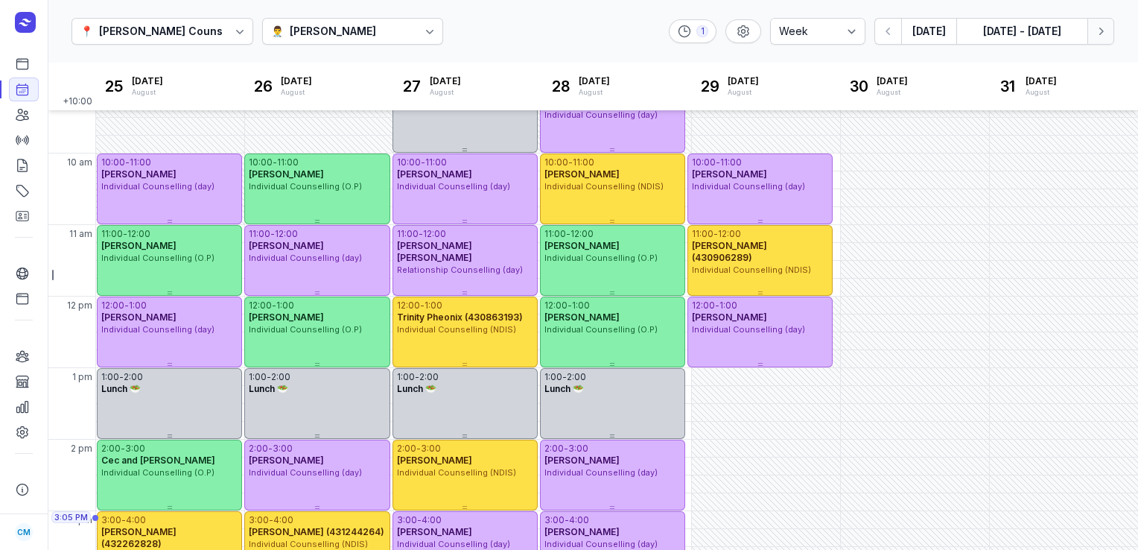
click at [1104, 37] on icon "button" at bounding box center [1100, 31] width 15 height 15
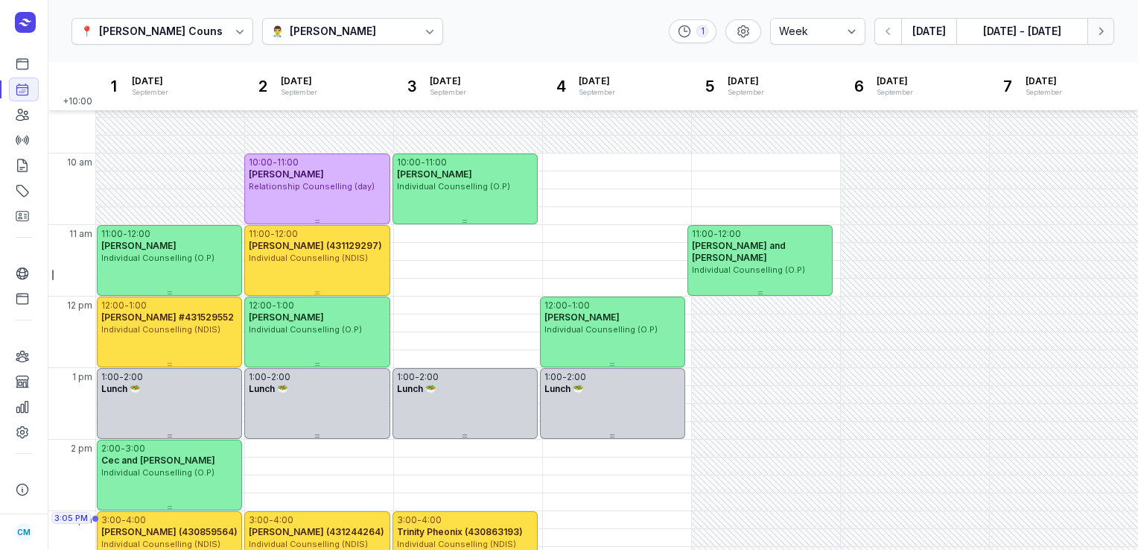
click at [1104, 37] on icon "button" at bounding box center [1100, 31] width 15 height 15
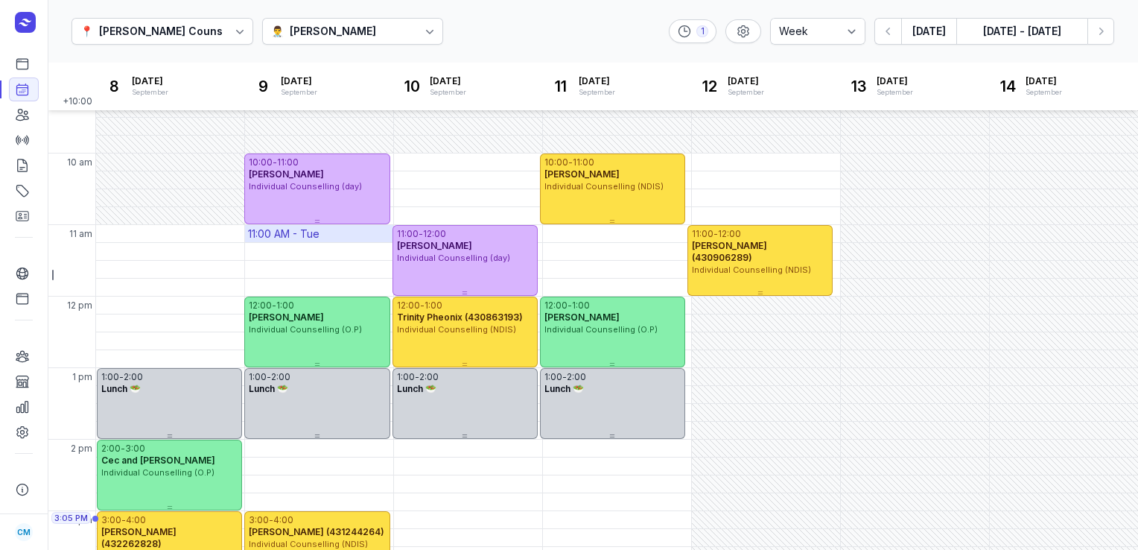
click at [292, 235] on div "11:00 AM - Tue" at bounding box center [283, 233] width 71 height 15
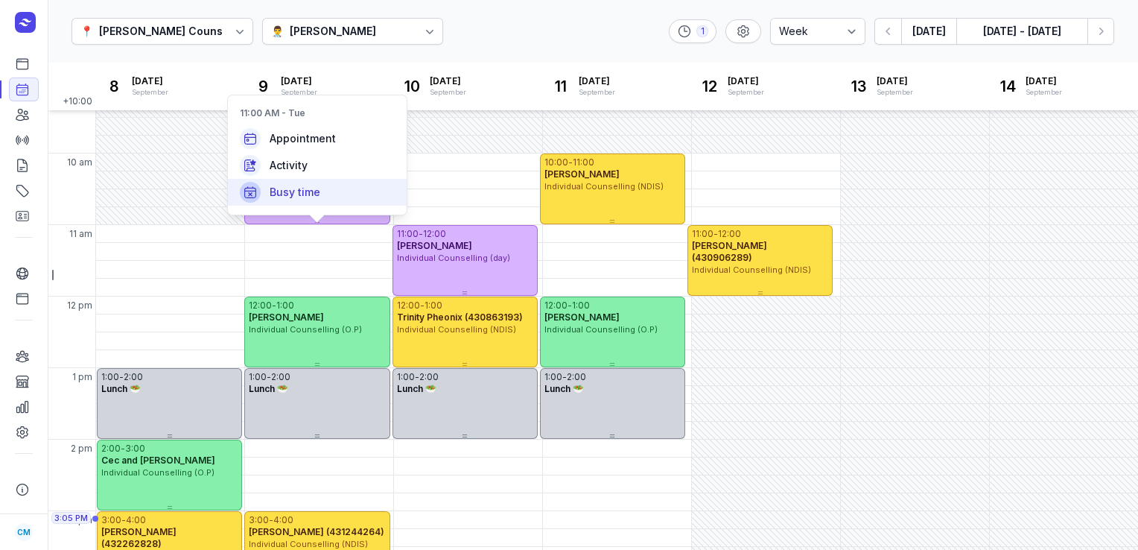
click at [317, 192] on span "Busy time" at bounding box center [295, 192] width 51 height 15
select select
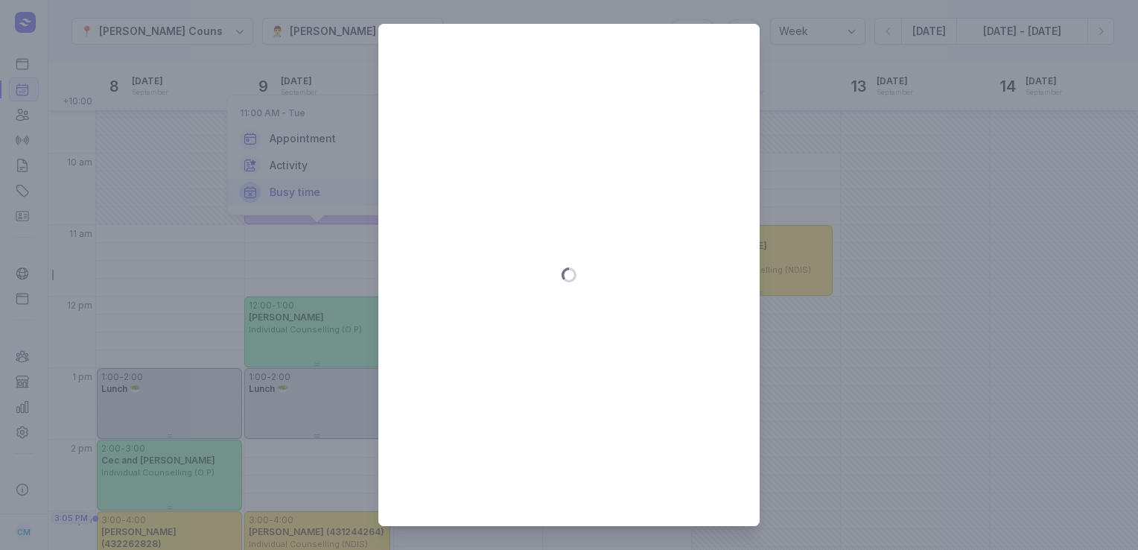
type input "[DATE]"
select select "11:00"
select select "12:00"
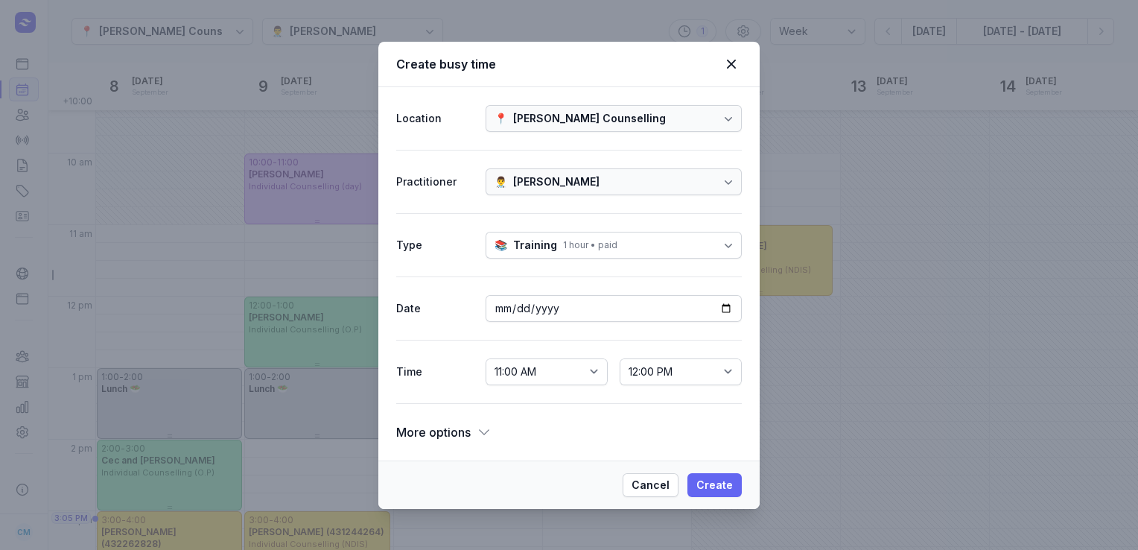
click at [711, 479] on span "Create" at bounding box center [714, 485] width 36 height 18
select select
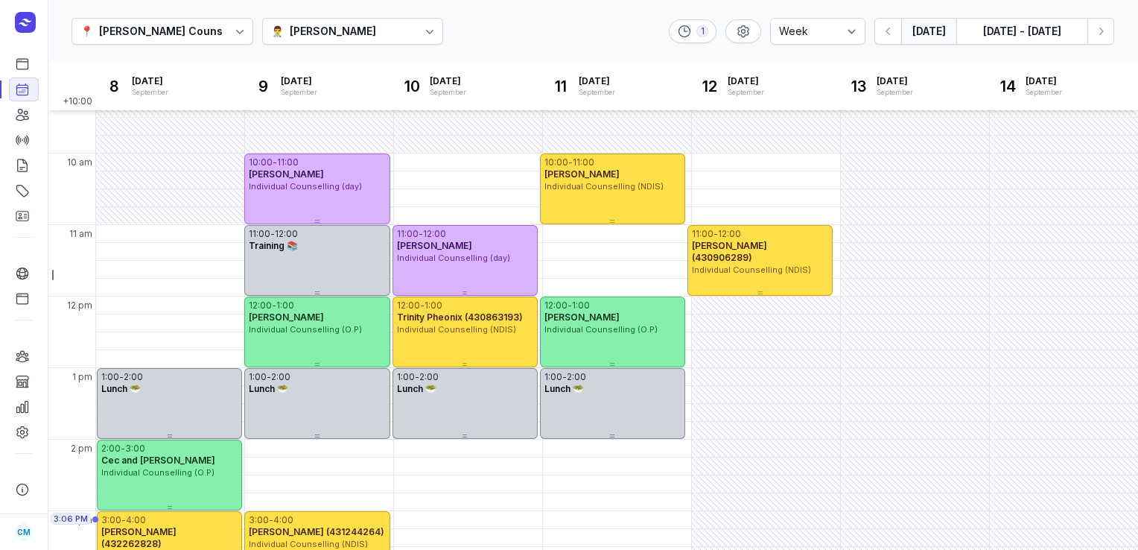
click at [941, 35] on button "[DATE]" at bounding box center [928, 31] width 55 height 27
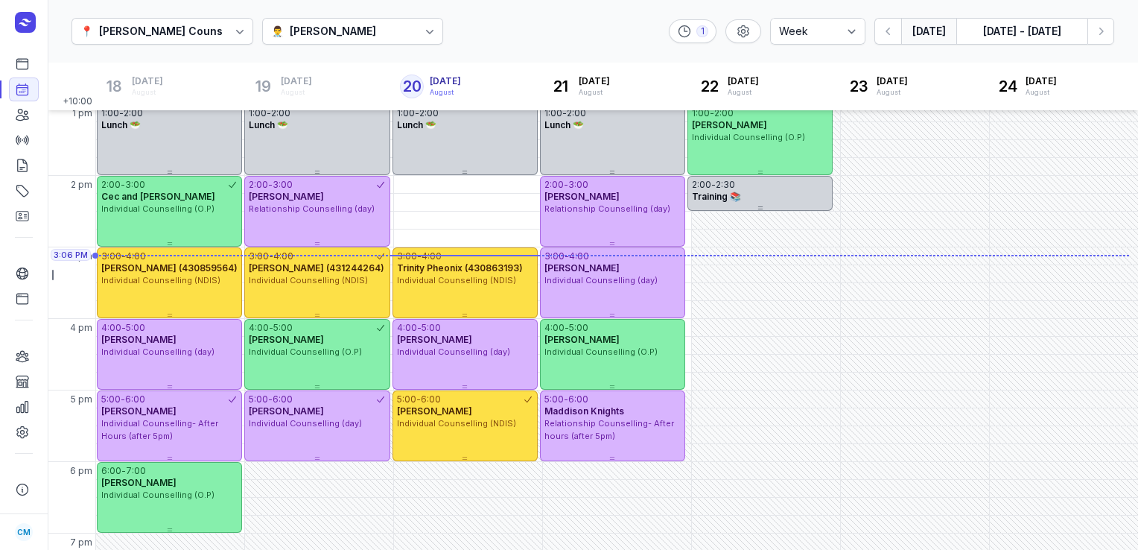
scroll to position [405, 0]
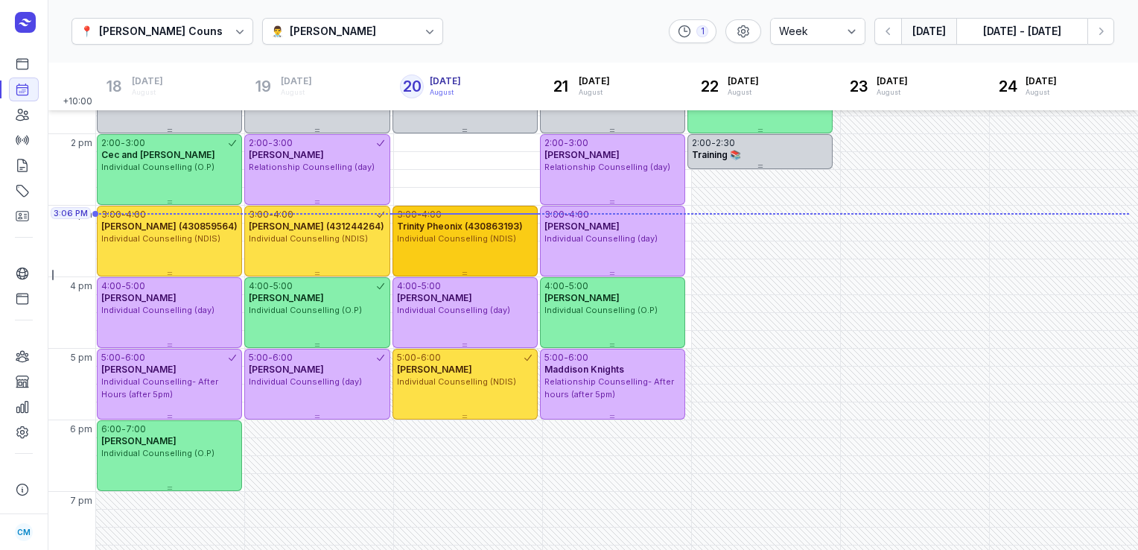
click at [465, 229] on span "Trinity Pheonix (430863193)" at bounding box center [460, 225] width 126 height 11
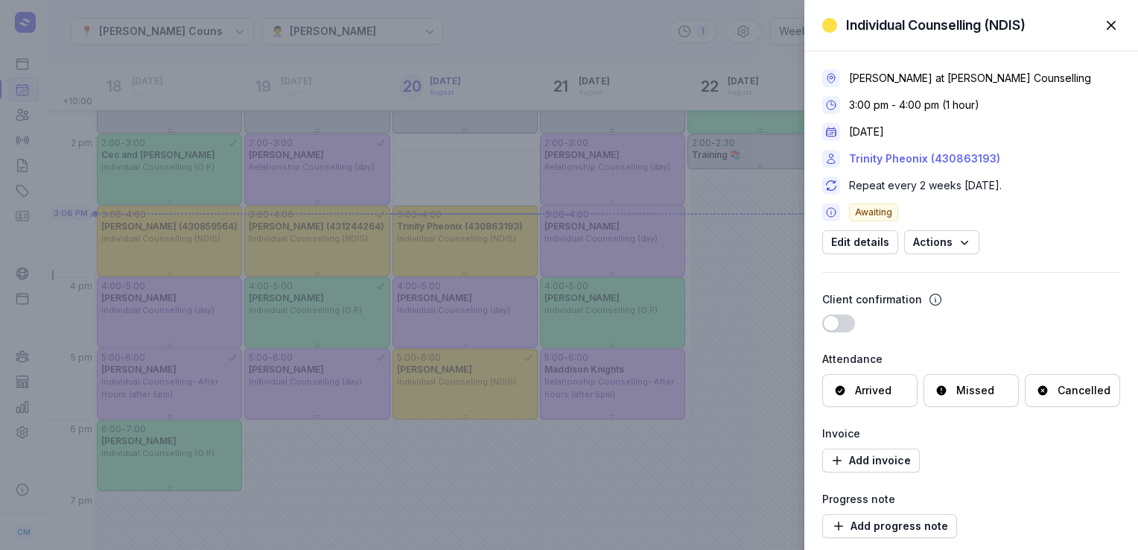
click at [882, 150] on link "Trinity Pheonix (430863193)" at bounding box center [924, 159] width 151 height 18
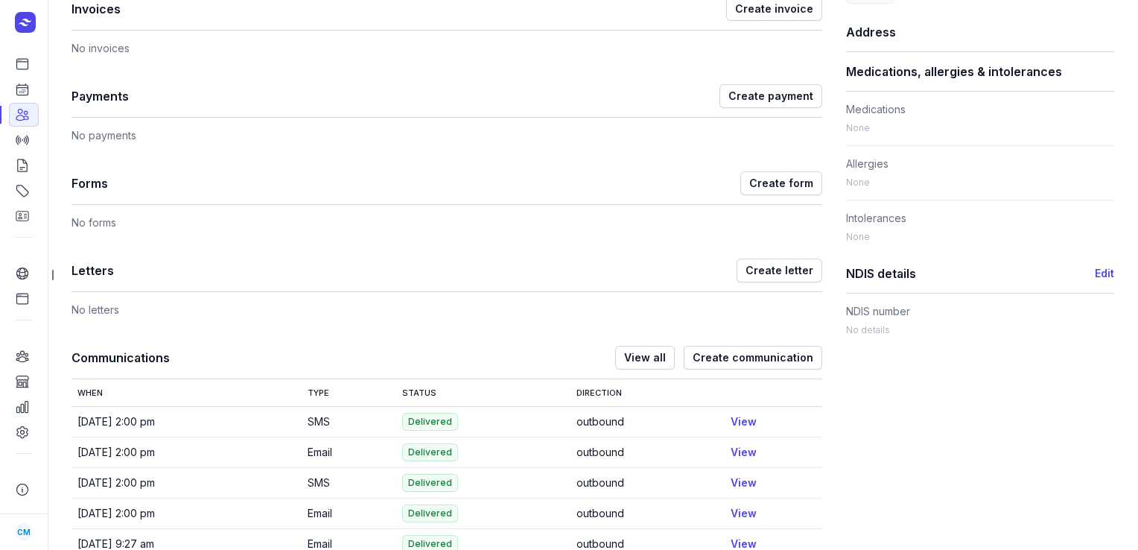
scroll to position [638, 0]
click at [24, 98] on link "Calendar" at bounding box center [24, 89] width 30 height 24
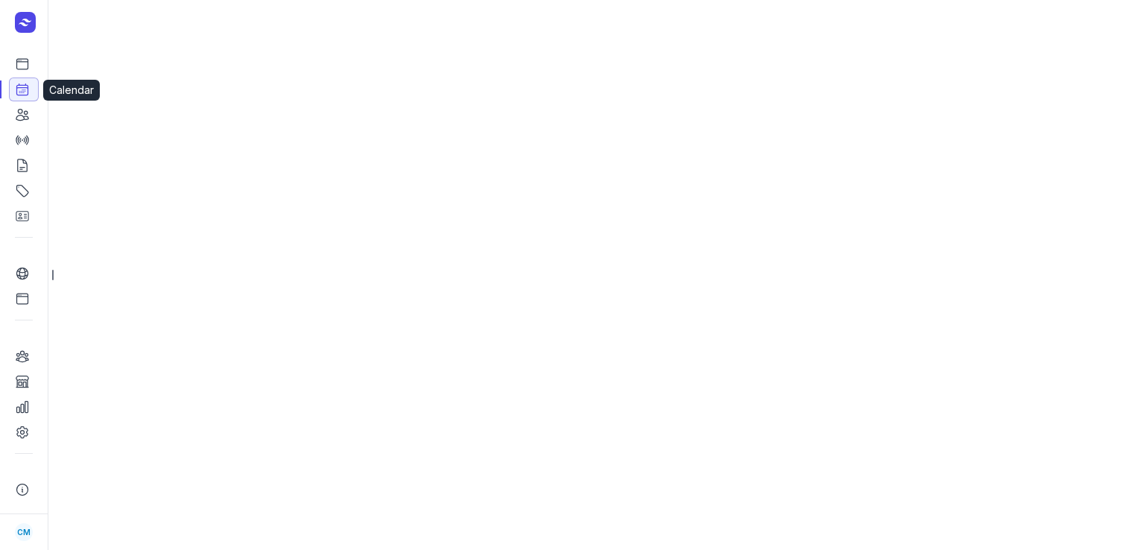
select select "week"
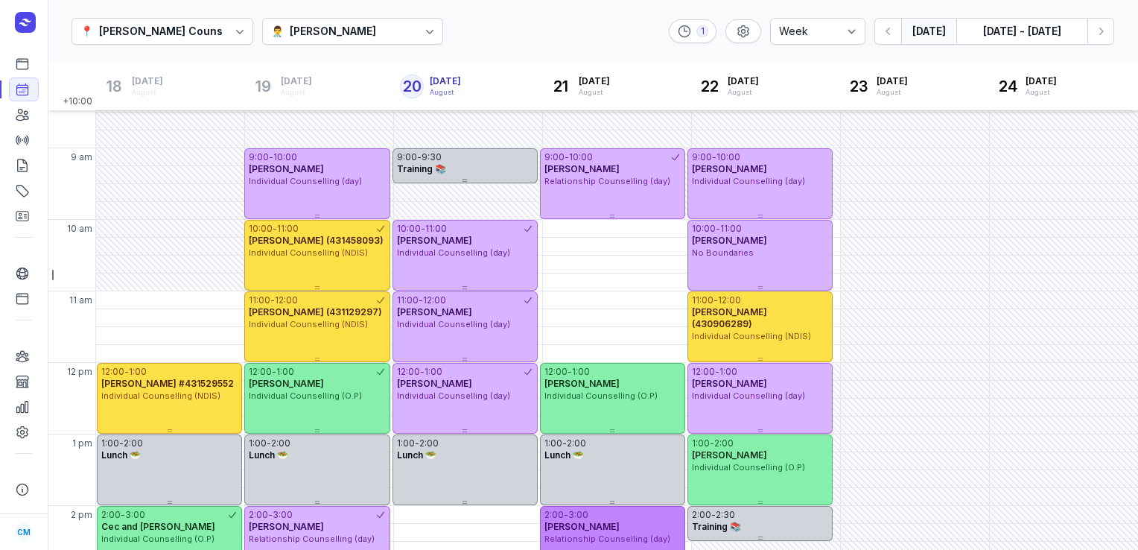
scroll to position [25, 0]
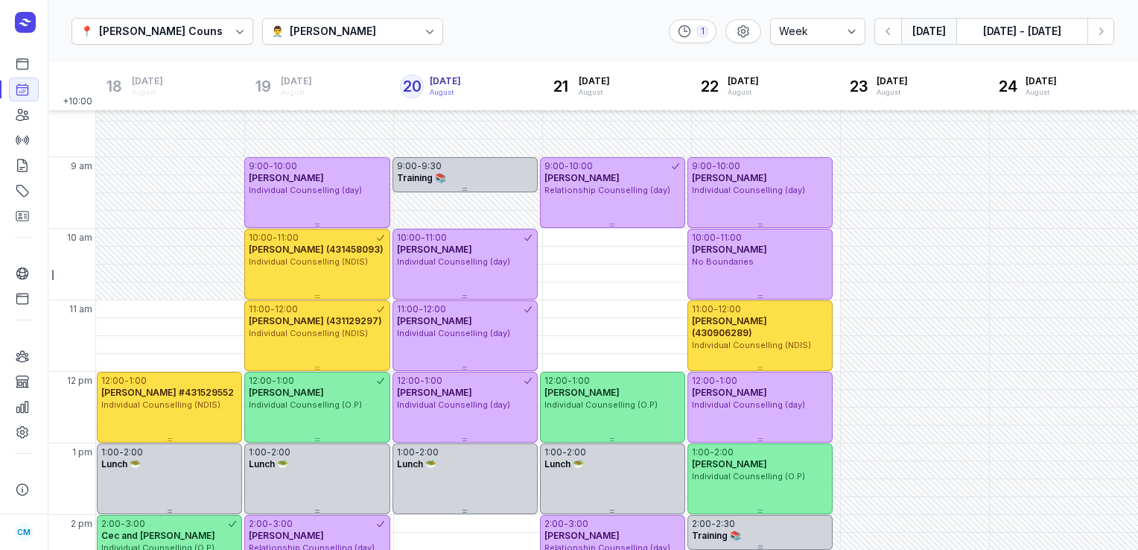
click at [922, 31] on button "[DATE]" at bounding box center [928, 31] width 55 height 27
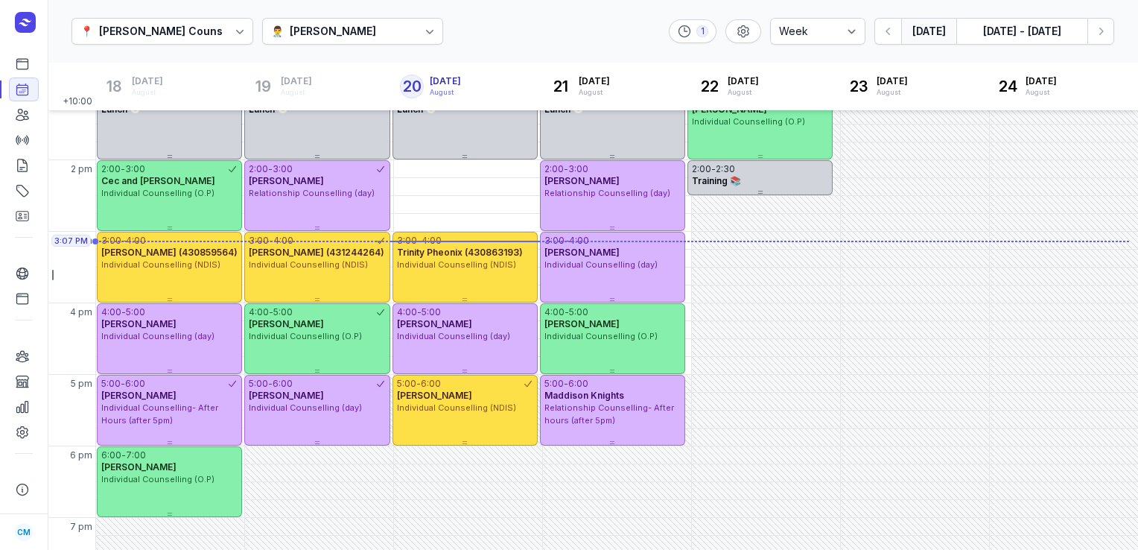
scroll to position [378, 0]
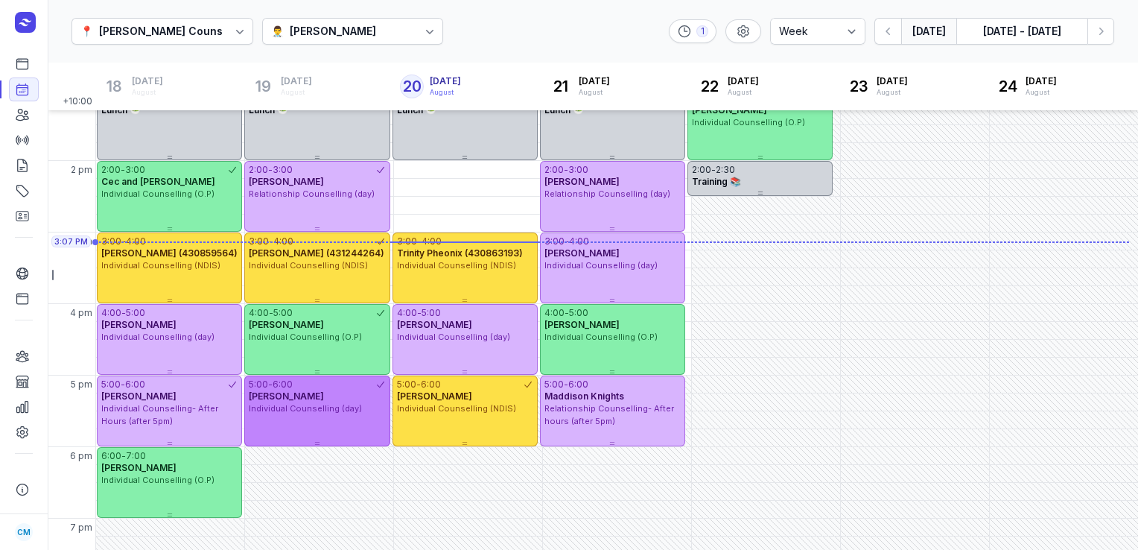
click at [289, 411] on span "Individual Counselling (day)" at bounding box center [305, 408] width 113 height 10
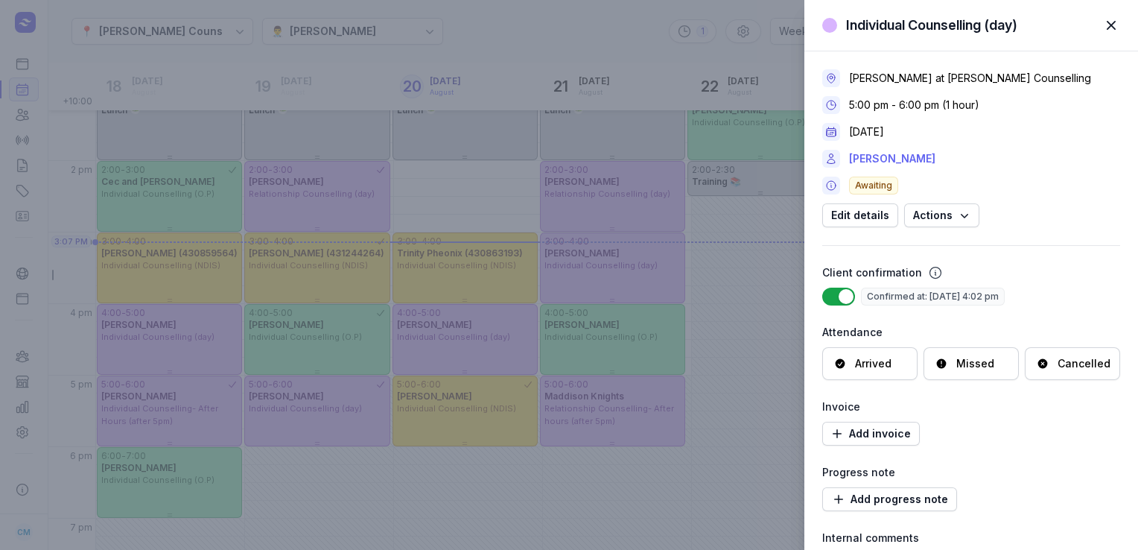
click at [865, 158] on link "[PERSON_NAME]" at bounding box center [892, 159] width 86 height 18
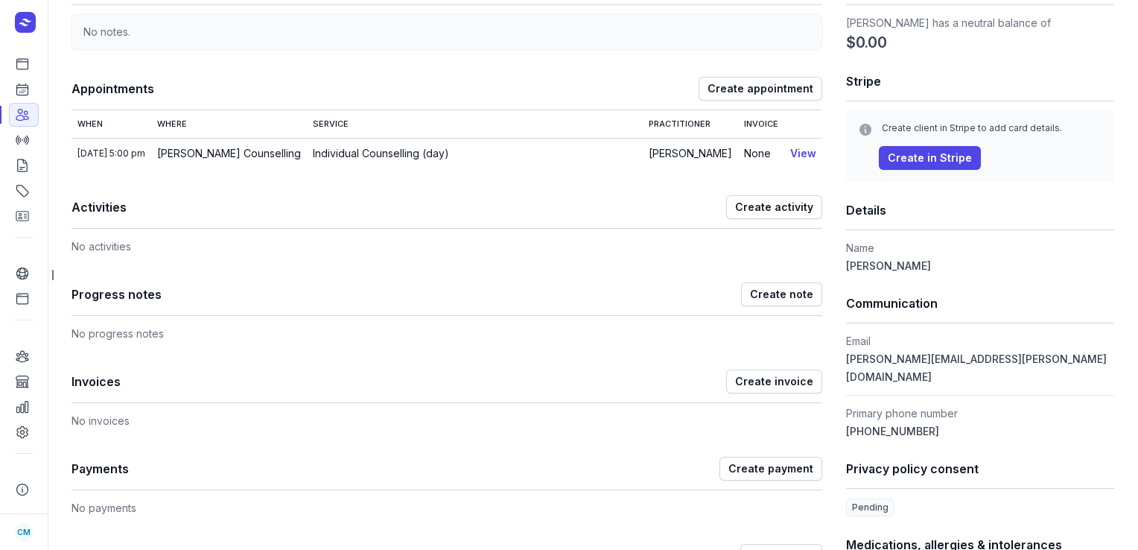
scroll to position [144, 0]
drag, startPoint x: 1008, startPoint y: 362, endPoint x: 835, endPoint y: 362, distance: 173.5
click at [835, 362] on div "Notes Edit No notes. Appointments Create appointment When Where Service Practit…" at bounding box center [592, 416] width 1043 height 904
copy span "[PERSON_NAME][EMAIL_ADDRESS][PERSON_NAME][DOMAIN_NAME]"
